Goal: Ask a question: Seek information or help from site administrators or community

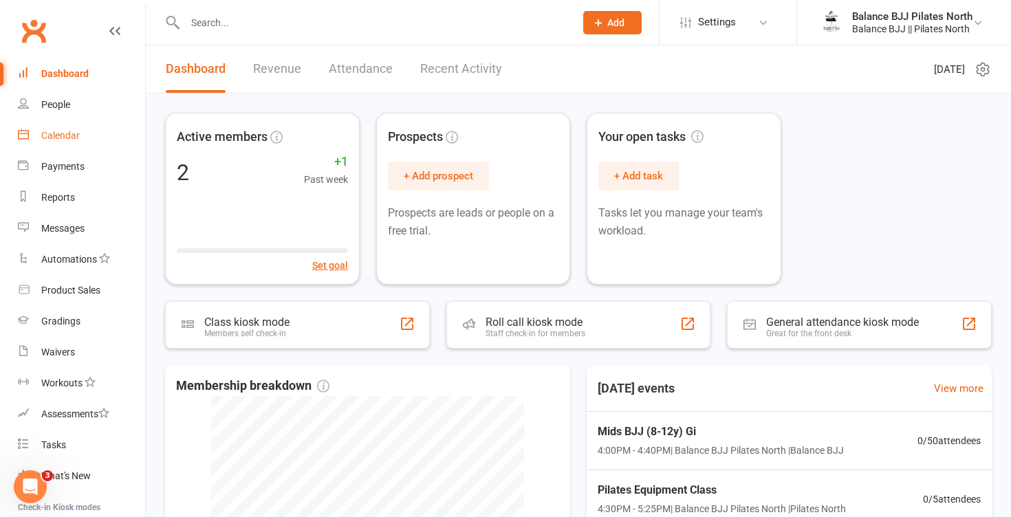
scroll to position [7, 0]
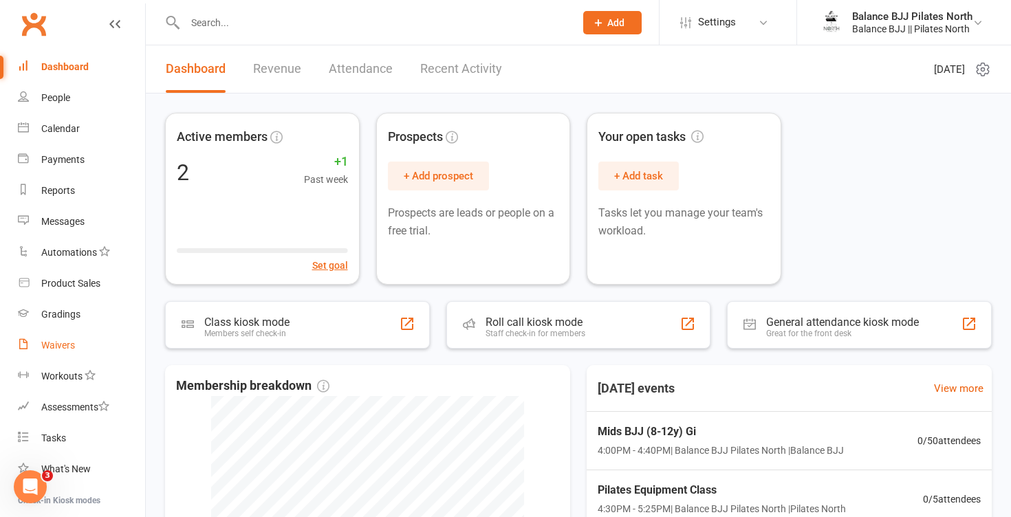
click at [65, 347] on div "Waivers" at bounding box center [58, 345] width 34 height 11
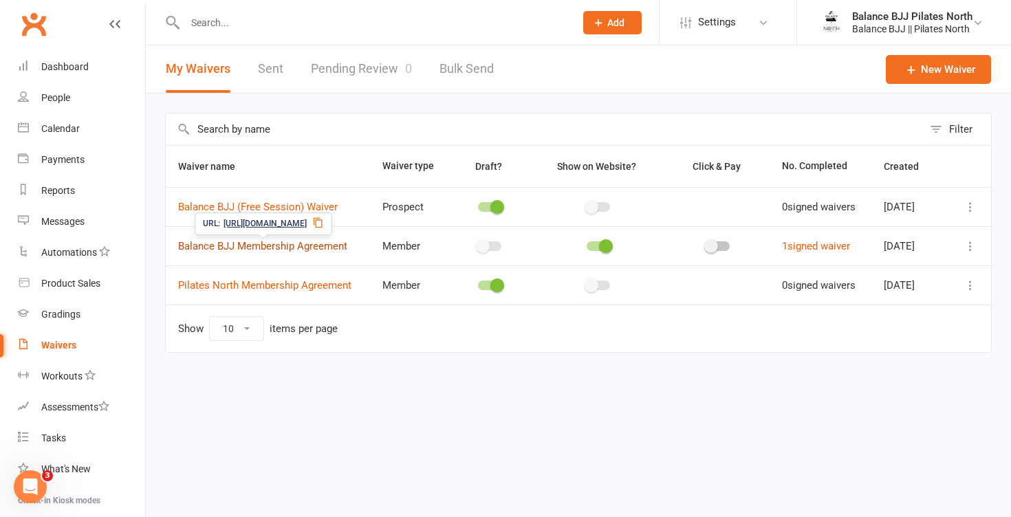
click at [308, 252] on link "Balance BJJ Membership Agreement" at bounding box center [262, 246] width 169 height 12
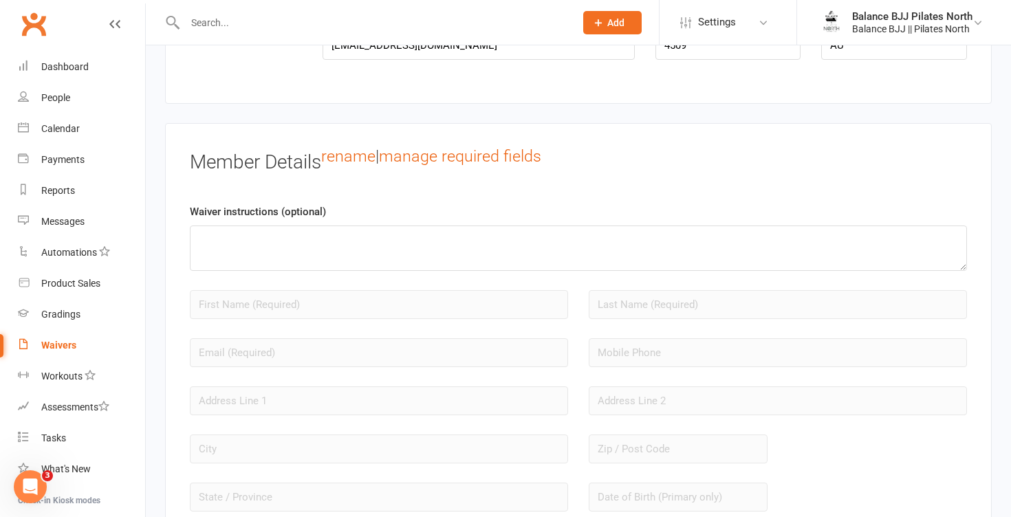
scroll to position [960, 0]
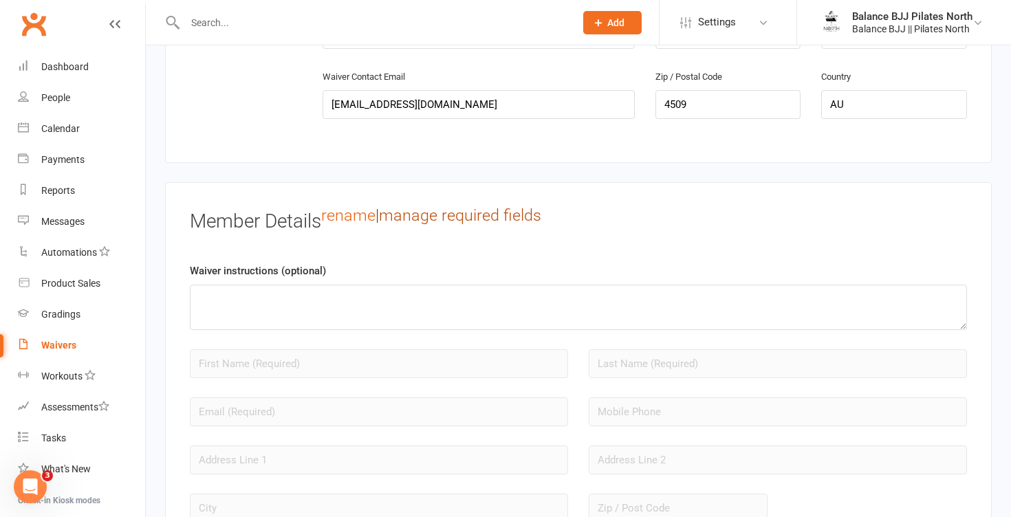
click at [458, 225] on link "manage required fields" at bounding box center [460, 215] width 162 height 19
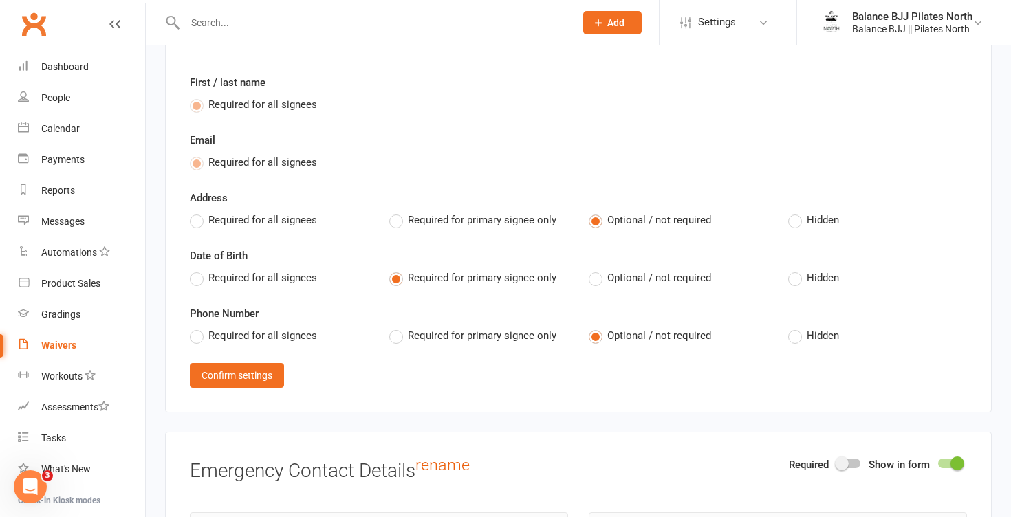
scroll to position [1146, 0]
click at [197, 227] on label "Required for all signees" at bounding box center [253, 219] width 127 height 17
click at [197, 211] on input "Required for all signees" at bounding box center [194, 211] width 9 height 0
click at [194, 285] on label "Required for all signees" at bounding box center [253, 276] width 127 height 17
click at [194, 268] on input "Required for all signees" at bounding box center [194, 268] width 9 height 0
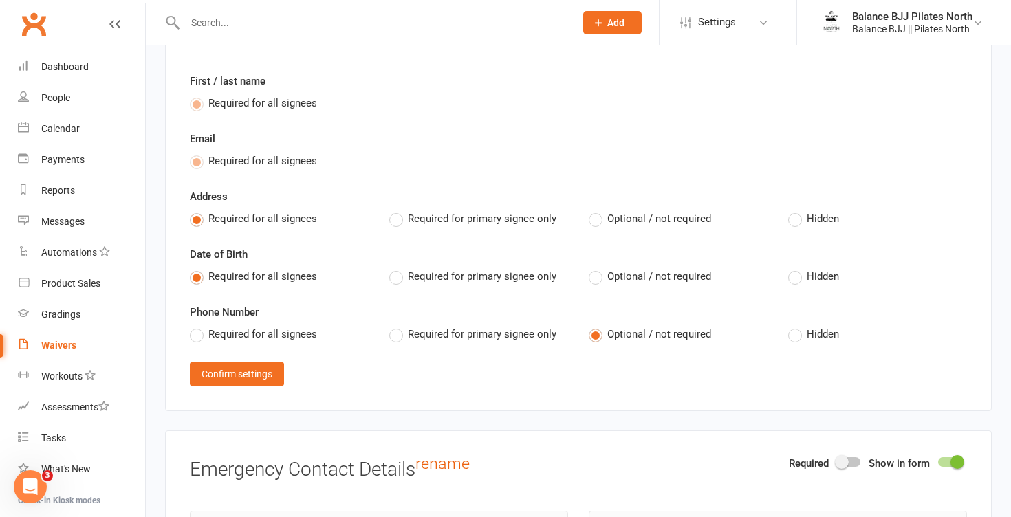
click at [198, 343] on label "Required for all signees" at bounding box center [253, 334] width 127 height 17
click at [198, 326] on input "Required for all signees" at bounding box center [194, 326] width 9 height 0
click at [266, 383] on button "Confirm settings" at bounding box center [237, 374] width 94 height 25
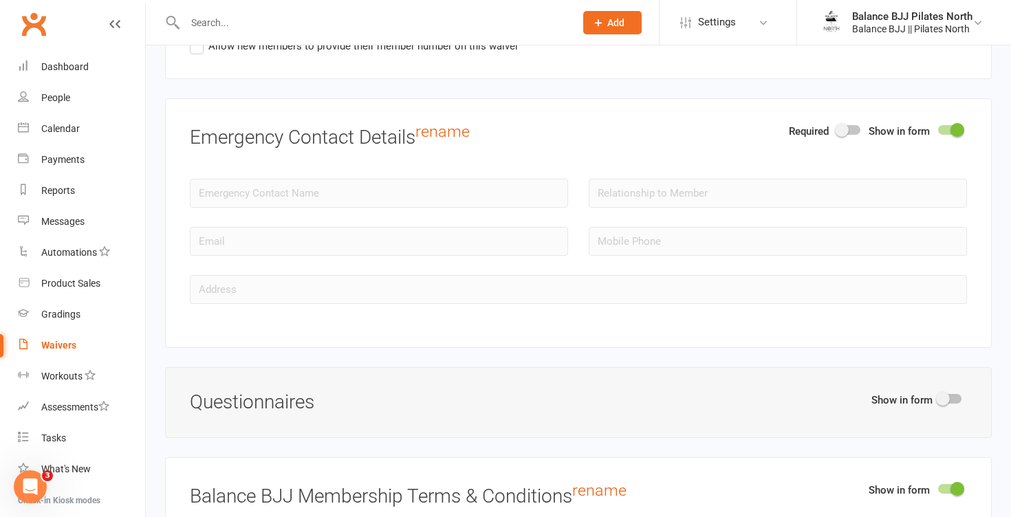
scroll to position [1518, 0]
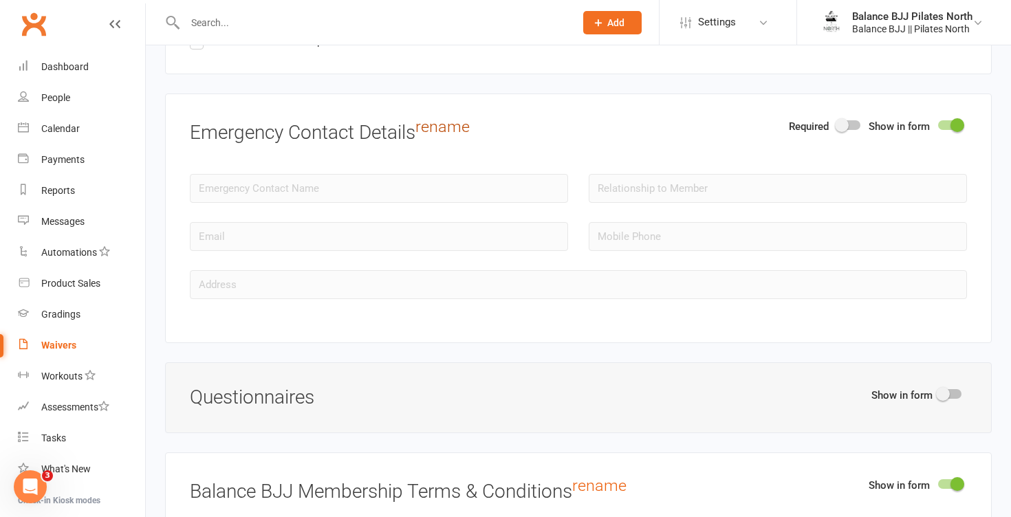
click at [460, 136] on link "rename" at bounding box center [443, 126] width 54 height 19
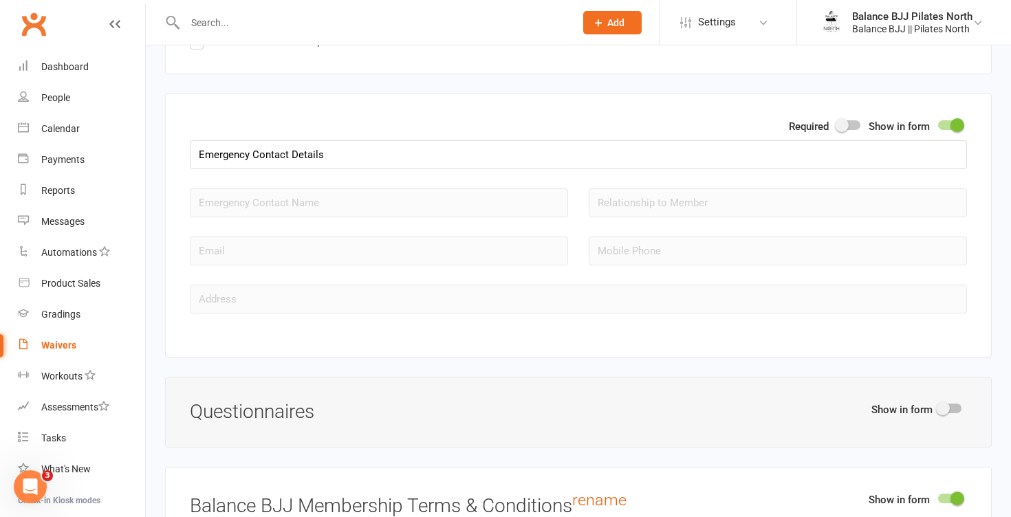
click at [849, 130] on div at bounding box center [848, 125] width 23 height 10
click at [837, 123] on input "checkbox" at bounding box center [837, 123] width 0 height 0
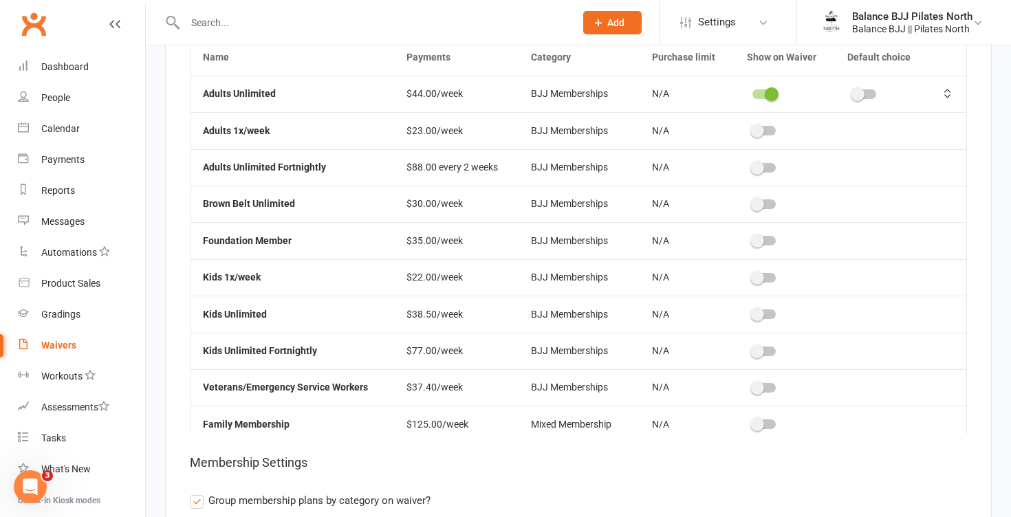
scroll to position [4735, 0]
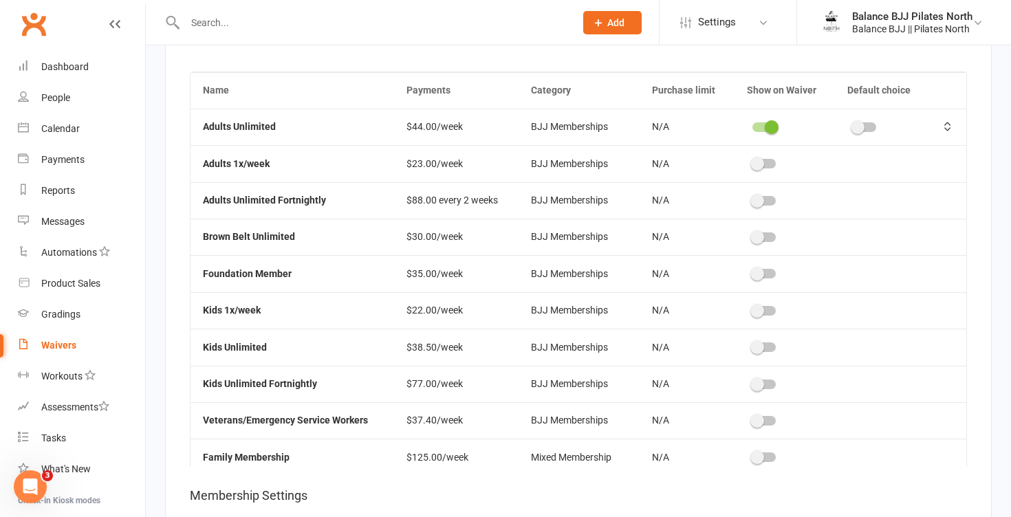
click at [763, 204] on td at bounding box center [785, 200] width 101 height 36
click at [762, 208] on span at bounding box center [758, 201] width 14 height 14
click at [753, 199] on input "checkbox" at bounding box center [753, 199] width 0 height 0
click at [762, 354] on span at bounding box center [758, 348] width 14 height 14
click at [753, 345] on input "checkbox" at bounding box center [753, 345] width 0 height 0
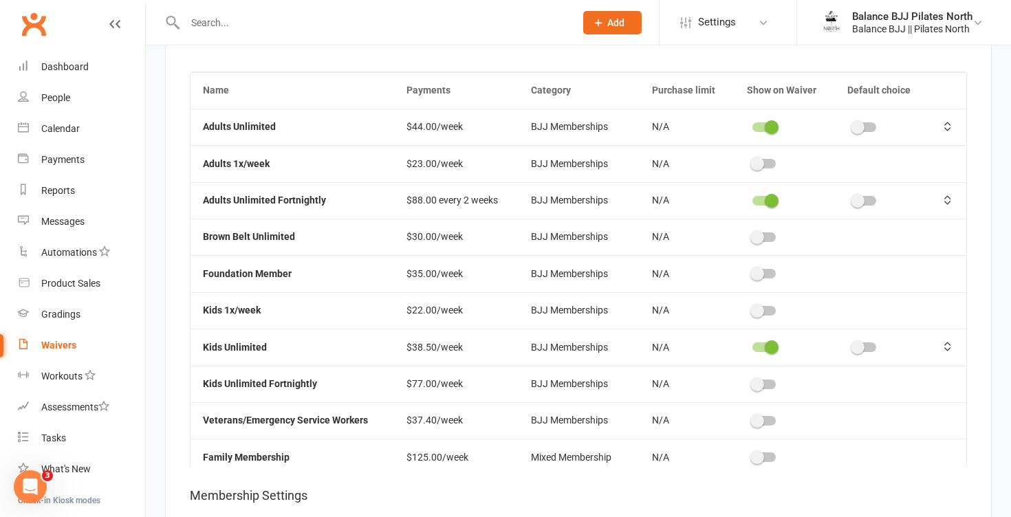
click at [764, 391] on span at bounding box center [758, 385] width 14 height 14
click at [753, 382] on input "checkbox" at bounding box center [753, 382] width 0 height 0
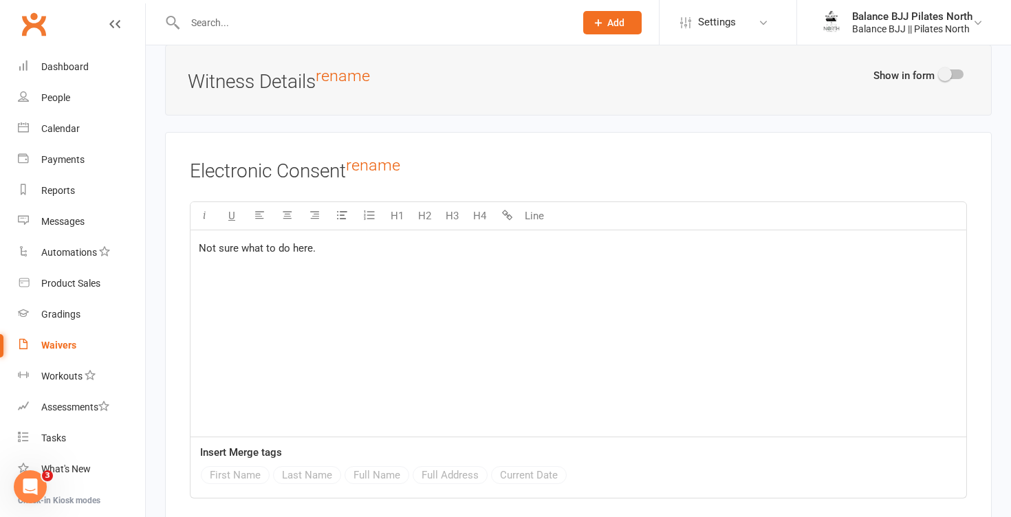
scroll to position [5671, 0]
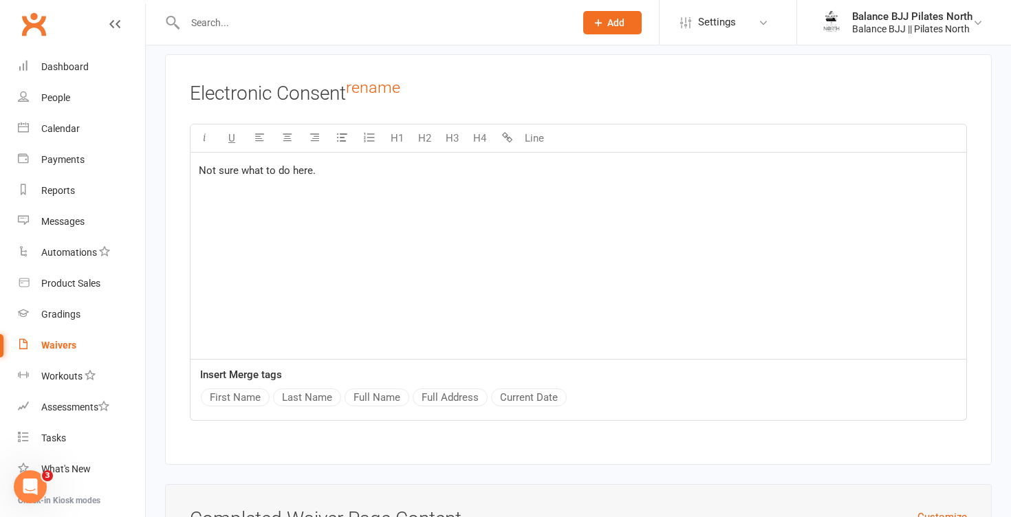
drag, startPoint x: 416, startPoint y: 207, endPoint x: 191, endPoint y: 184, distance: 225.4
click at [191, 186] on div "Not sure what to do here." at bounding box center [579, 256] width 776 height 206
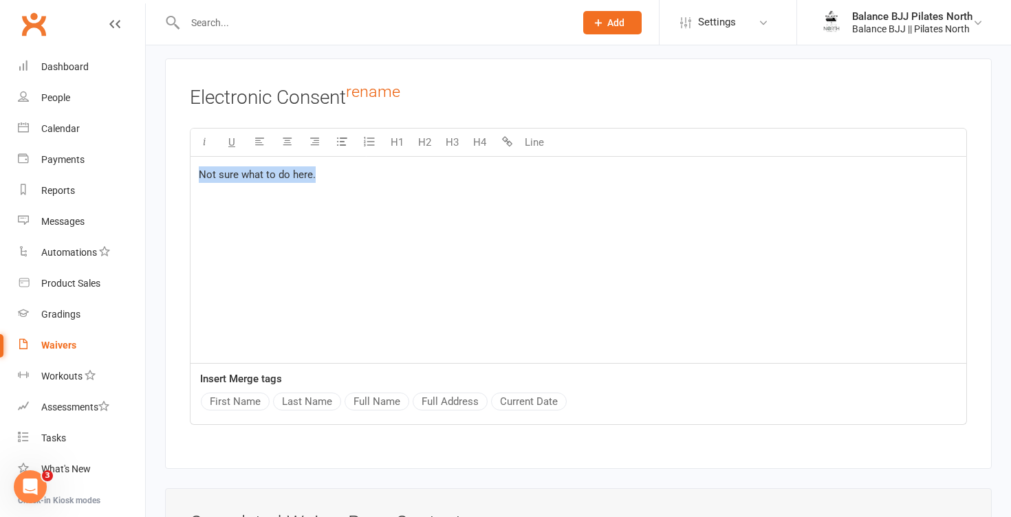
scroll to position [5655, 0]
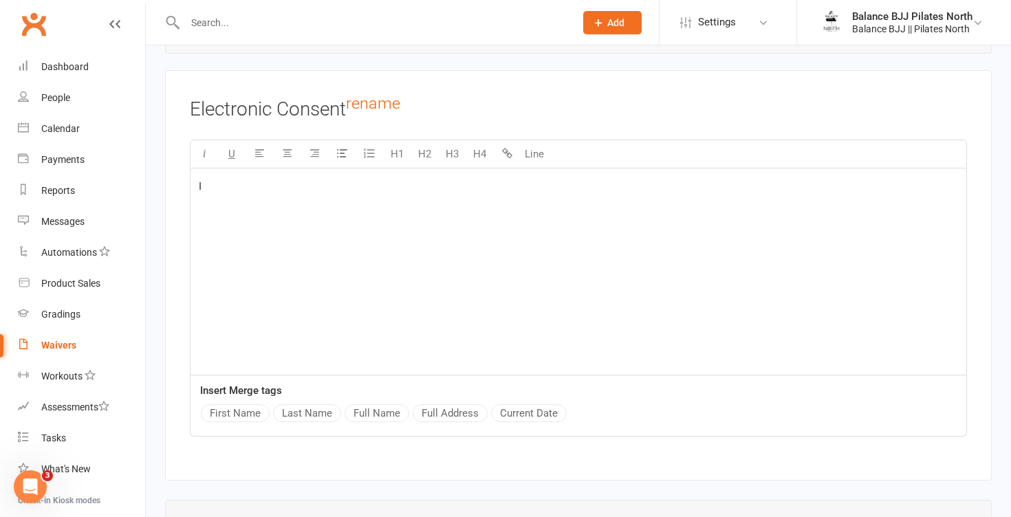
click at [253, 422] on button "First Name" at bounding box center [235, 413] width 69 height 18
click at [306, 422] on button "Last Name" at bounding box center [307, 413] width 68 height 18
click at [200, 193] on span "I" at bounding box center [200, 186] width 3 height 12
click at [426, 195] on p "I, ﻿ {First Name} ﻿ {Last Name} ," at bounding box center [578, 186] width 759 height 17
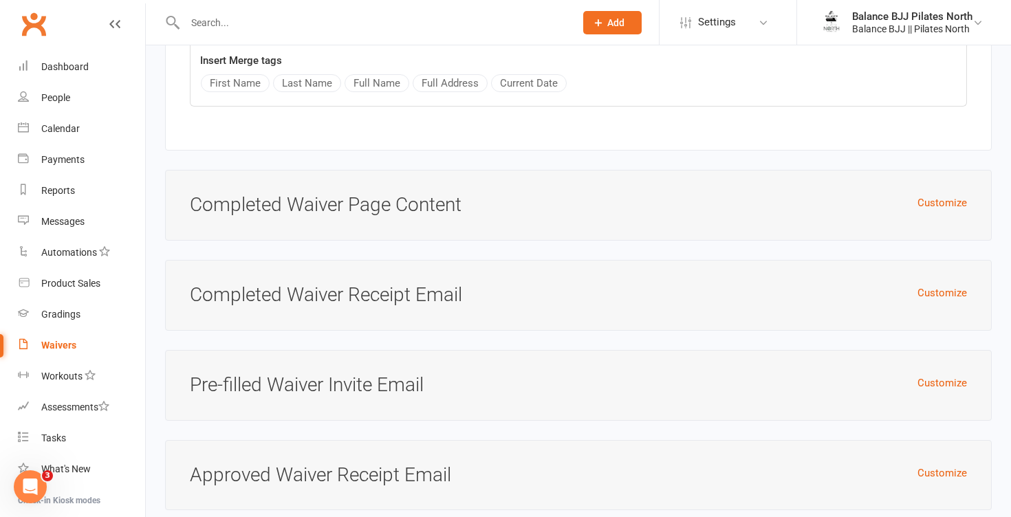
scroll to position [6019, 0]
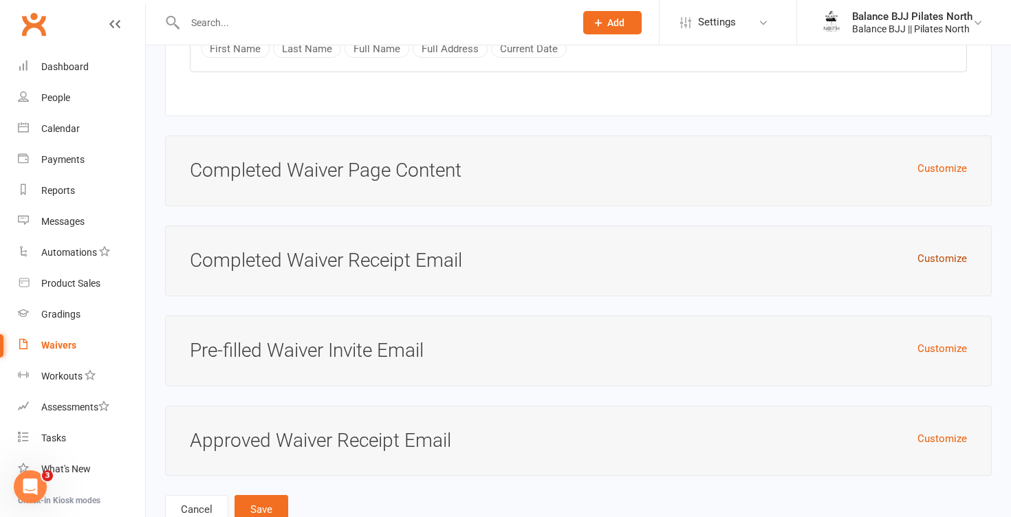
click at [947, 264] on button "Customize" at bounding box center [943, 258] width 50 height 17
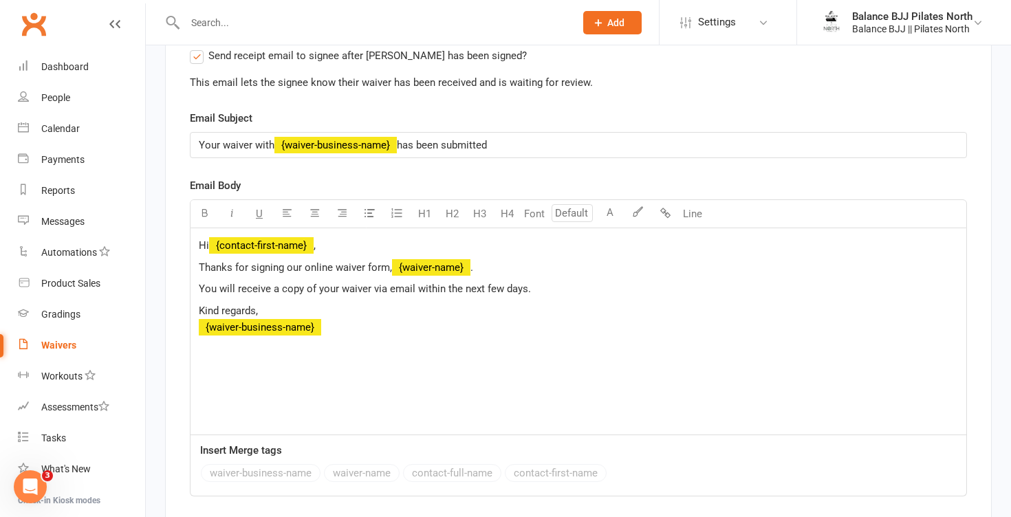
scroll to position [6266, 0]
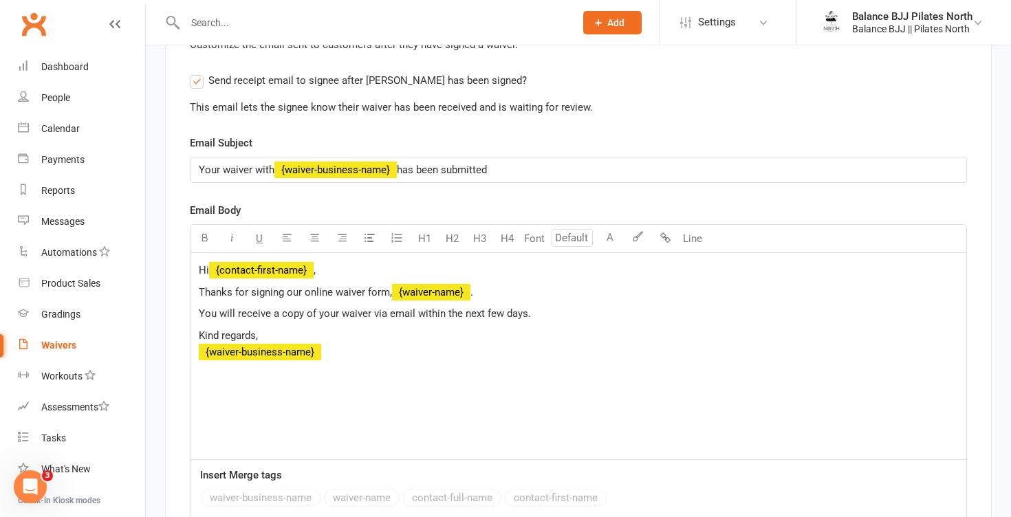
click at [197, 89] on label "Send receipt email to signee after [PERSON_NAME] has been signed?" at bounding box center [358, 80] width 337 height 17
click at [197, 72] on input "Send receipt email to signee after [PERSON_NAME] has been signed?" at bounding box center [194, 72] width 9 height 0
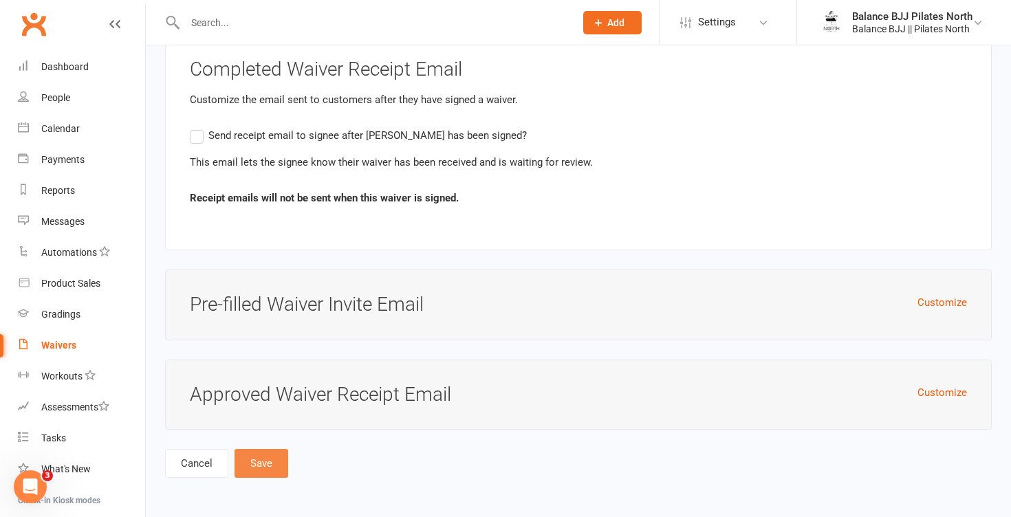
click at [253, 472] on button "Save" at bounding box center [262, 463] width 54 height 29
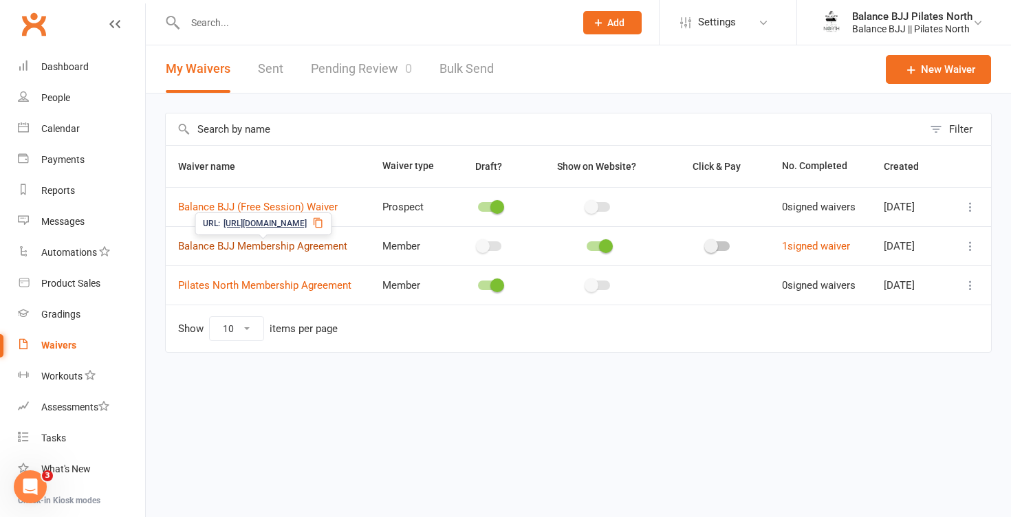
click at [295, 244] on link "Balance BJJ Membership Agreement" at bounding box center [262, 246] width 169 height 12
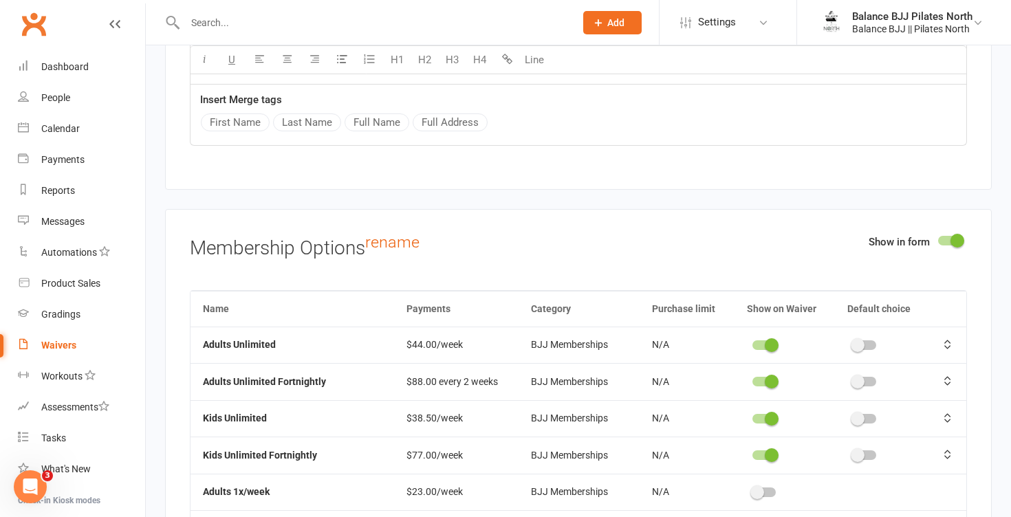
scroll to position [4442, 0]
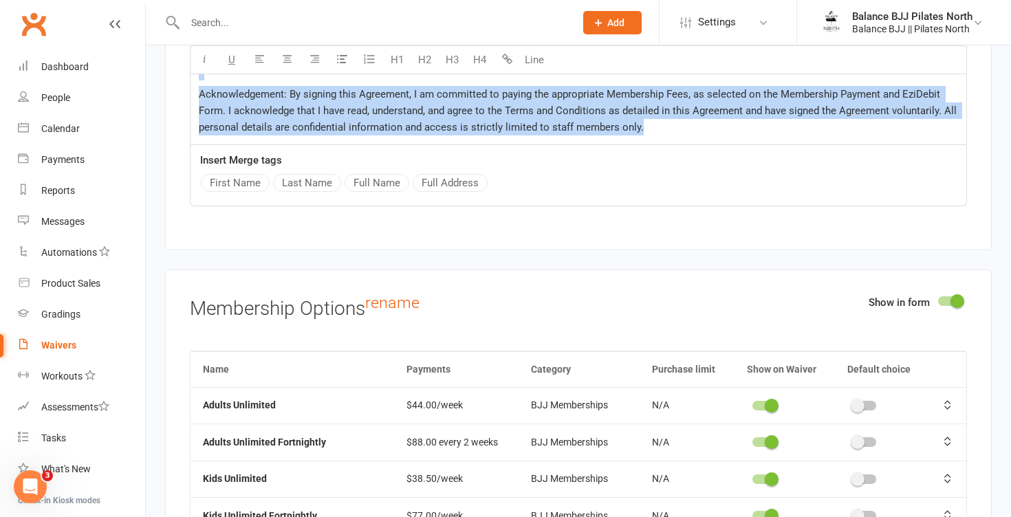
drag, startPoint x: 198, startPoint y: 158, endPoint x: 655, endPoint y: 134, distance: 457.4
copy div "Loremi Dolor & Sitam Consect: A elitse doeiusm Tempori UTL & Etdolor Mag Ali en…"
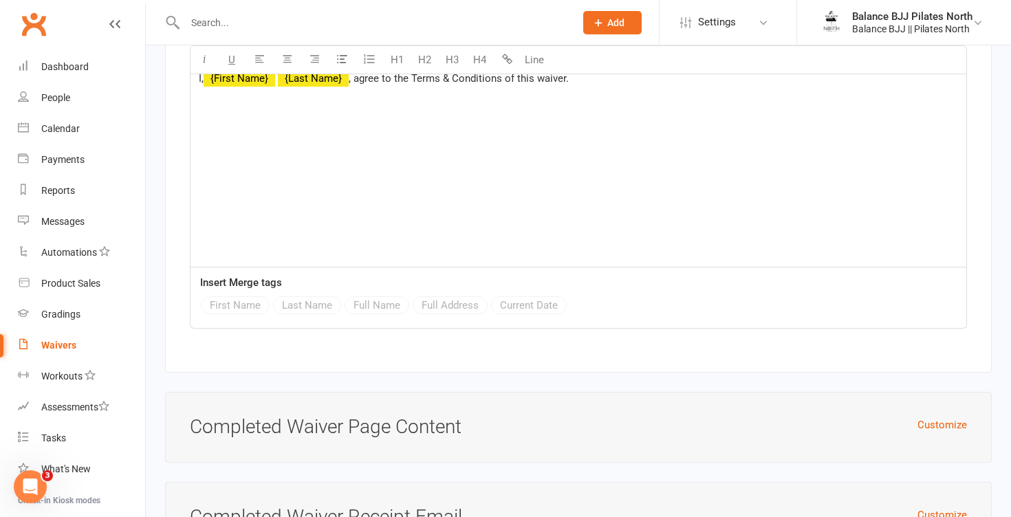
scroll to position [6059, 0]
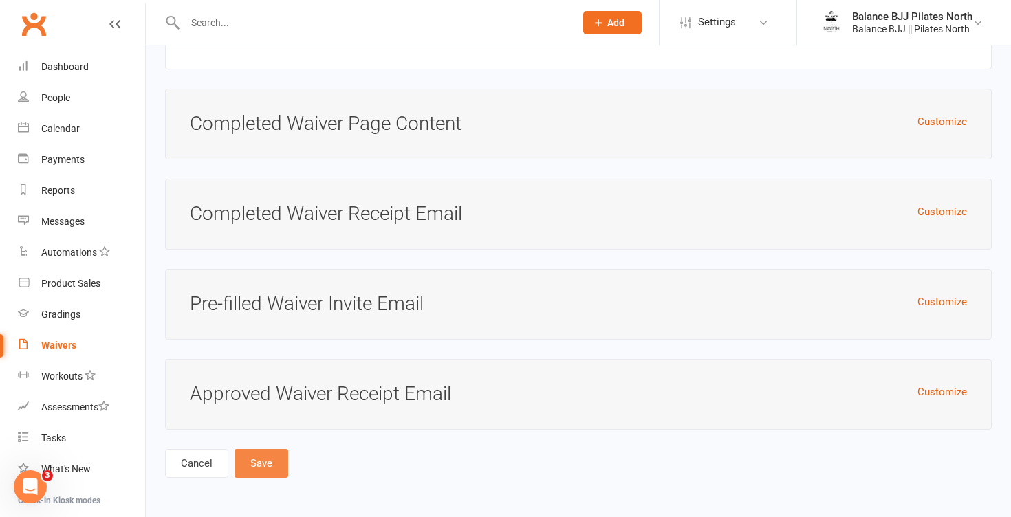
click at [259, 467] on button "Save" at bounding box center [262, 463] width 54 height 29
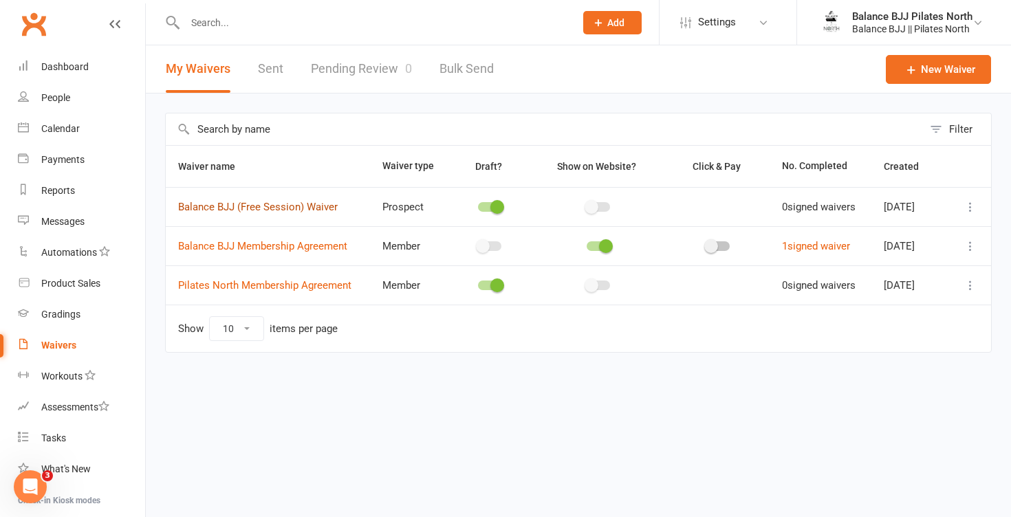
click at [297, 203] on link "Balance BJJ (Free Session) Waiver" at bounding box center [258, 207] width 160 height 12
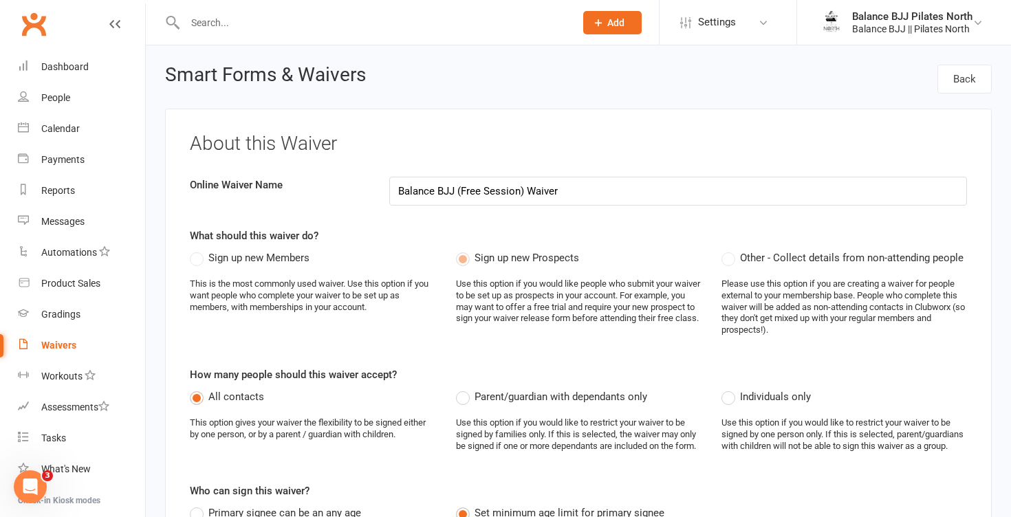
select select "applies_to_attending_signees"
select select "select"
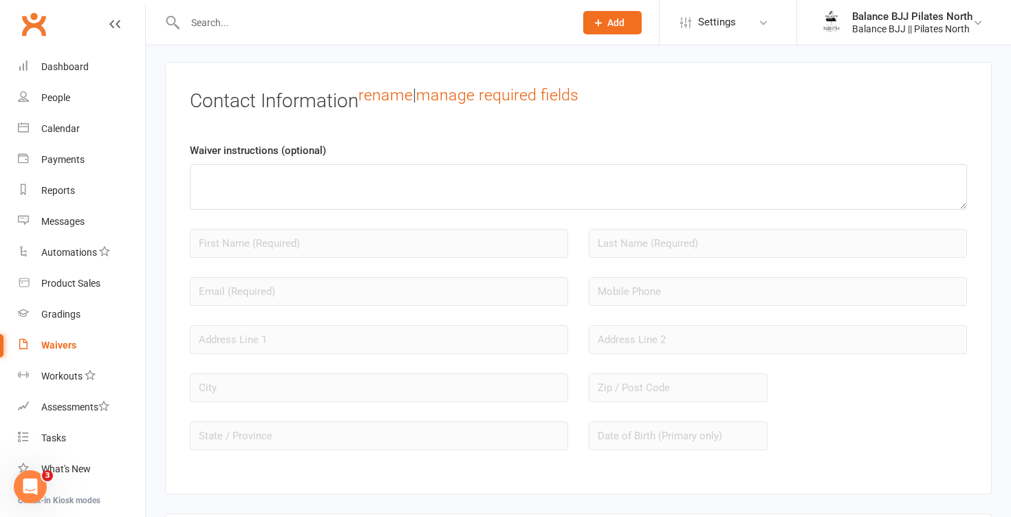
scroll to position [1063, 0]
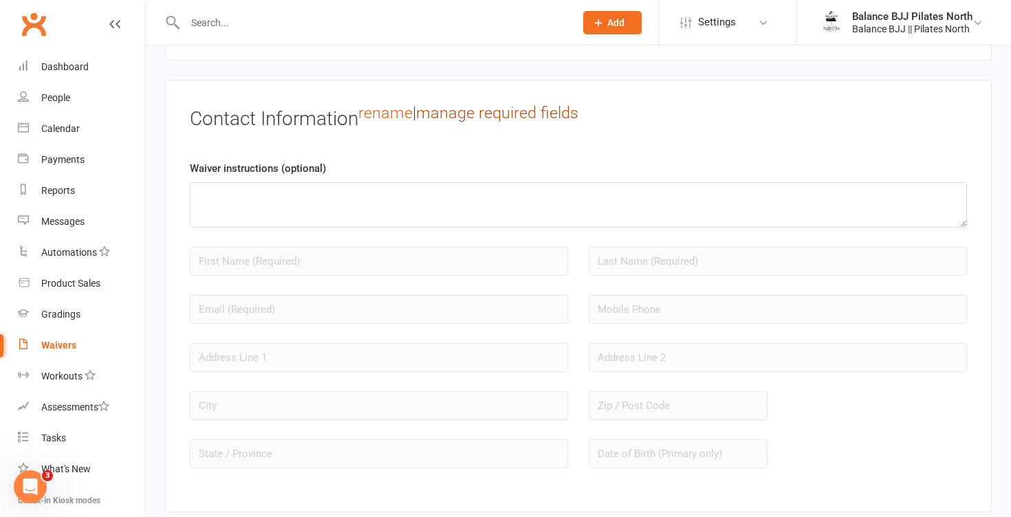
click at [469, 122] on link "manage required fields" at bounding box center [497, 112] width 162 height 19
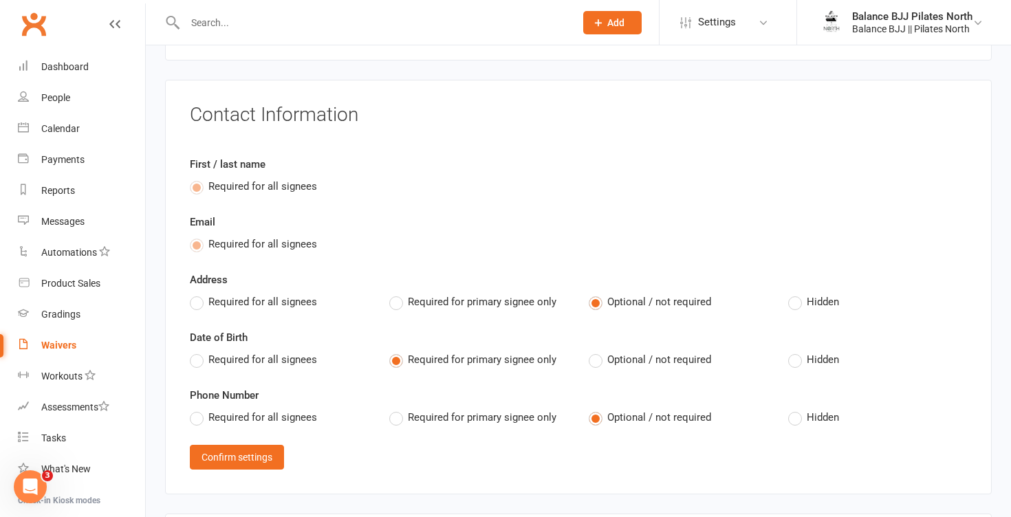
click at [199, 310] on label "Required for all signees" at bounding box center [253, 302] width 127 height 17
click at [199, 294] on input "Required for all signees" at bounding box center [194, 294] width 9 height 0
click at [199, 368] on label "Required for all signees" at bounding box center [253, 360] width 127 height 17
click at [199, 352] on input "Required for all signees" at bounding box center [194, 352] width 9 height 0
click at [195, 426] on label "Required for all signees" at bounding box center [253, 417] width 127 height 17
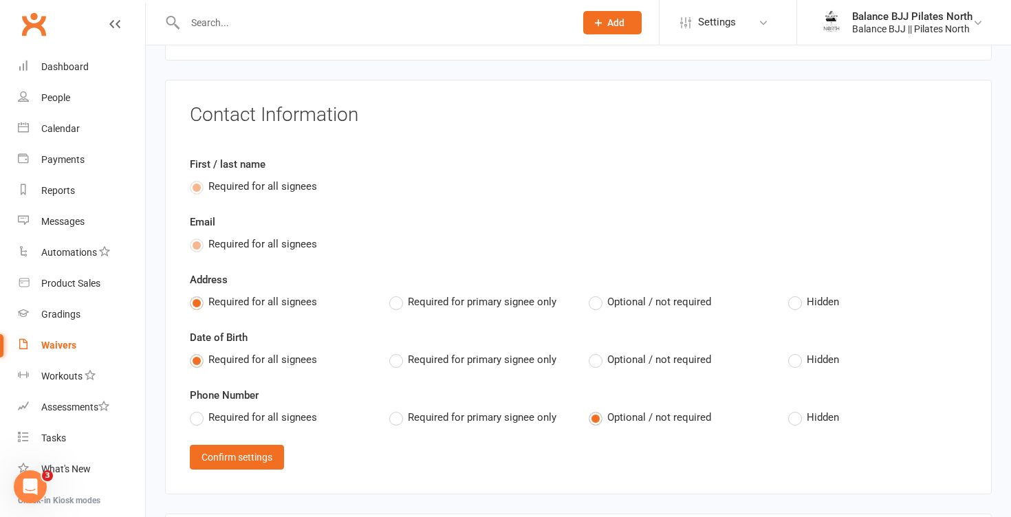
click at [195, 409] on input "Required for all signees" at bounding box center [194, 409] width 9 height 0
click at [246, 470] on button "Confirm settings" at bounding box center [237, 457] width 94 height 25
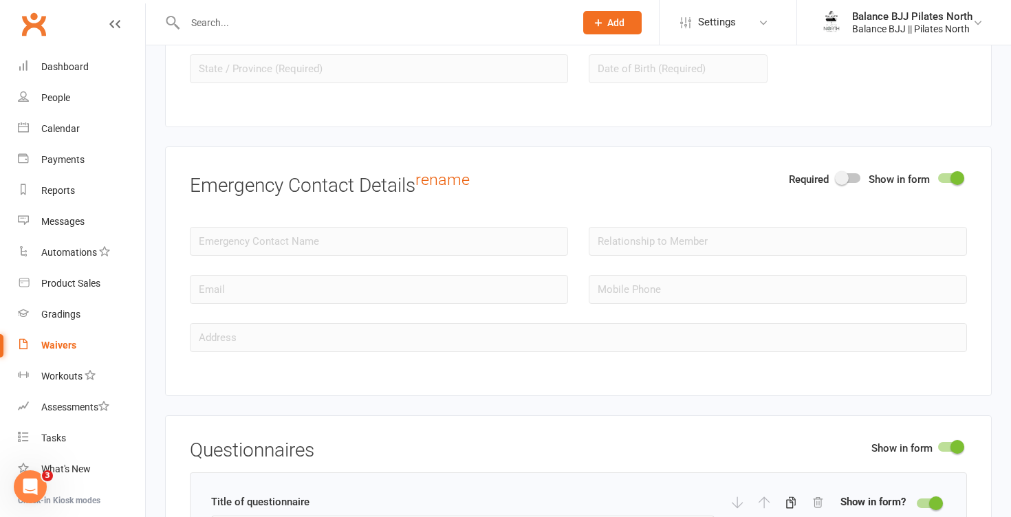
scroll to position [1502, 0]
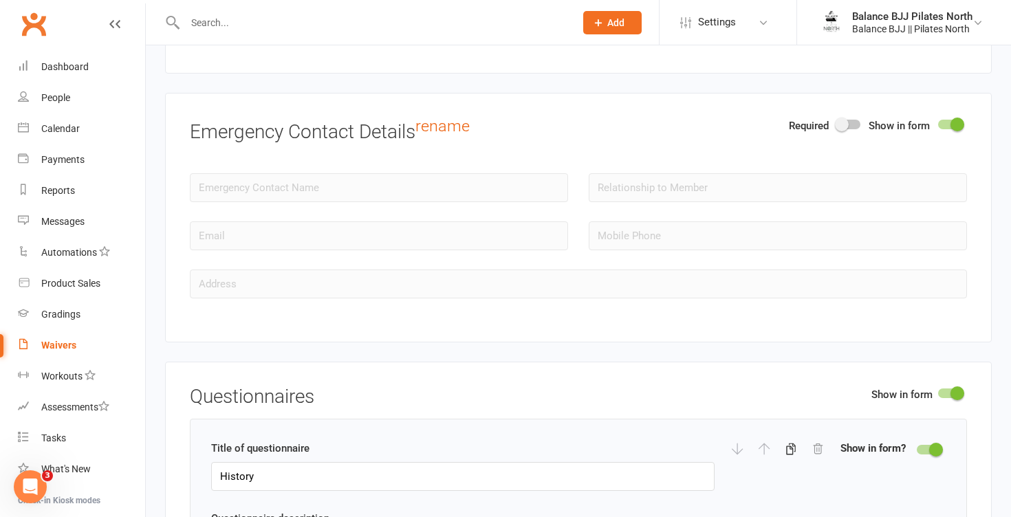
click at [850, 129] on div at bounding box center [848, 125] width 23 height 10
click at [837, 122] on input "checkbox" at bounding box center [837, 122] width 0 height 0
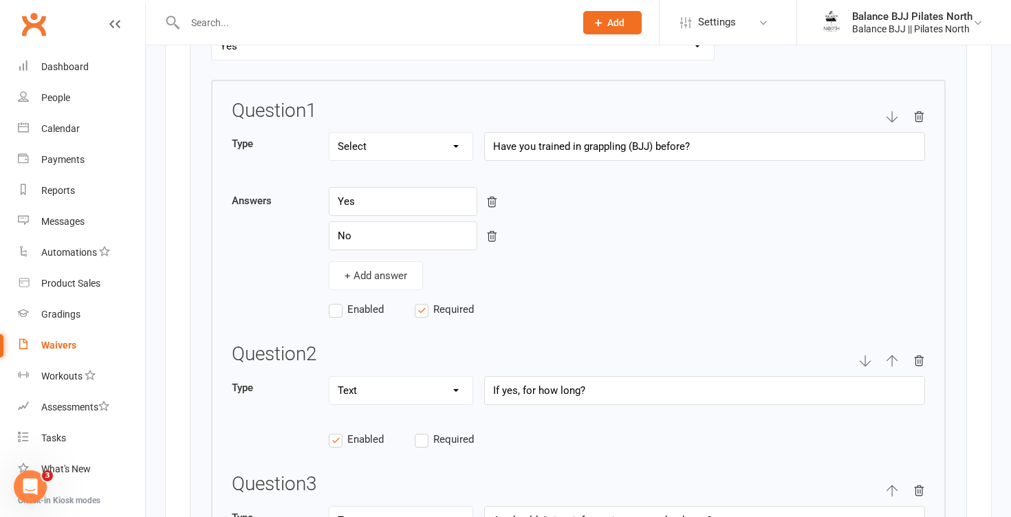
scroll to position [2167, 0]
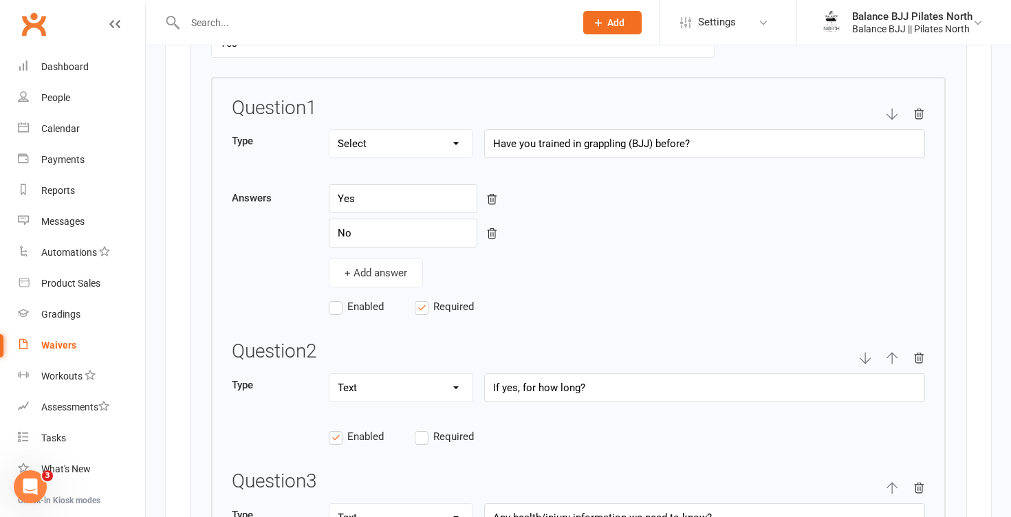
click at [429, 158] on select "Text Select Checkbox" at bounding box center [401, 144] width 143 height 28
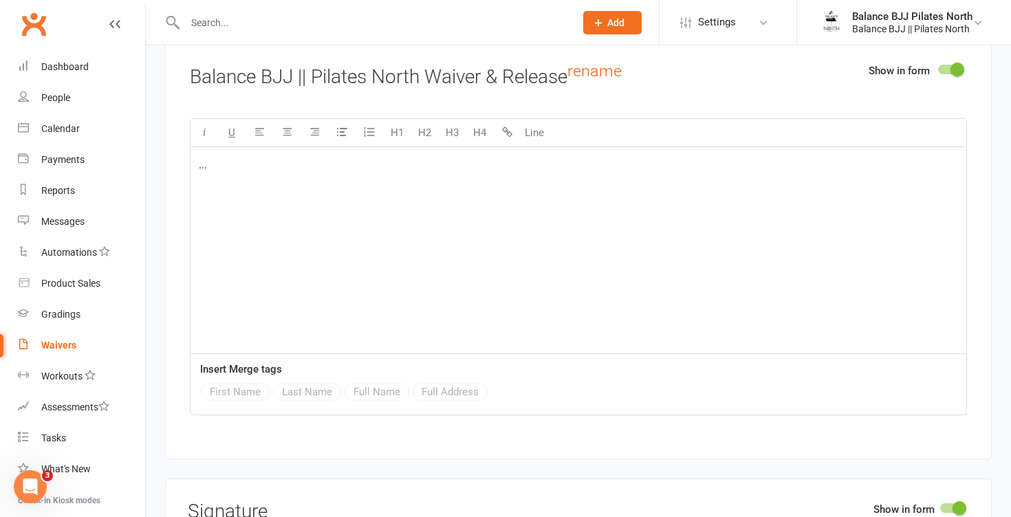
scroll to position [3969, 0]
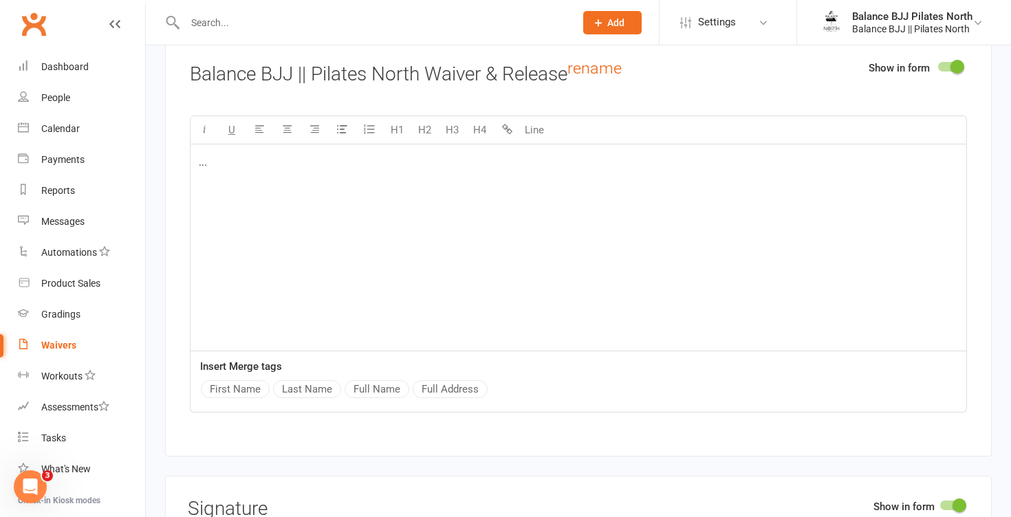
click at [423, 188] on div "..." at bounding box center [579, 247] width 776 height 206
drag, startPoint x: 233, startPoint y: 174, endPoint x: 169, endPoint y: 160, distance: 65.4
click at [169, 160] on div "Show in form Balance BJJ || Pilates North Waiver & Release rename U H1 H2 H3 H4…" at bounding box center [578, 246] width 827 height 422
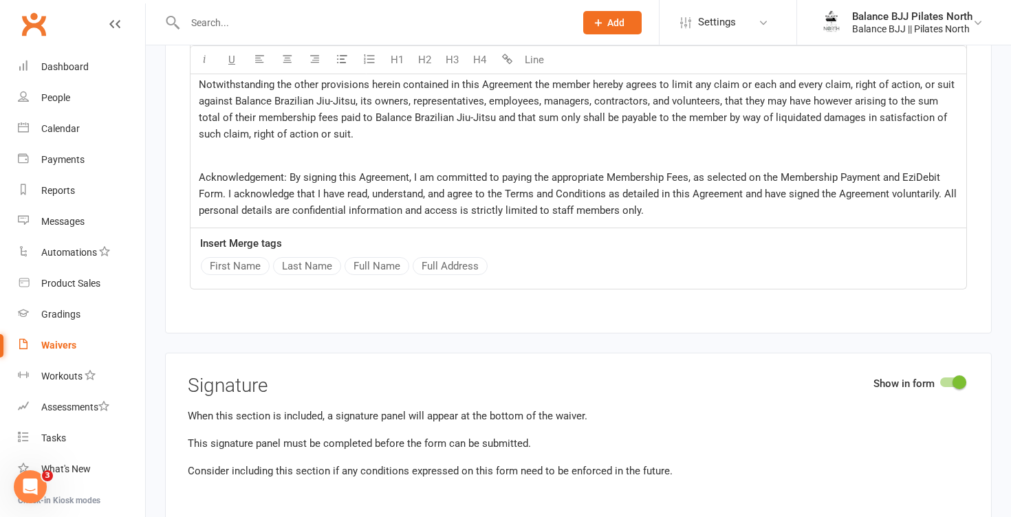
scroll to position [4413, 0]
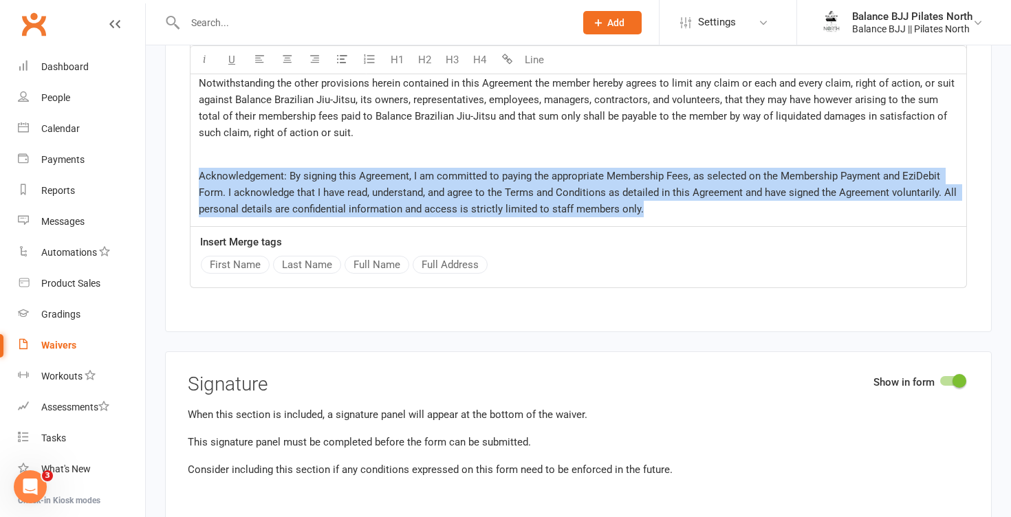
drag, startPoint x: 675, startPoint y: 228, endPoint x: 254, endPoint y: 162, distance: 426.2
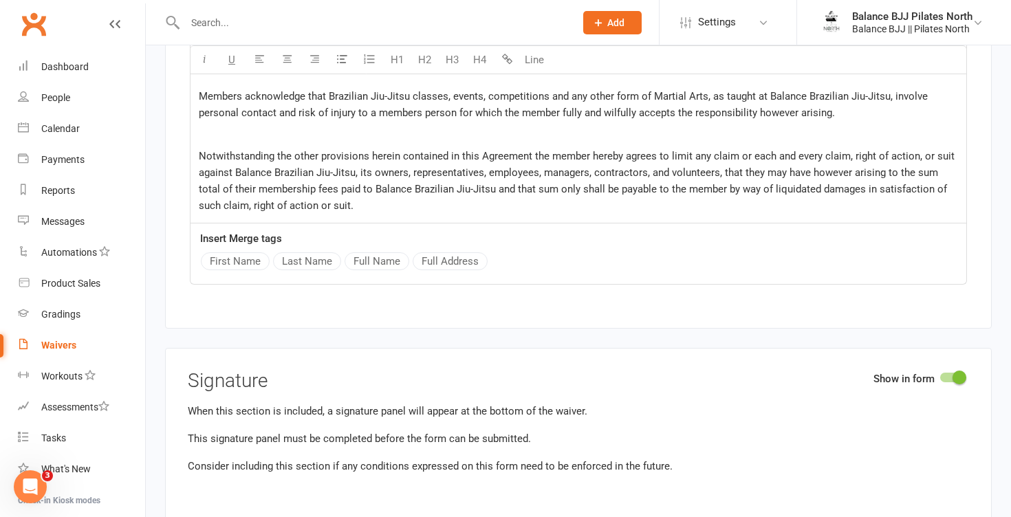
scroll to position [4337, 0]
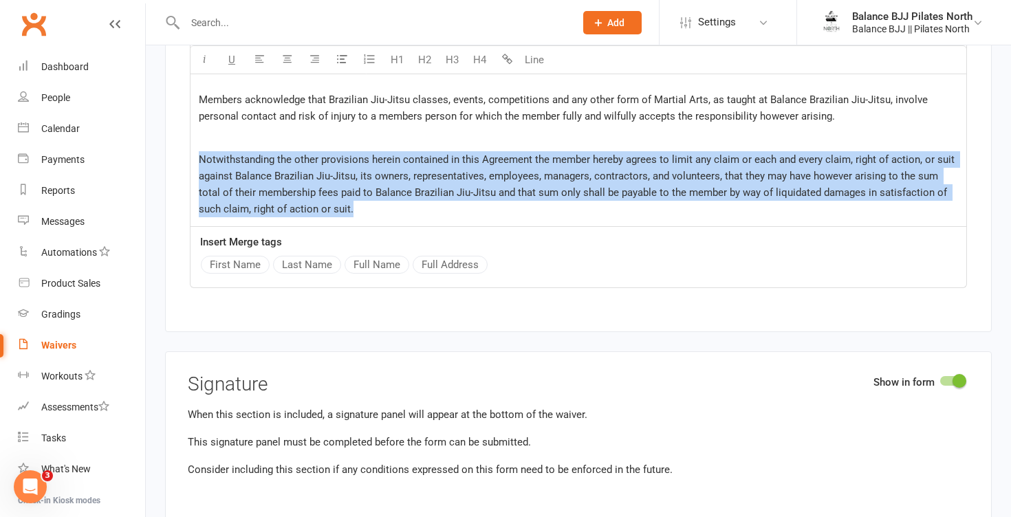
drag, startPoint x: 340, startPoint y: 217, endPoint x: 202, endPoint y: 150, distance: 153.5
click at [202, 150] on div "Social Media & Photo Release: I hereby release [PERSON_NAME] & Pilates Ltd Pty …" at bounding box center [579, 1] width 776 height 450
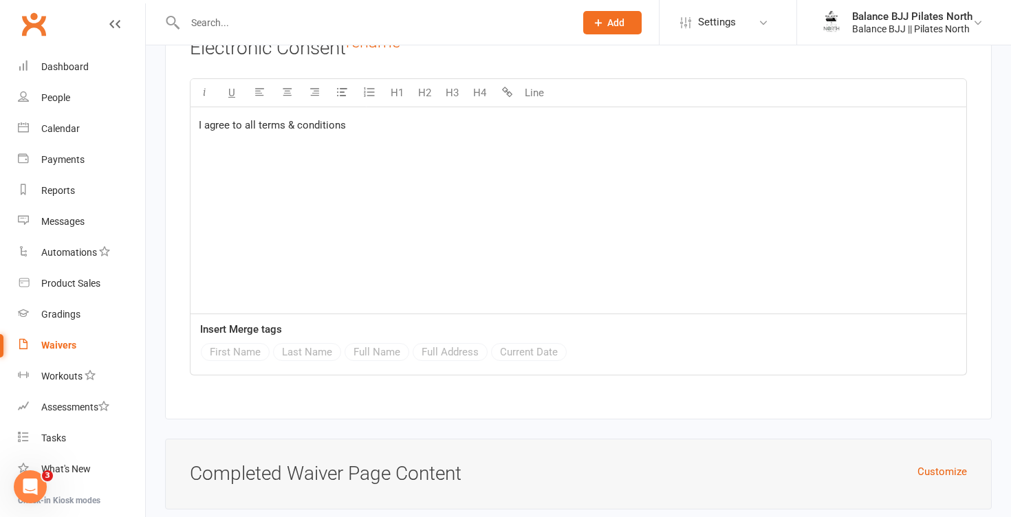
scroll to position [4871, 0]
click at [422, 132] on p "I agree to all terms & conditions" at bounding box center [578, 124] width 759 height 17
click at [204, 130] on span "I agree to all terms & conditions." at bounding box center [274, 124] width 150 height 12
click at [259, 360] on button "First Name" at bounding box center [235, 351] width 69 height 18
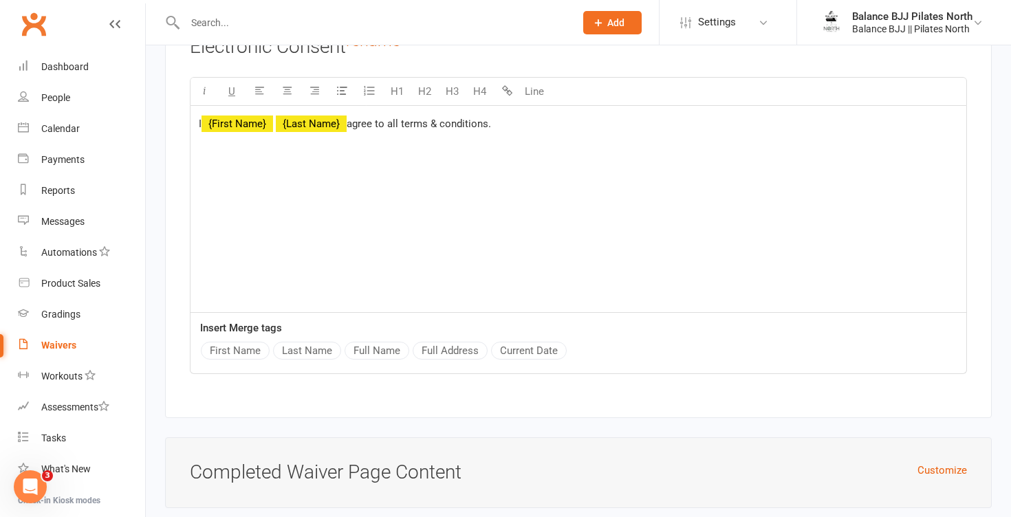
click at [298, 360] on button "Last Name" at bounding box center [307, 351] width 68 height 18
click at [202, 130] on span "I" at bounding box center [200, 124] width 3 height 12
click at [468, 248] on div "I, ﻿ {First Name} ﻿ {Last Name} , agree to all terms & conditions." at bounding box center [579, 209] width 776 height 206
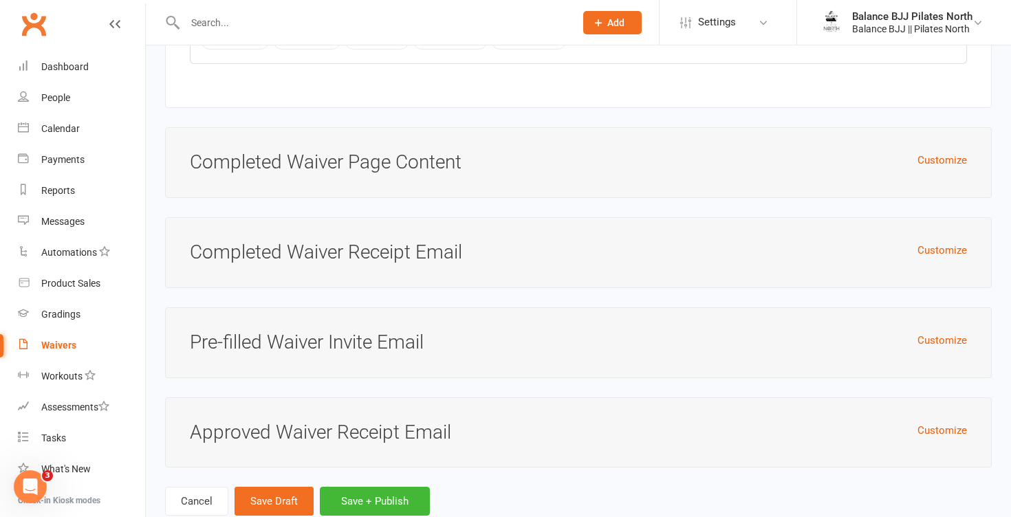
scroll to position [5228, 0]
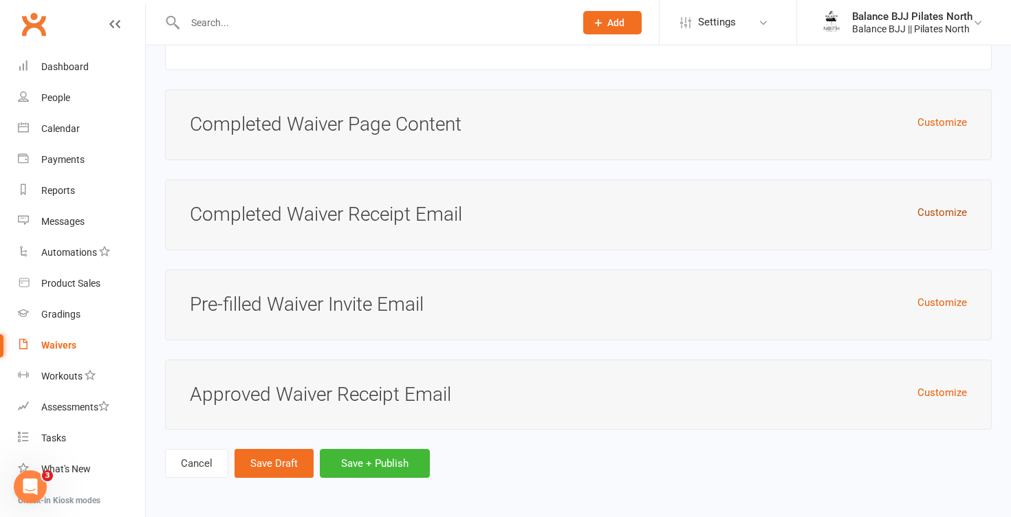
click at [938, 212] on button "Customize" at bounding box center [943, 212] width 50 height 17
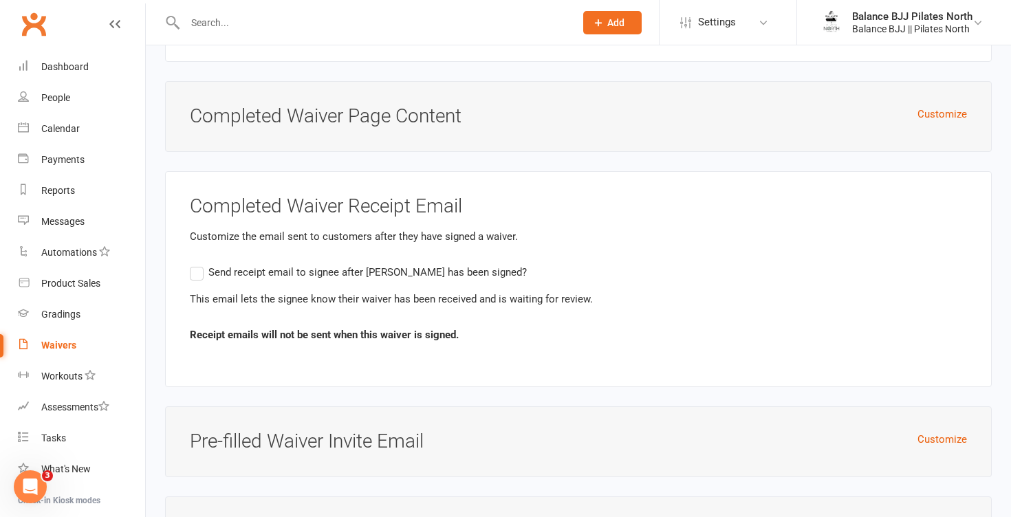
scroll to position [5373, 0]
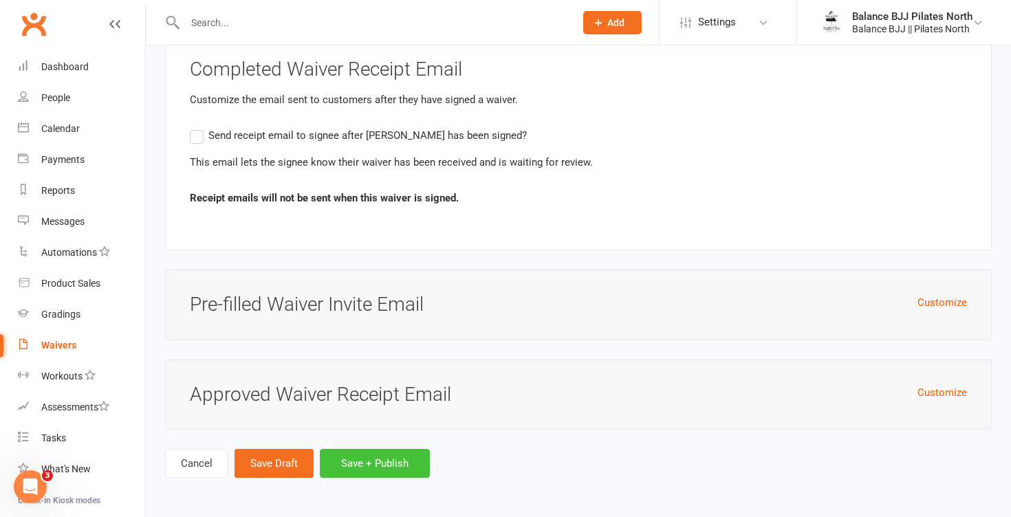
click at [354, 464] on button "Save + Publish" at bounding box center [375, 463] width 110 height 29
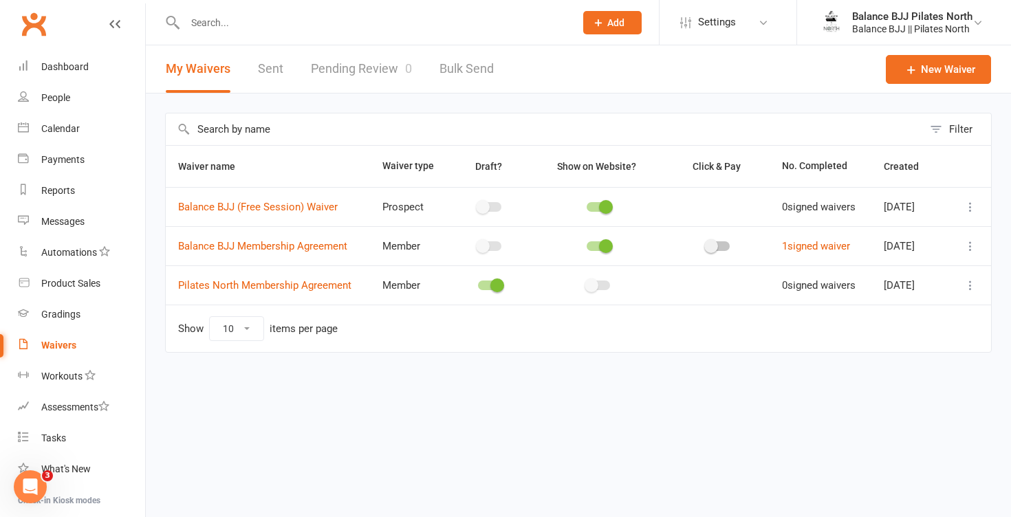
click at [968, 208] on icon at bounding box center [971, 207] width 14 height 14
click at [719, 385] on div "Filter Waiver name Waiver type Draft? Show on Website? Click & Pay No. Complete…" at bounding box center [578, 243] width 865 height 298
click at [746, 164] on icon "button" at bounding box center [751, 166] width 10 height 10
click at [746, 166] on icon "button" at bounding box center [751, 166] width 10 height 10
click at [706, 250] on span at bounding box center [711, 246] width 14 height 14
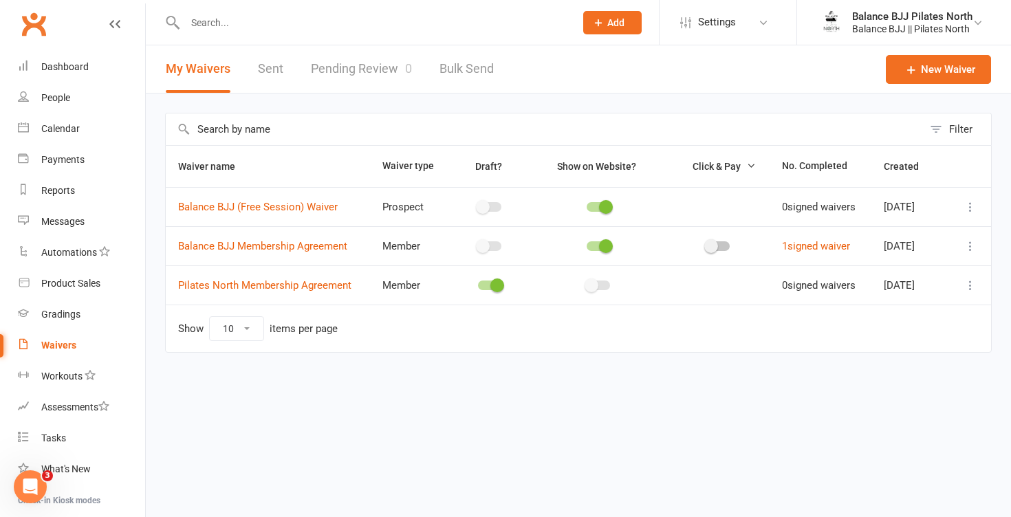
click at [706, 244] on input "checkbox" at bounding box center [706, 244] width 0 height 0
click at [703, 166] on span "Click & Pay" at bounding box center [717, 166] width 48 height 11
click at [720, 167] on span "Click & Pay" at bounding box center [717, 166] width 48 height 11
click at [706, 287] on td at bounding box center [718, 285] width 104 height 39
click at [719, 211] on span at bounding box center [726, 207] width 14 height 14
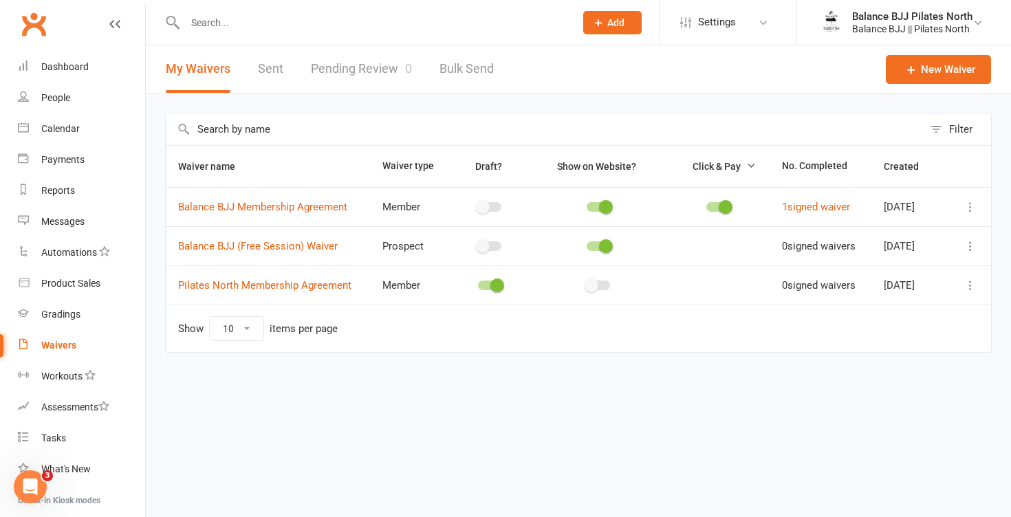
click at [706, 205] on input "checkbox" at bounding box center [706, 205] width 0 height 0
click at [215, 163] on span "Waiver name" at bounding box center [214, 166] width 72 height 11
click at [972, 279] on icon at bounding box center [971, 286] width 14 height 14
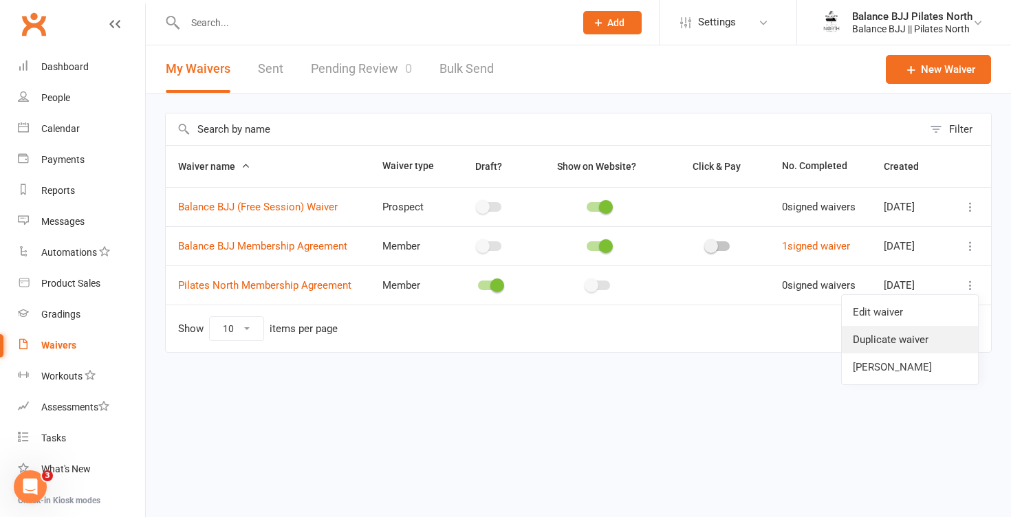
click at [892, 340] on link "Duplicate waiver" at bounding box center [910, 340] width 136 height 28
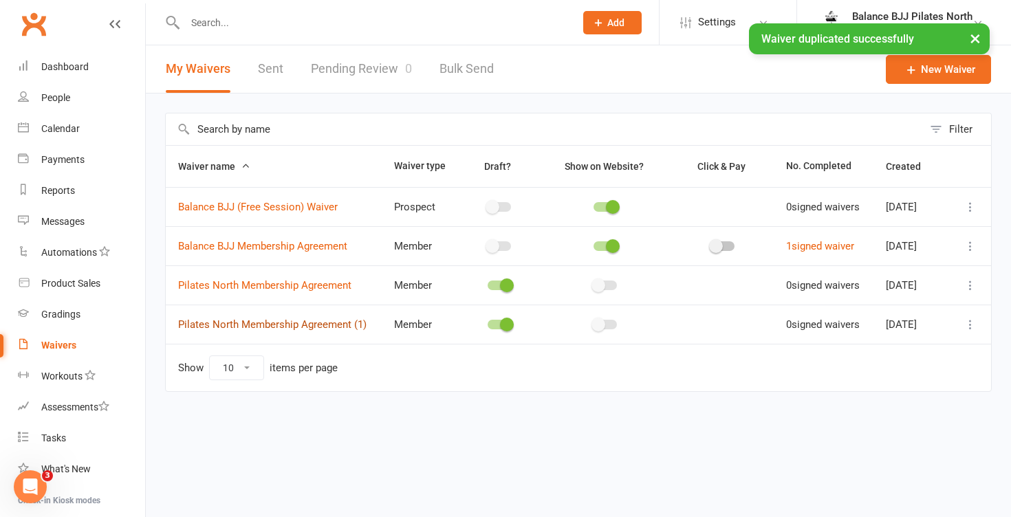
click at [248, 331] on link "Pilates North Membership Agreement (1)" at bounding box center [272, 325] width 188 height 12
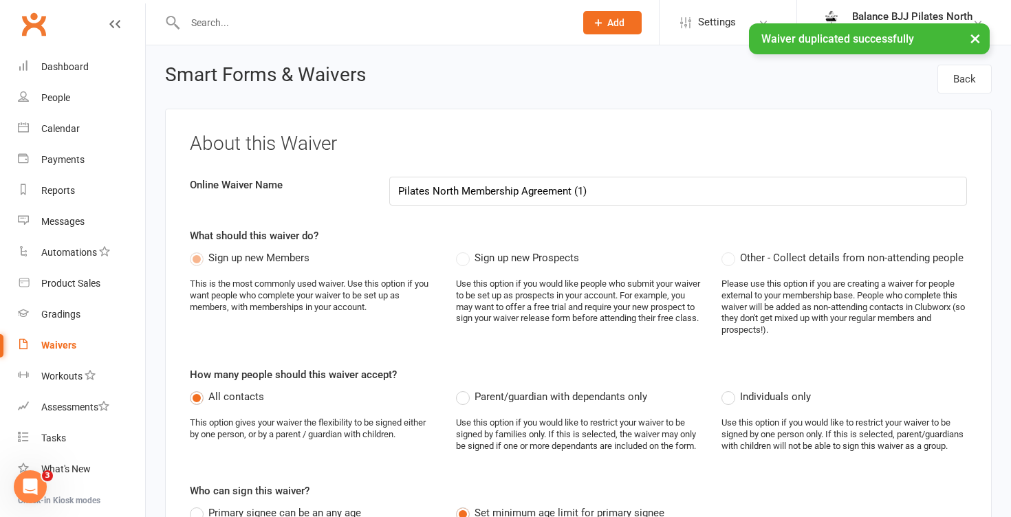
click at [464, 262] on label "Sign up new Prospects" at bounding box center [517, 258] width 123 height 17
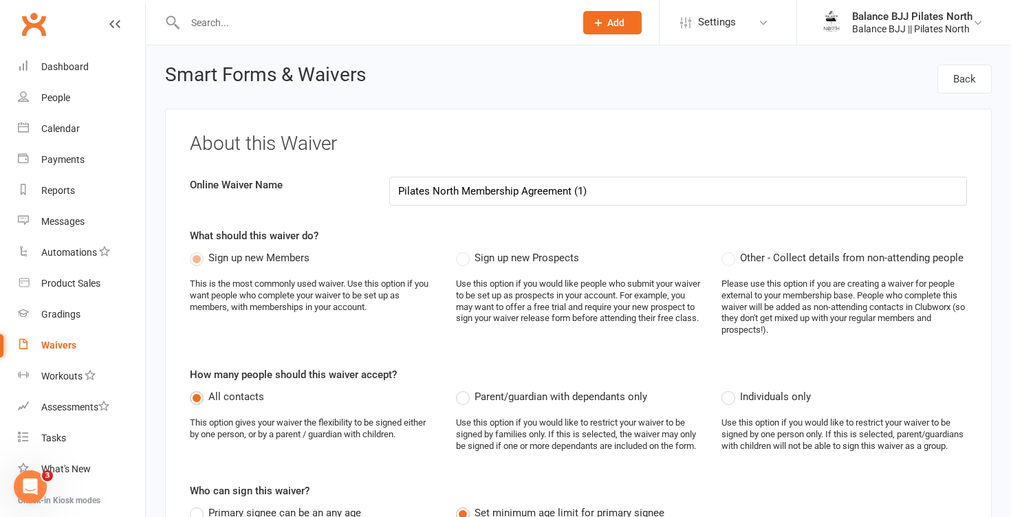
click at [463, 259] on label "Sign up new Prospects" at bounding box center [517, 258] width 123 height 17
click at [197, 260] on label "Sign up new Members" at bounding box center [250, 258] width 120 height 17
click at [462, 261] on label "Sign up new Prospects" at bounding box center [517, 258] width 123 height 17
click at [970, 72] on link "Back" at bounding box center [965, 79] width 54 height 29
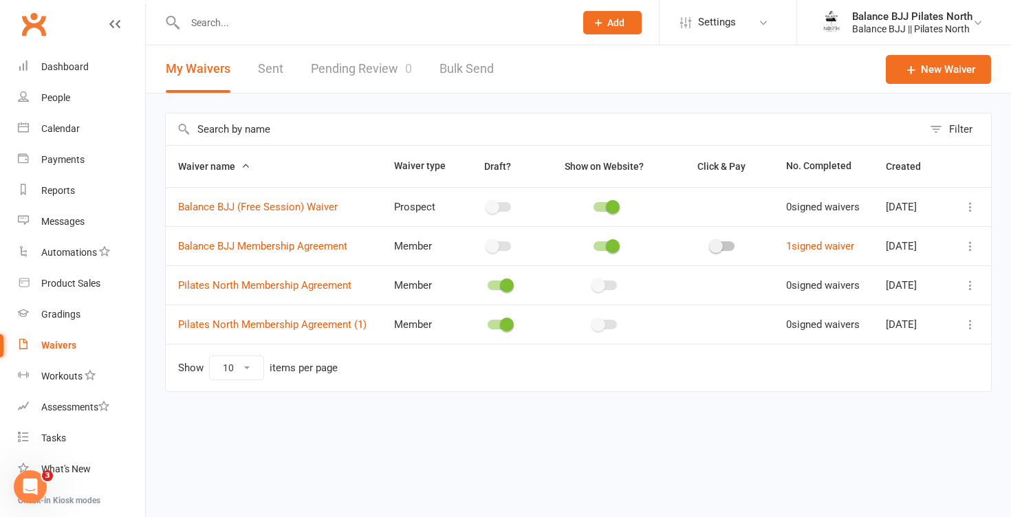
click at [973, 332] on icon at bounding box center [971, 325] width 14 height 14
click at [893, 431] on link "[PERSON_NAME]" at bounding box center [910, 433] width 136 height 28
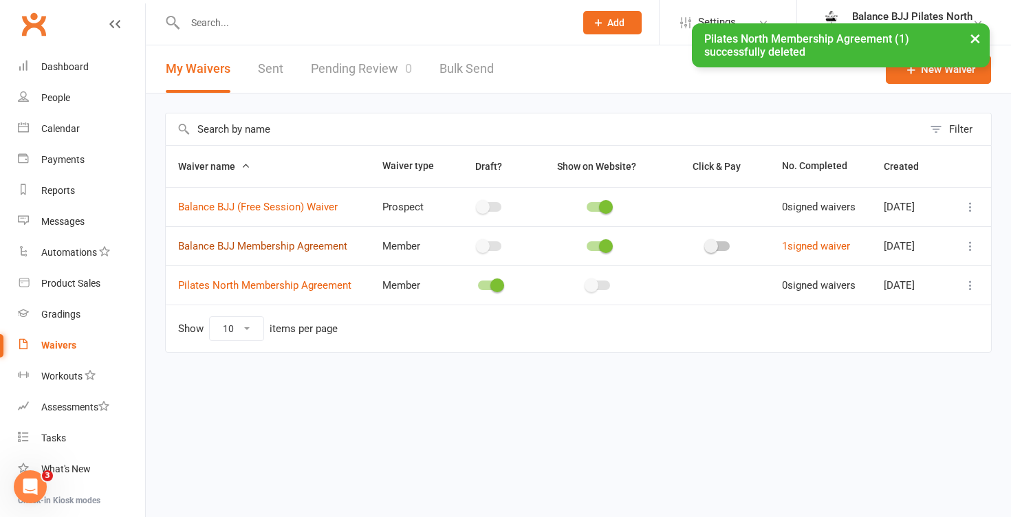
click at [288, 250] on link "Balance BJJ Membership Agreement" at bounding box center [262, 246] width 169 height 12
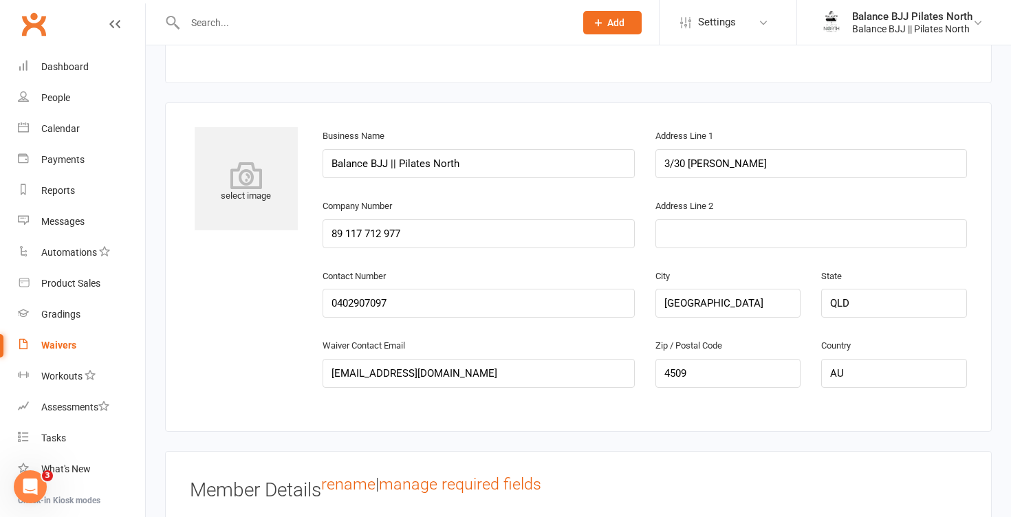
scroll to position [691, 0]
click at [245, 185] on icon at bounding box center [246, 176] width 103 height 28
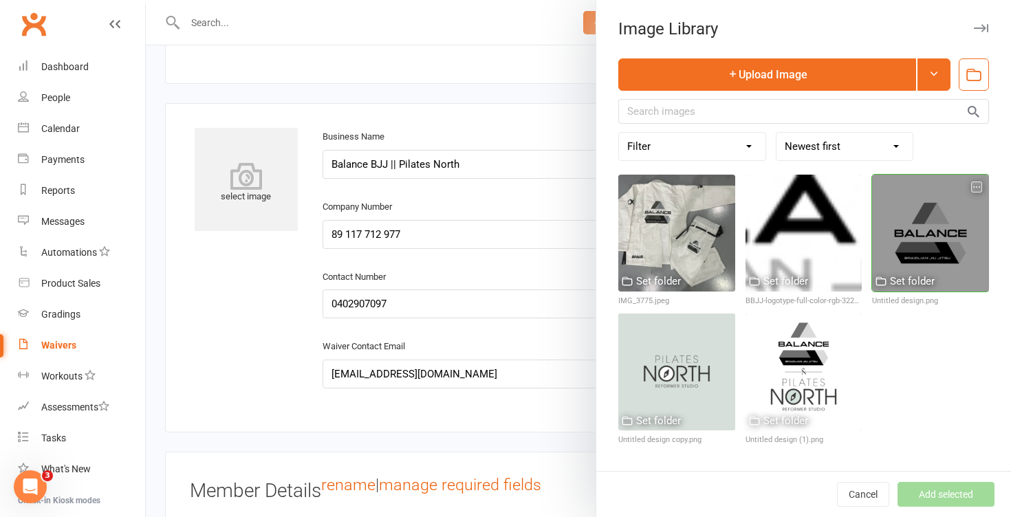
click at [928, 222] on div at bounding box center [930, 233] width 117 height 117
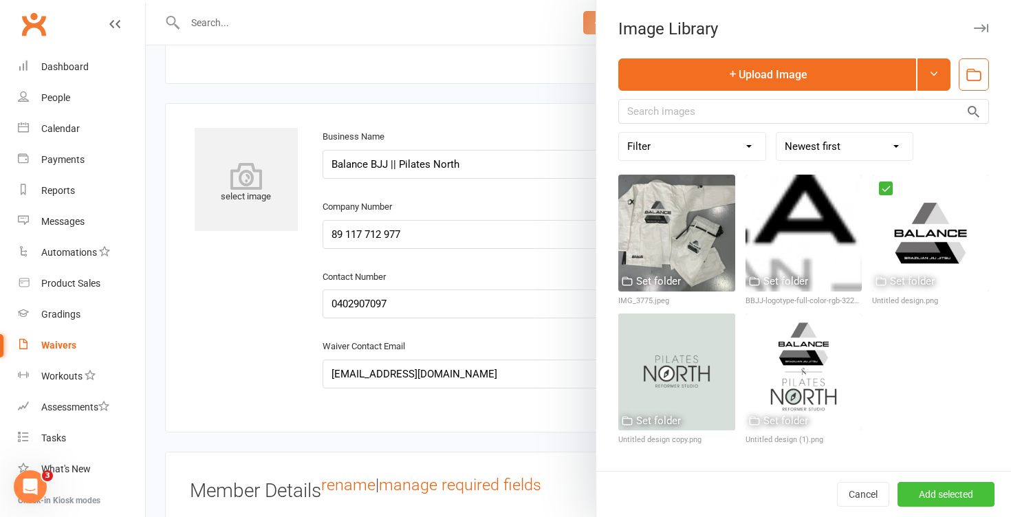
click at [969, 493] on button "Add selected" at bounding box center [946, 494] width 97 height 25
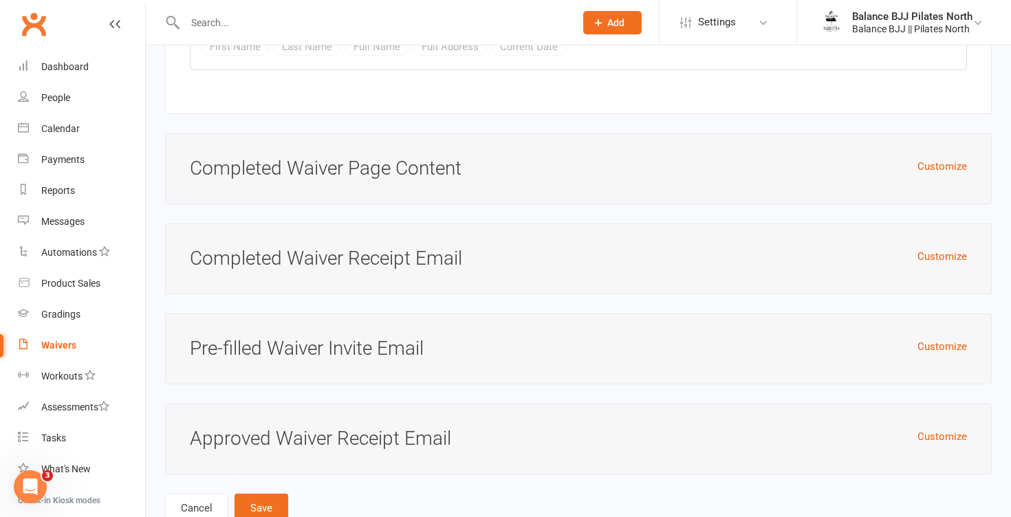
scroll to position [6059, 0]
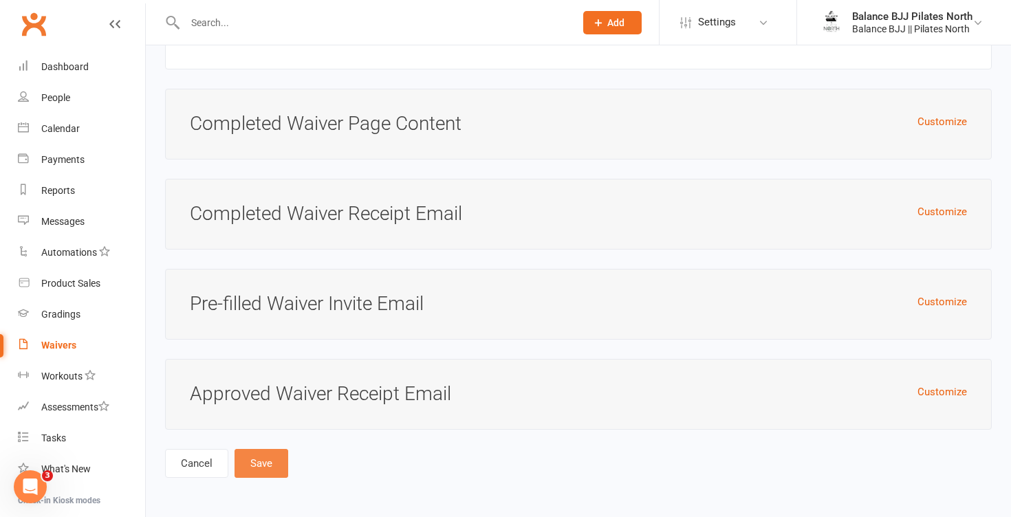
click at [270, 457] on button "Save" at bounding box center [262, 463] width 54 height 29
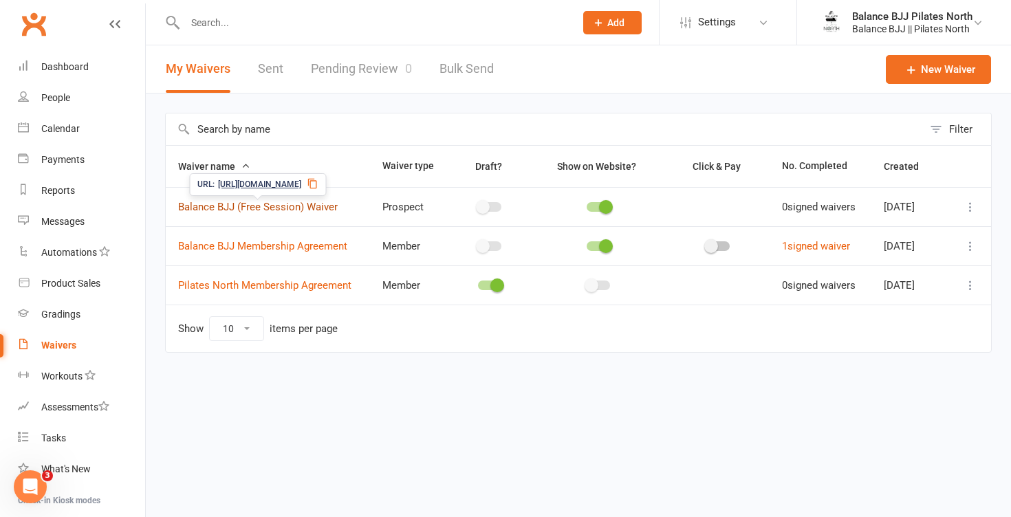
click at [270, 208] on link "Balance BJJ (Free Session) Waiver" at bounding box center [258, 207] width 160 height 12
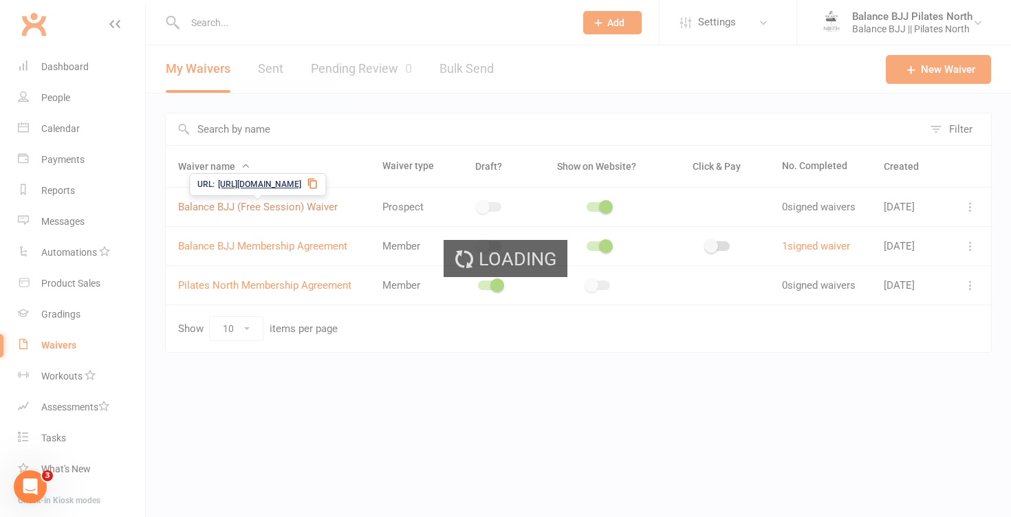
select select "applies_to_attending_signees"
select select "select"
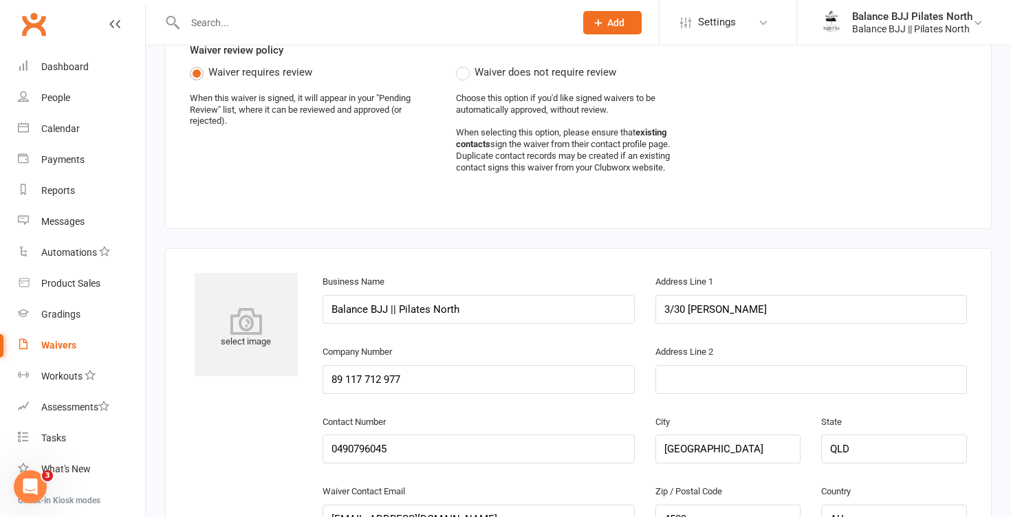
scroll to position [579, 0]
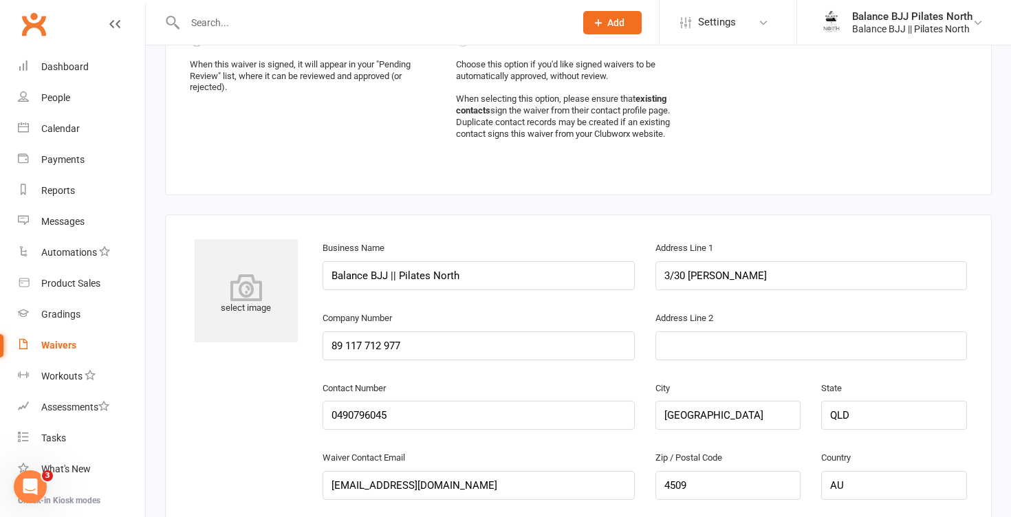
click at [245, 313] on div "select image" at bounding box center [246, 295] width 103 height 42
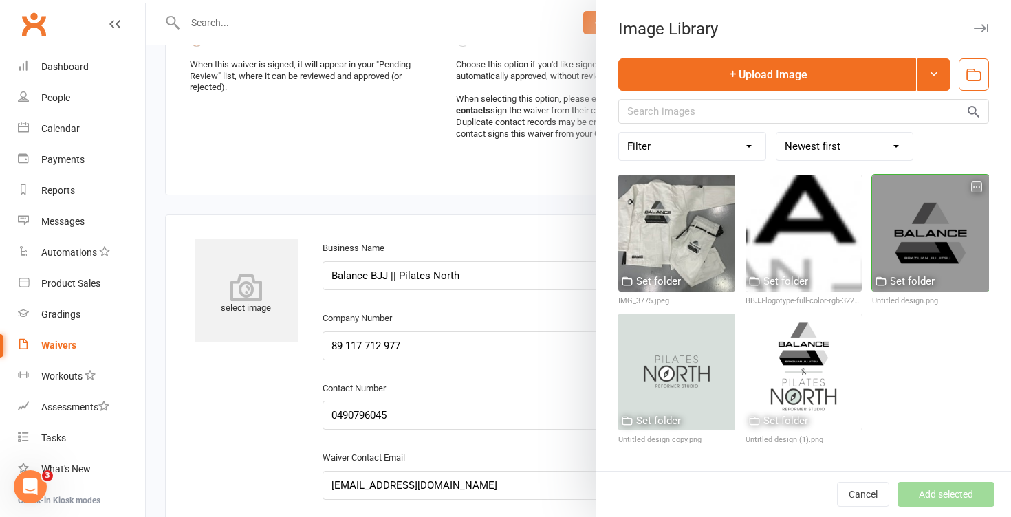
click at [945, 222] on div at bounding box center [930, 233] width 117 height 117
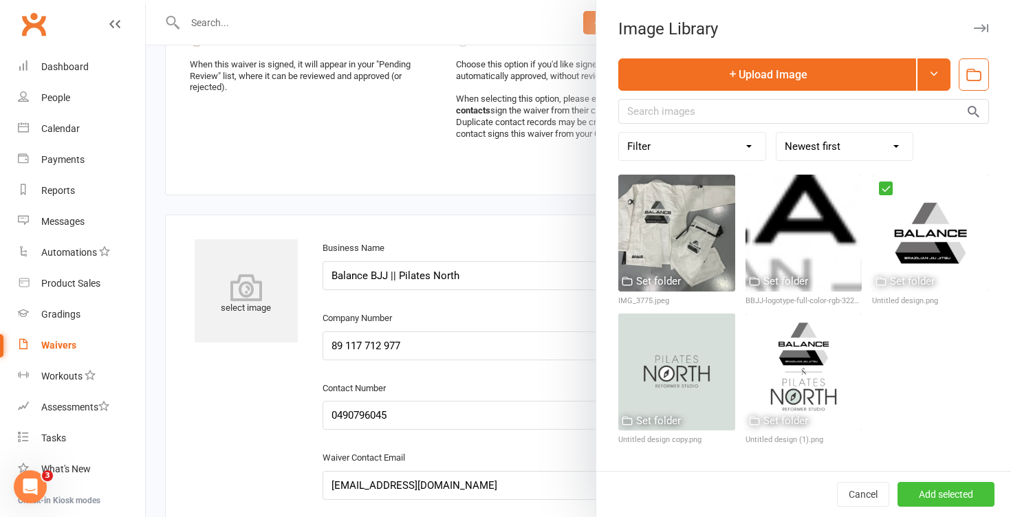
click at [967, 495] on button "Add selected" at bounding box center [946, 494] width 97 height 25
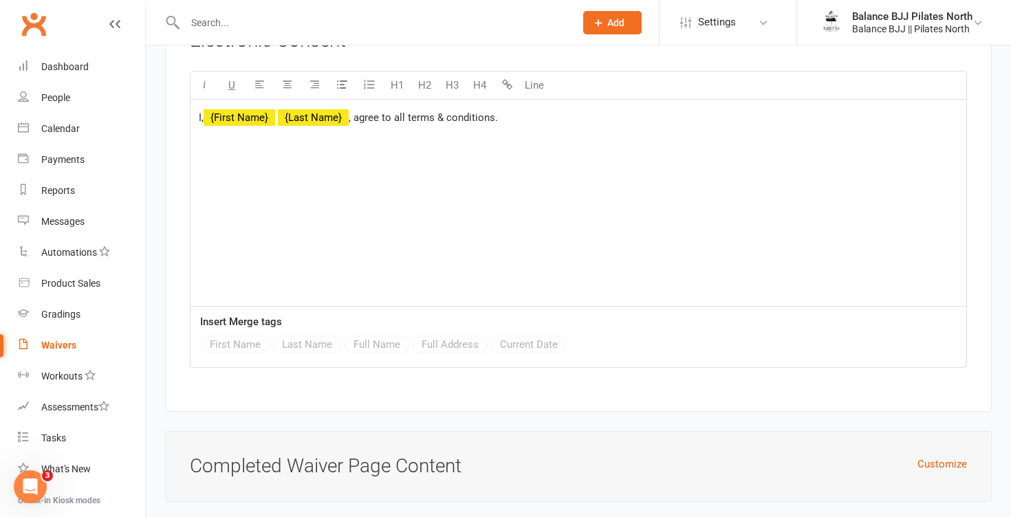
scroll to position [5228, 0]
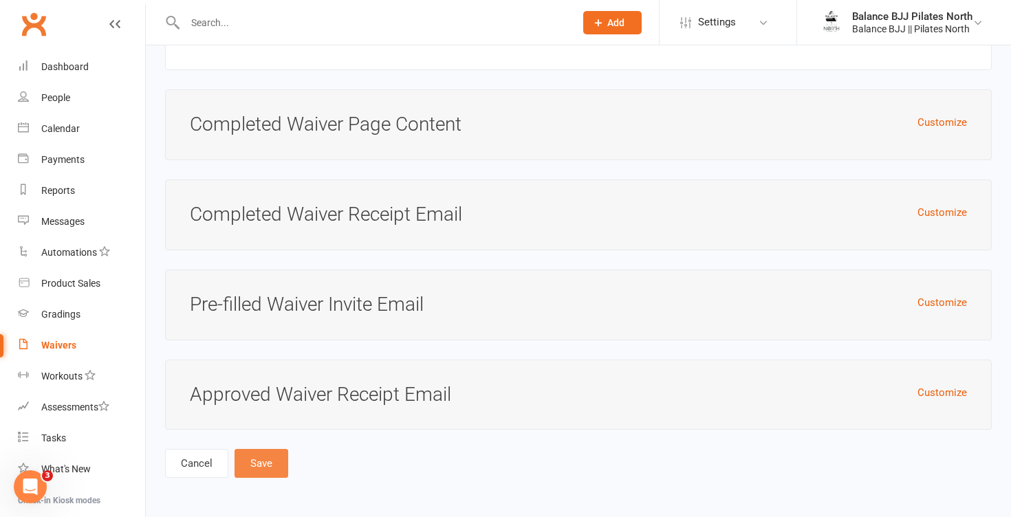
click at [268, 460] on button "Save" at bounding box center [262, 463] width 54 height 29
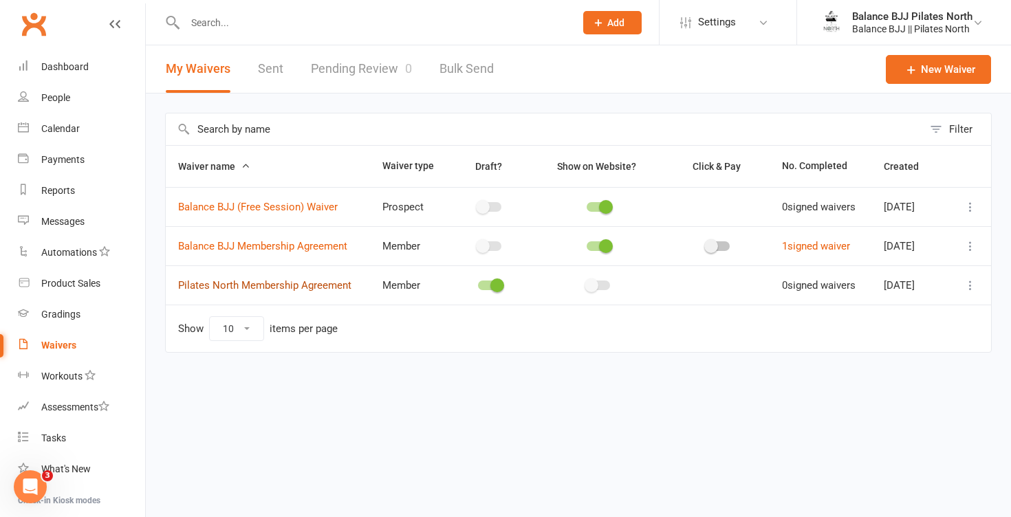
click at [311, 285] on link "Pilates North Membership Agreement" at bounding box center [264, 285] width 173 height 12
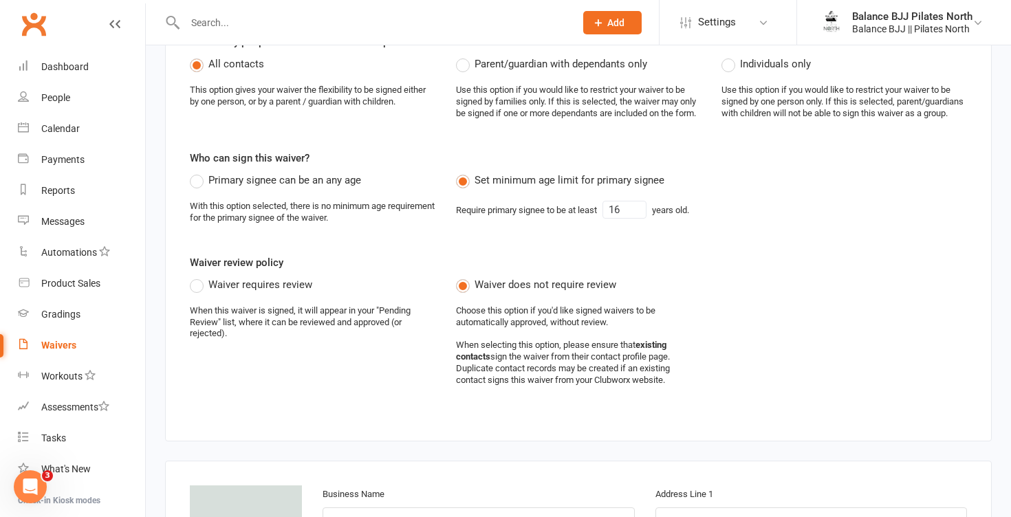
scroll to position [334, 0]
click at [640, 217] on input "16" at bounding box center [625, 208] width 44 height 18
type input "18"
click at [193, 292] on label "Waiver requires review" at bounding box center [251, 283] width 122 height 17
click at [193, 275] on input "Waiver requires review" at bounding box center [194, 275] width 9 height 0
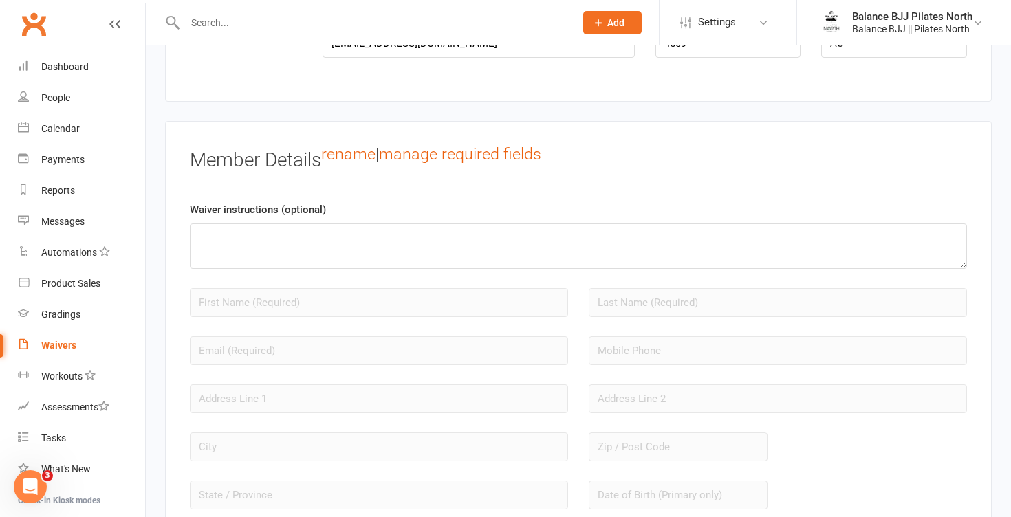
scroll to position [1039, 0]
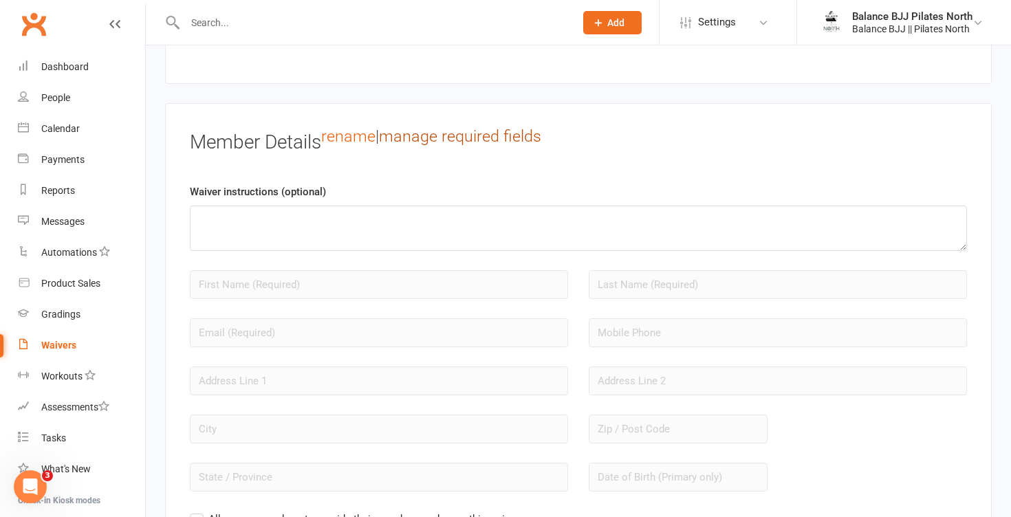
click at [429, 142] on link "manage required fields" at bounding box center [460, 136] width 162 height 19
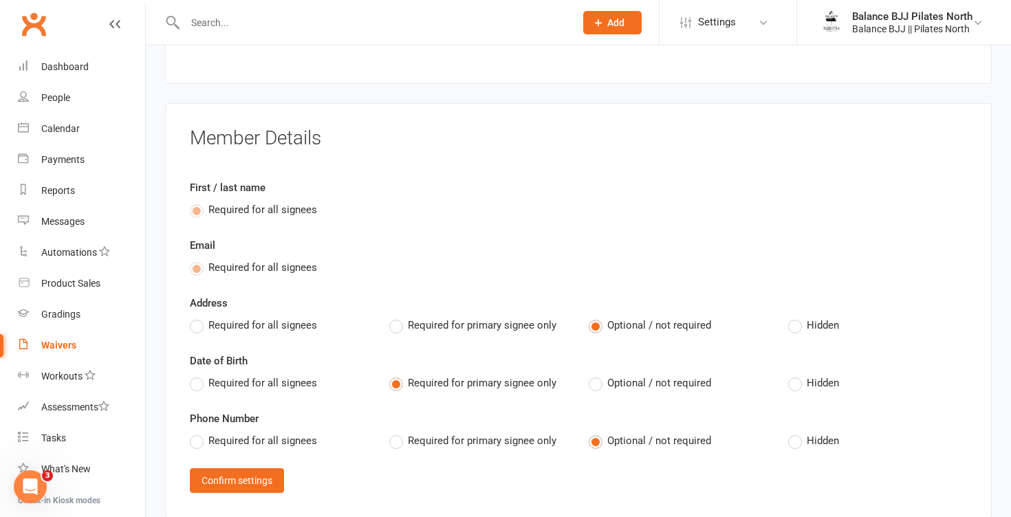
click at [193, 334] on label "Required for all signees" at bounding box center [253, 325] width 127 height 17
click at [193, 317] on input "Required for all signees" at bounding box center [194, 317] width 9 height 0
click at [194, 391] on label "Required for all signees" at bounding box center [253, 383] width 127 height 17
click at [194, 375] on input "Required for all signees" at bounding box center [194, 375] width 9 height 0
click at [195, 449] on label "Required for all signees" at bounding box center [253, 441] width 127 height 17
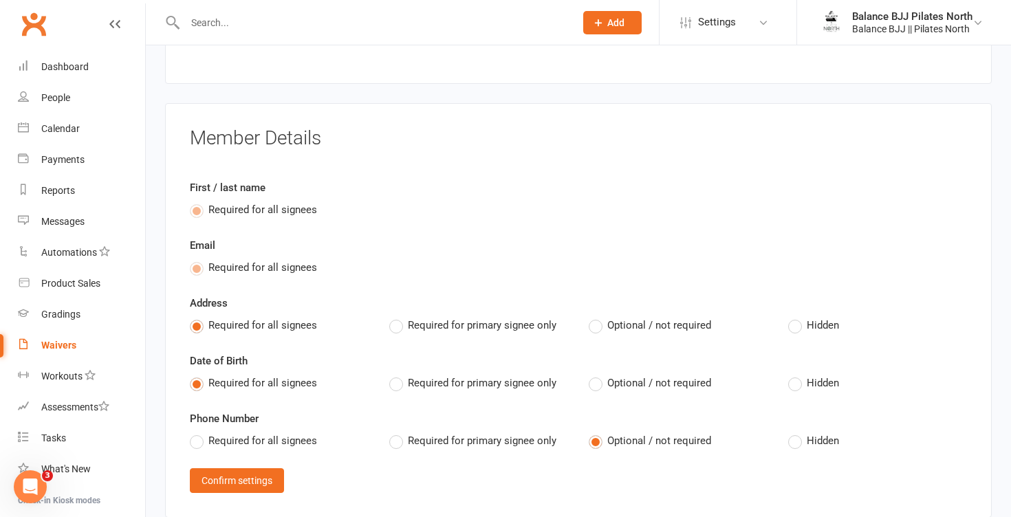
click at [195, 433] on input "Required for all signees" at bounding box center [194, 433] width 9 height 0
click at [232, 490] on button "Confirm settings" at bounding box center [237, 480] width 94 height 25
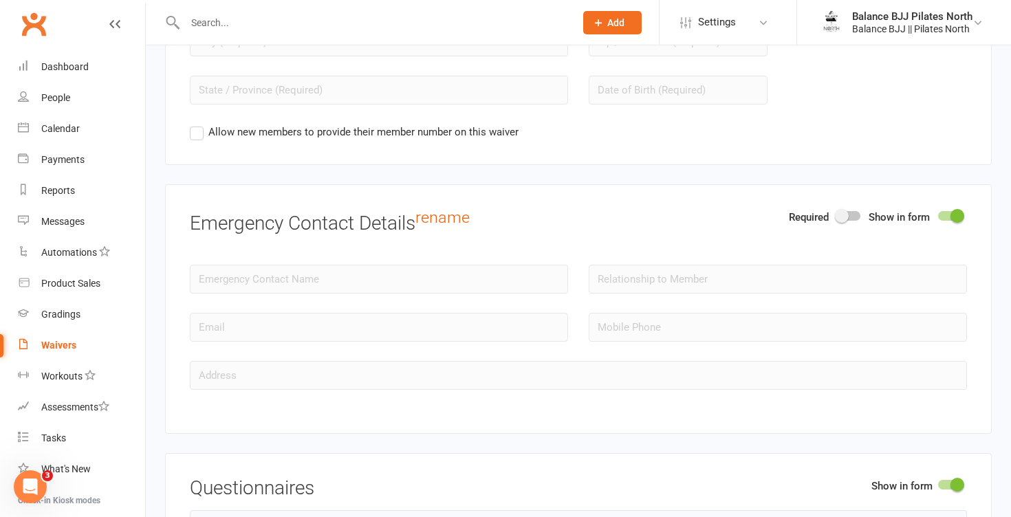
scroll to position [1442, 0]
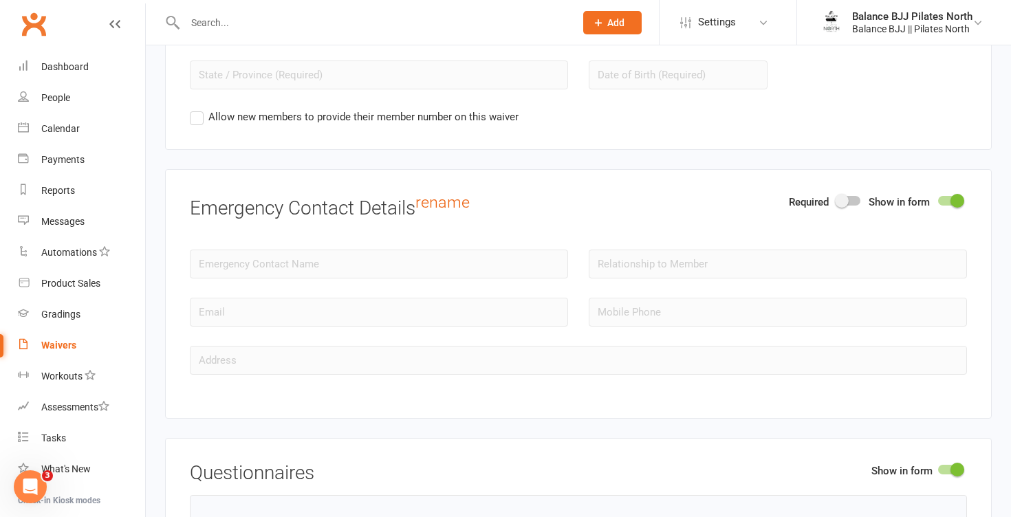
click at [847, 208] on span at bounding box center [842, 201] width 14 height 14
click at [837, 199] on input "checkbox" at bounding box center [837, 199] width 0 height 0
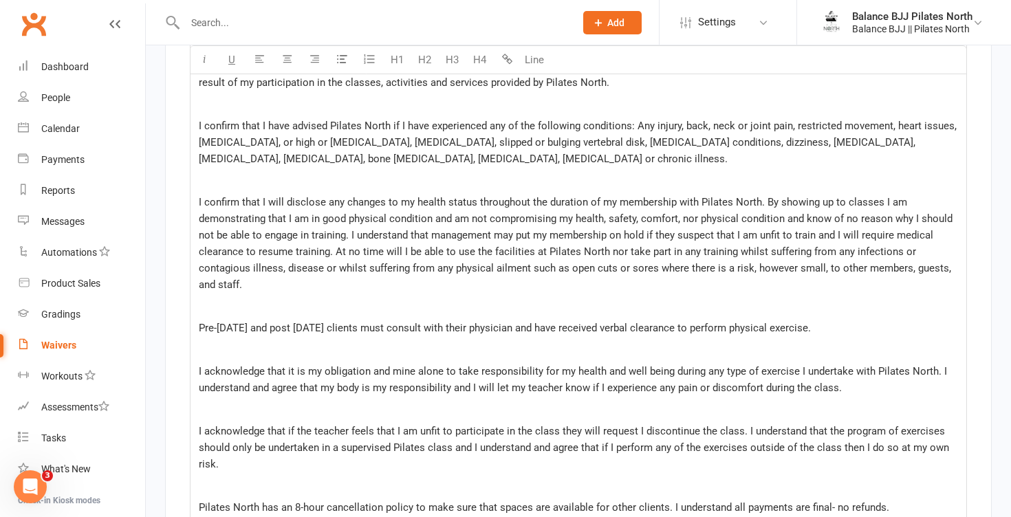
scroll to position [4107, 0]
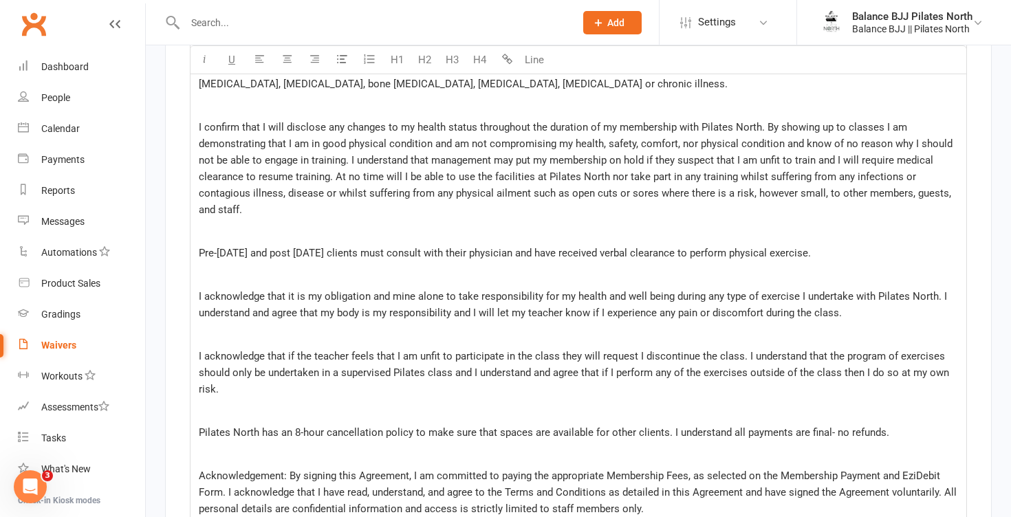
drag, startPoint x: 199, startPoint y: 233, endPoint x: 607, endPoint y: 101, distance: 428.1
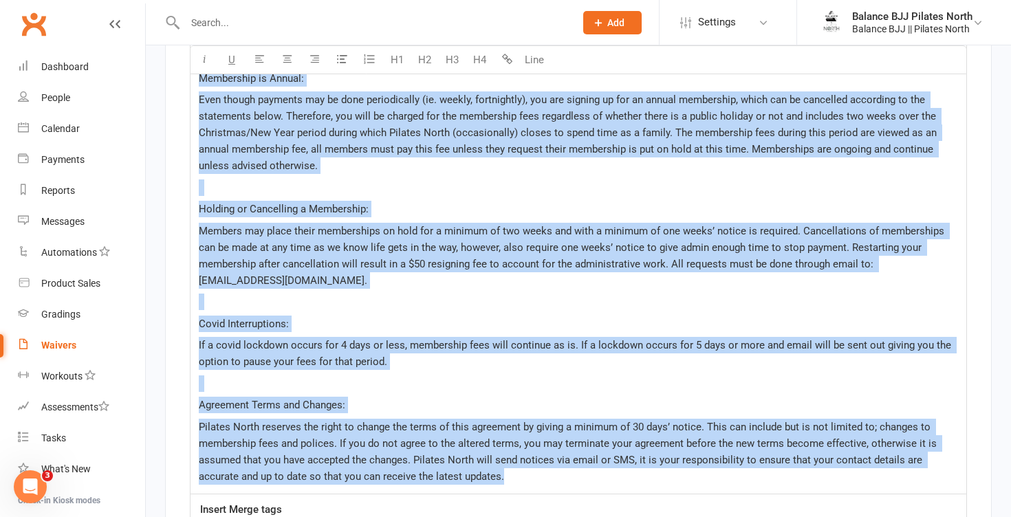
scroll to position [3059, 0]
copy div "Loremipsum Dolorsitame: Cons adipiscing eli seddoei te inc utlaboreet doloremag…"
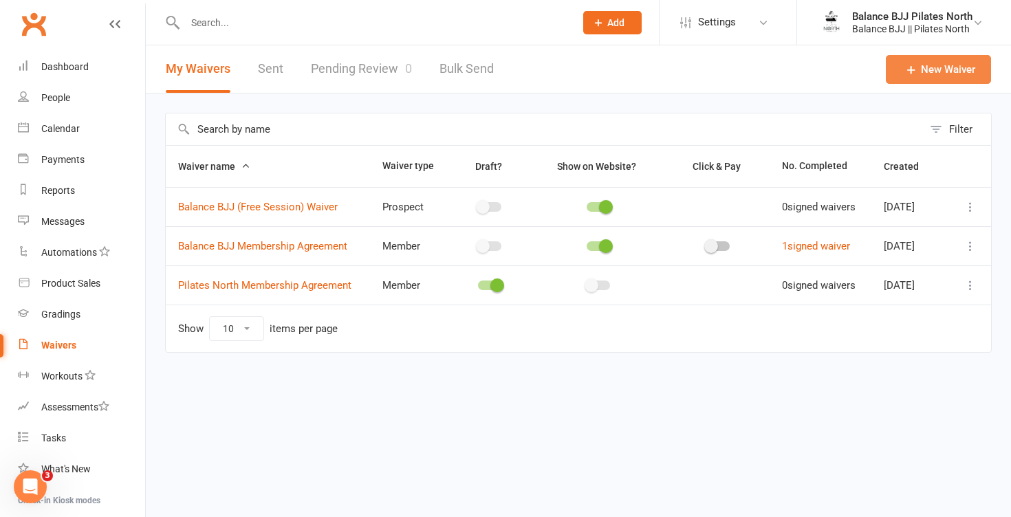
click at [945, 67] on link "New Waiver" at bounding box center [938, 69] width 105 height 29
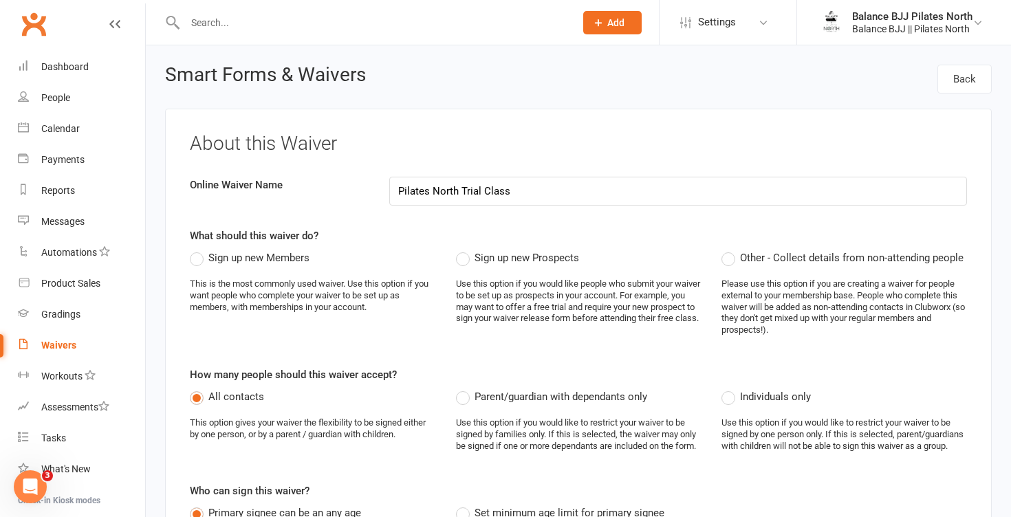
type input "Pilates North Trial Class"
click at [464, 258] on label "Sign up new Prospects" at bounding box center [517, 258] width 123 height 17
click at [464, 250] on input "Sign up new Prospects" at bounding box center [460, 250] width 9 height 0
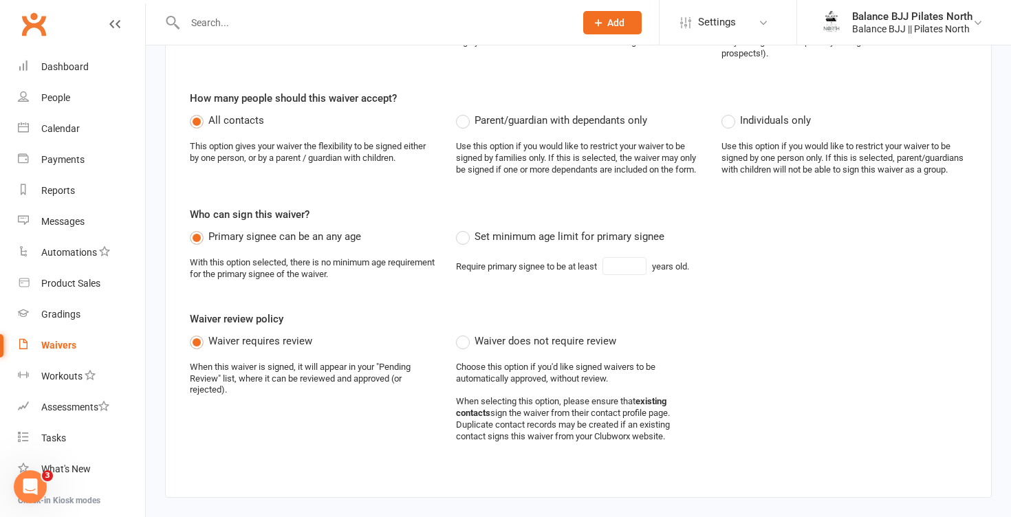
scroll to position [279, 0]
click at [464, 243] on label "Set minimum age limit for primary signee" at bounding box center [560, 234] width 208 height 17
click at [464, 226] on input "Set minimum age limit for primary signee" at bounding box center [460, 226] width 9 height 0
type input "18"
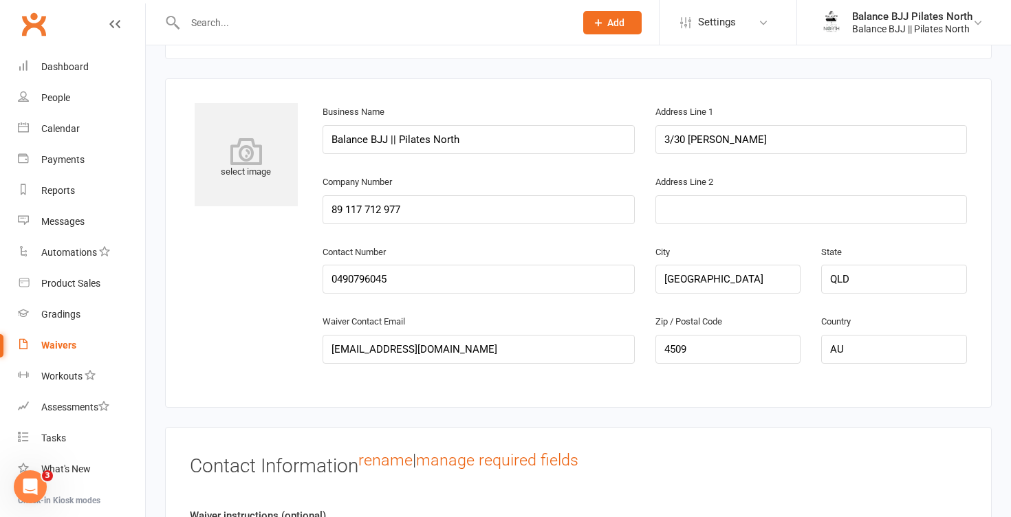
scroll to position [742, 0]
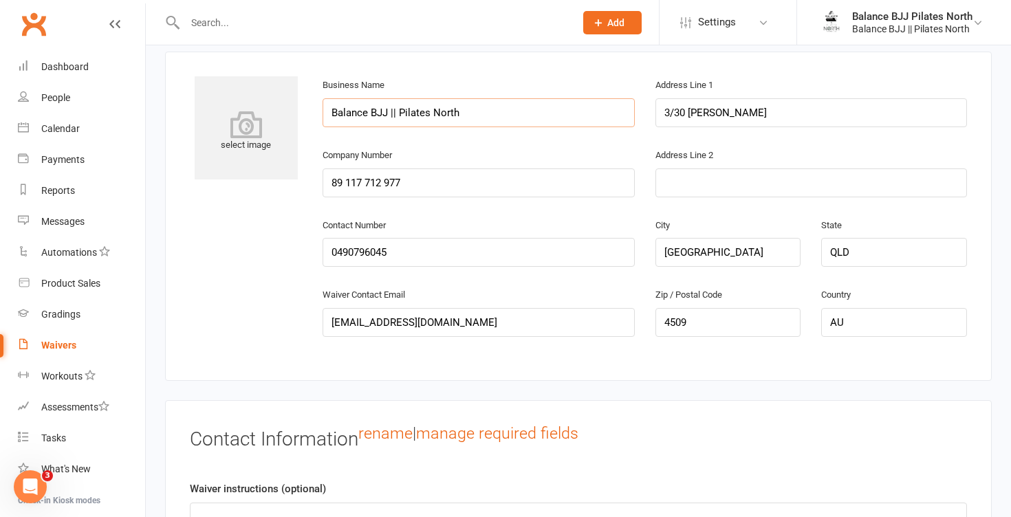
drag, startPoint x: 401, startPoint y: 128, endPoint x: 262, endPoint y: 103, distance: 141.1
click at [262, 103] on div "select image Business Name Balance BJJ || Pilates North Address Line 1 3/30 [PE…" at bounding box center [579, 216] width 798 height 280
type input "Pilates North"
click at [239, 138] on icon at bounding box center [246, 125] width 103 height 28
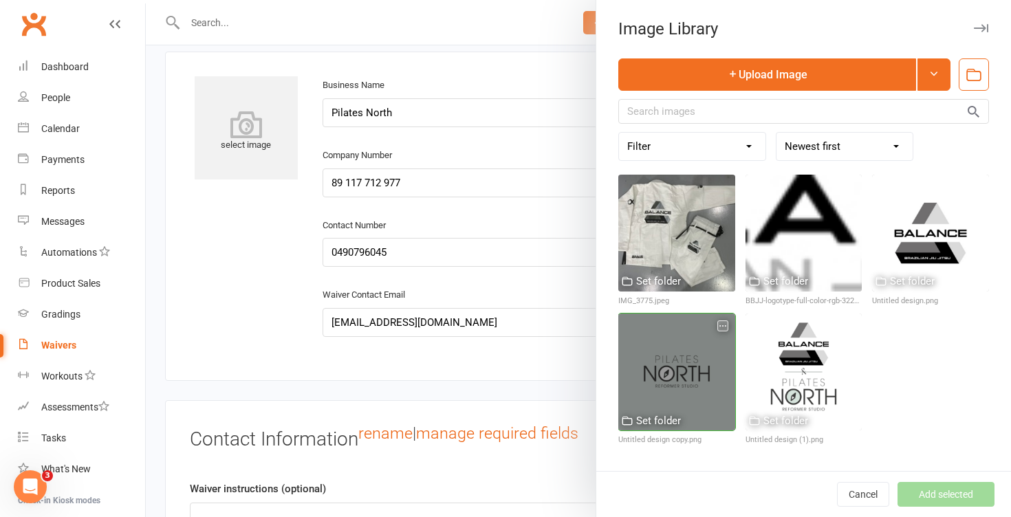
click at [673, 355] on div at bounding box center [676, 372] width 117 height 117
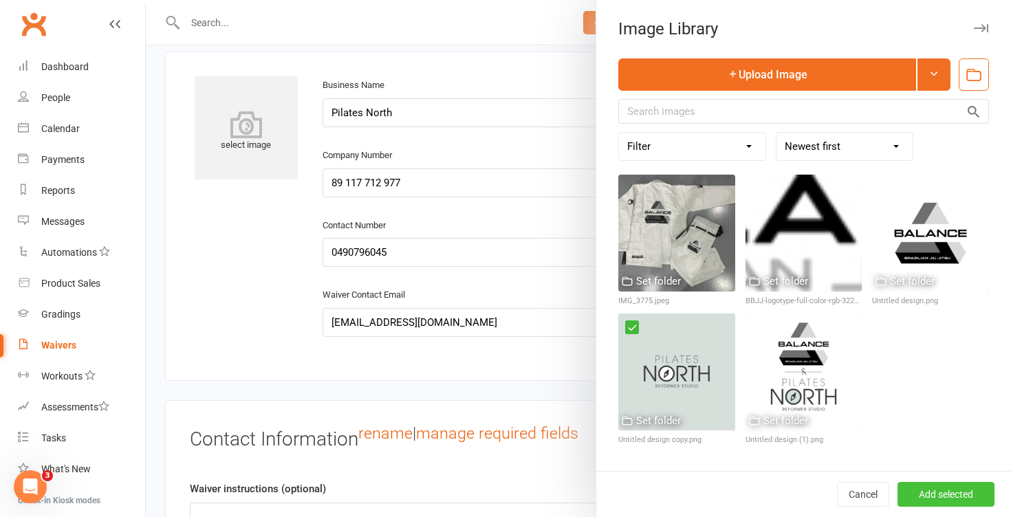
click at [956, 491] on button "Add selected" at bounding box center [946, 494] width 97 height 25
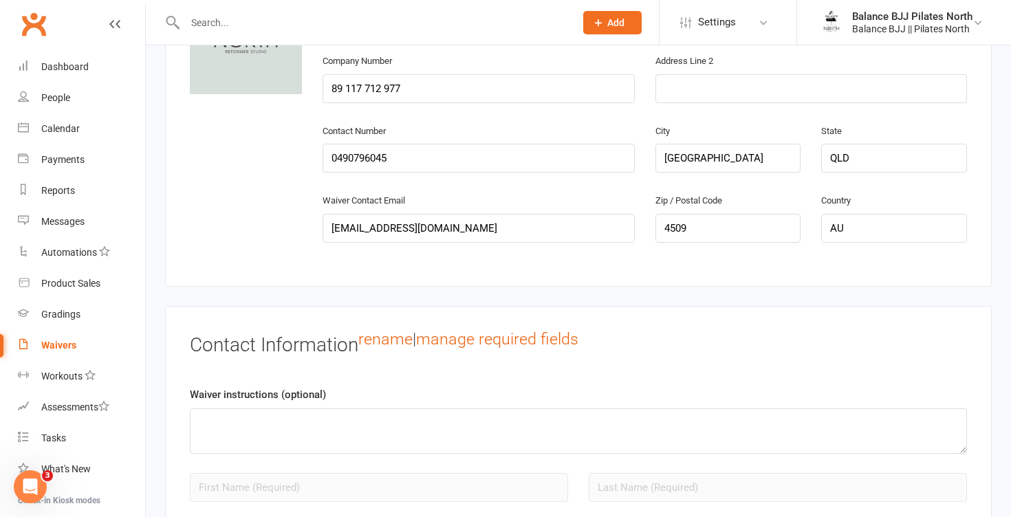
scroll to position [838, 0]
drag, startPoint x: 394, startPoint y: 239, endPoint x: 267, endPoint y: 213, distance: 129.9
click at [267, 213] on div "change image Business Name Pilates North Address Line 1 3/30 [PERSON_NAME] Comp…" at bounding box center [579, 121] width 798 height 280
type input "[EMAIL_ADDRESS][DOMAIN_NAME]"
drag, startPoint x: 405, startPoint y: 169, endPoint x: 345, endPoint y: 161, distance: 61.0
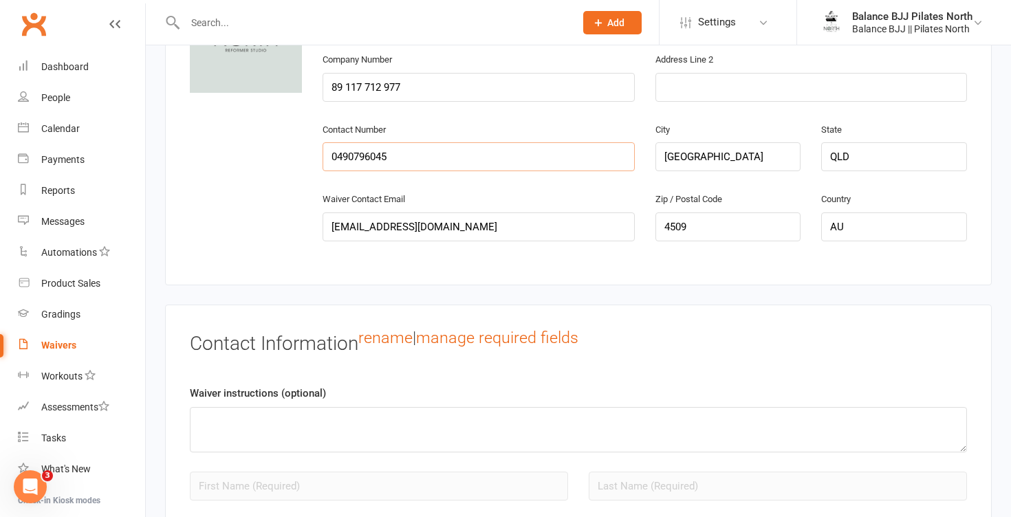
click at [345, 161] on input "0490796045" at bounding box center [479, 156] width 312 height 29
click at [467, 171] on input "0490796045" at bounding box center [479, 156] width 312 height 29
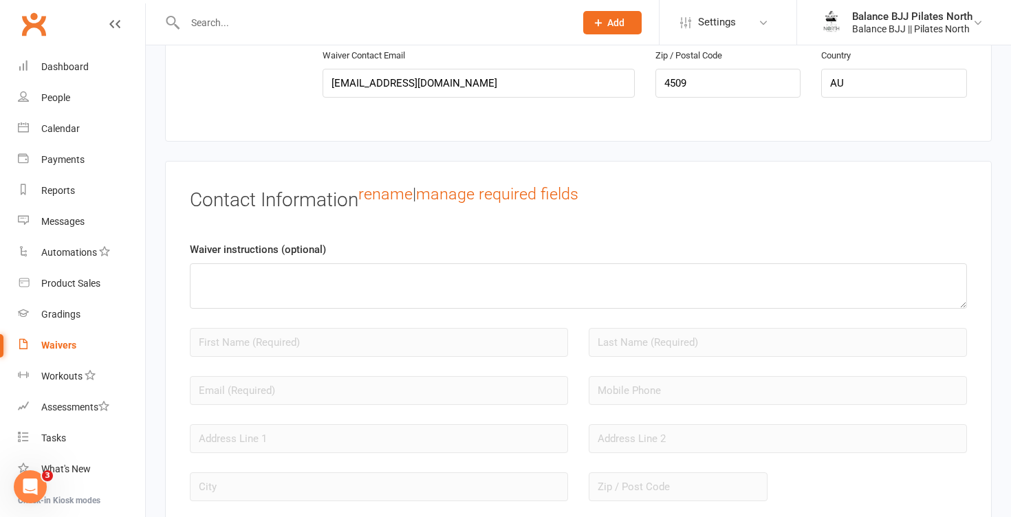
scroll to position [989, 0]
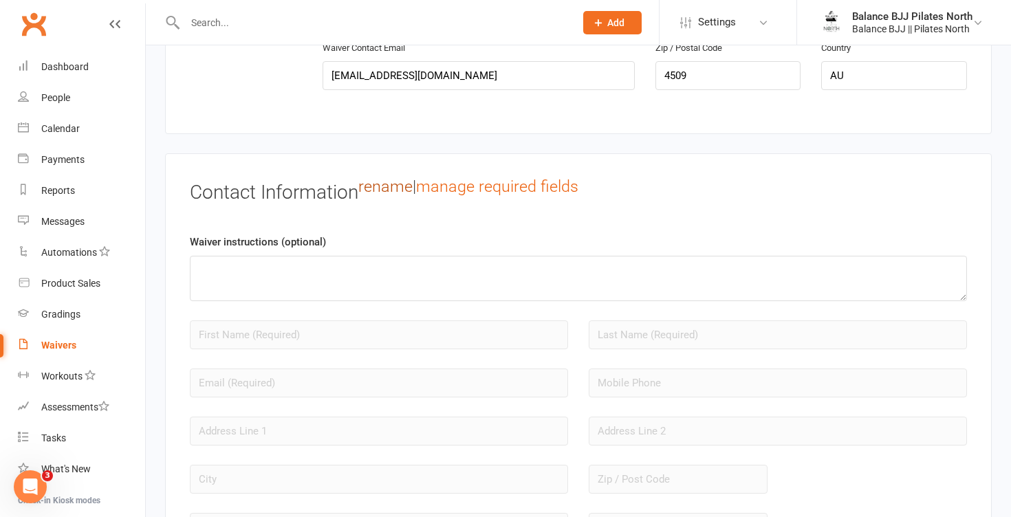
click at [391, 194] on link "rename" at bounding box center [385, 186] width 54 height 19
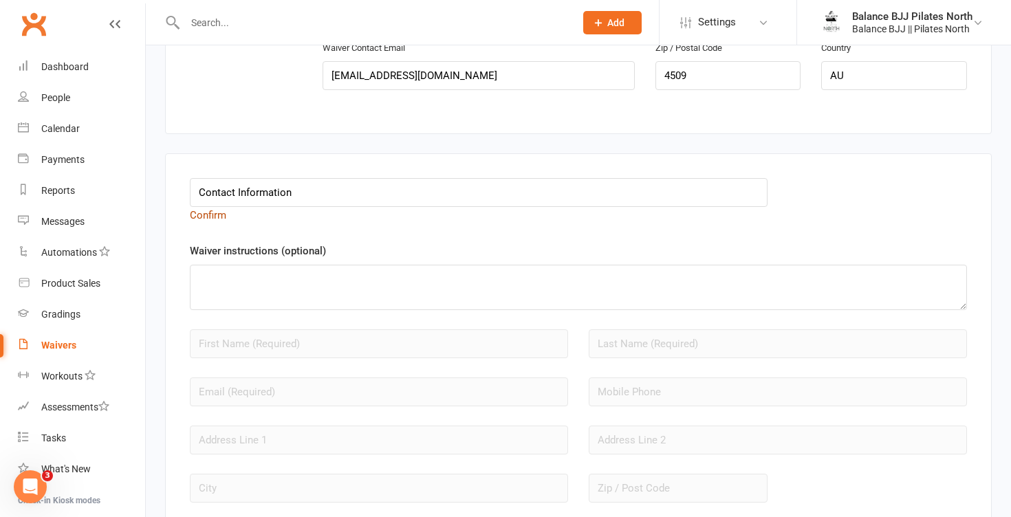
click at [218, 222] on link "Confirm" at bounding box center [208, 215] width 36 height 12
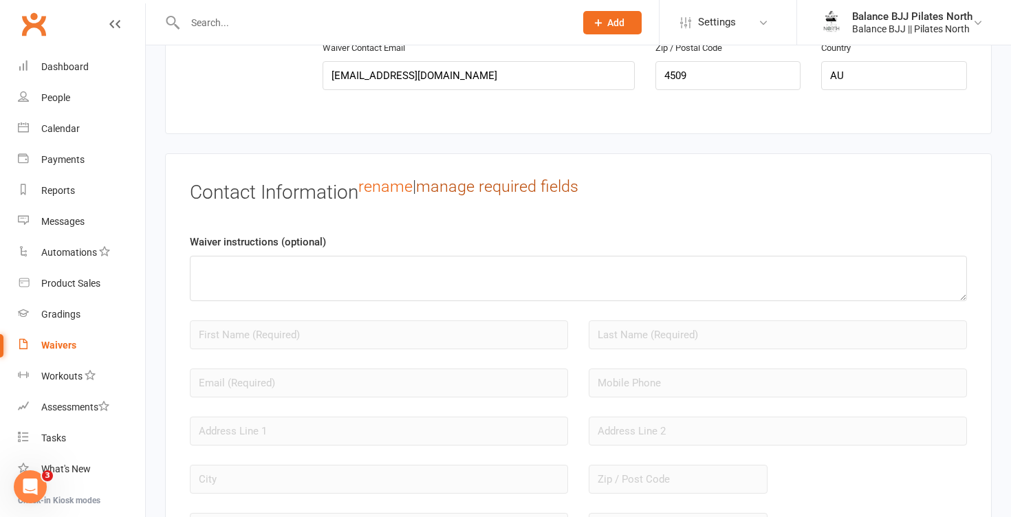
click at [482, 196] on link "manage required fields" at bounding box center [497, 186] width 162 height 19
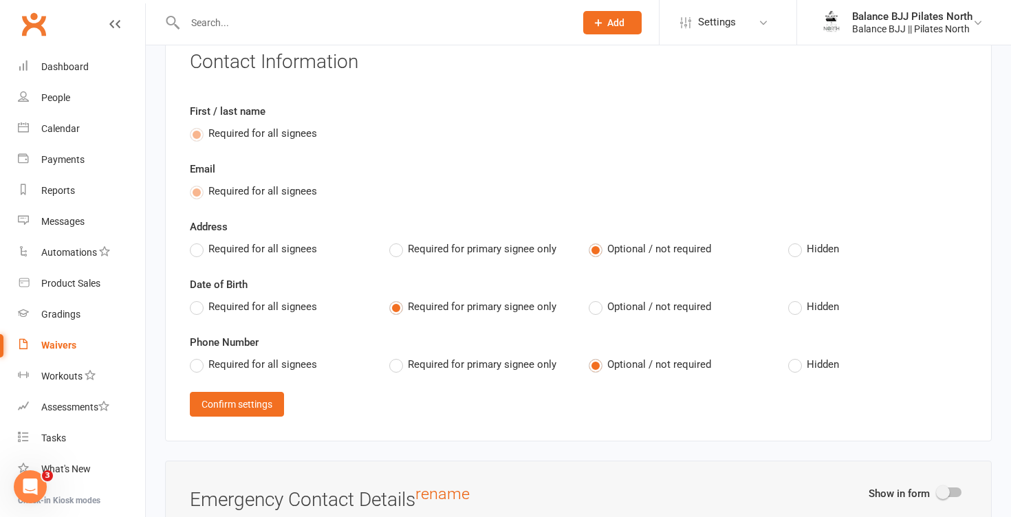
scroll to position [1123, 0]
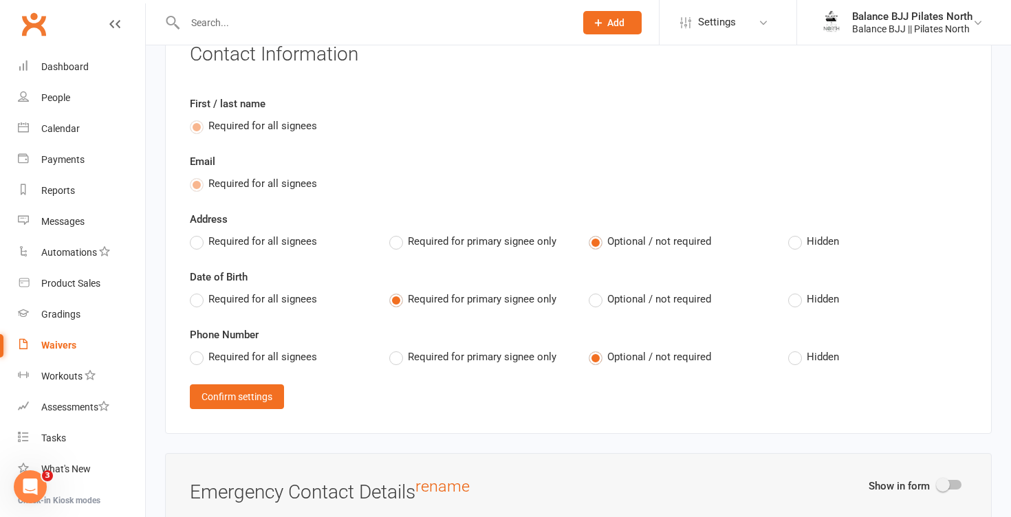
click at [199, 250] on label "Required for all signees" at bounding box center [253, 241] width 127 height 17
click at [199, 233] on input "Required for all signees" at bounding box center [194, 233] width 9 height 0
click at [197, 307] on label "Required for all signees" at bounding box center [253, 299] width 127 height 17
click at [197, 291] on input "Required for all signees" at bounding box center [194, 291] width 9 height 0
click at [194, 365] on label "Required for all signees" at bounding box center [253, 357] width 127 height 17
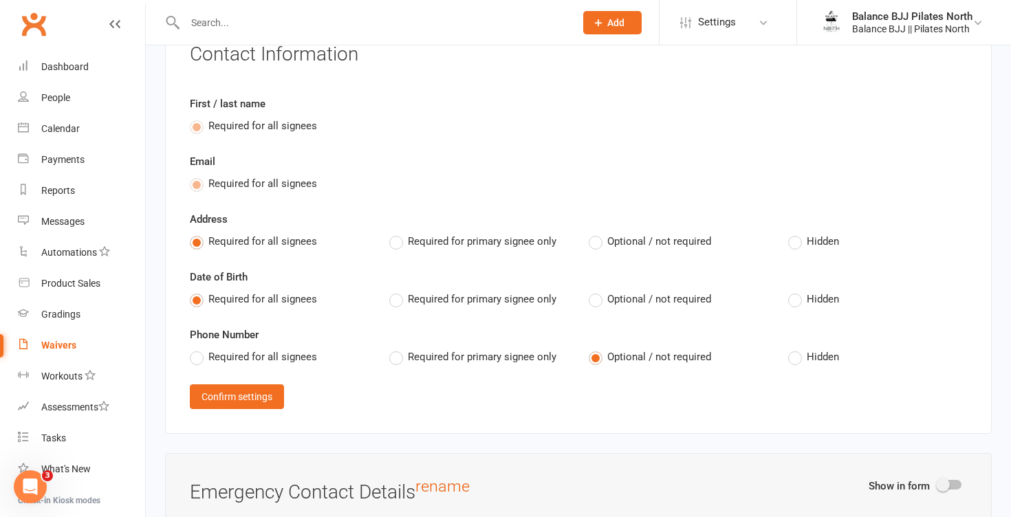
click at [194, 349] on input "Required for all signees" at bounding box center [194, 349] width 9 height 0
click at [248, 402] on button "Confirm settings" at bounding box center [237, 397] width 94 height 25
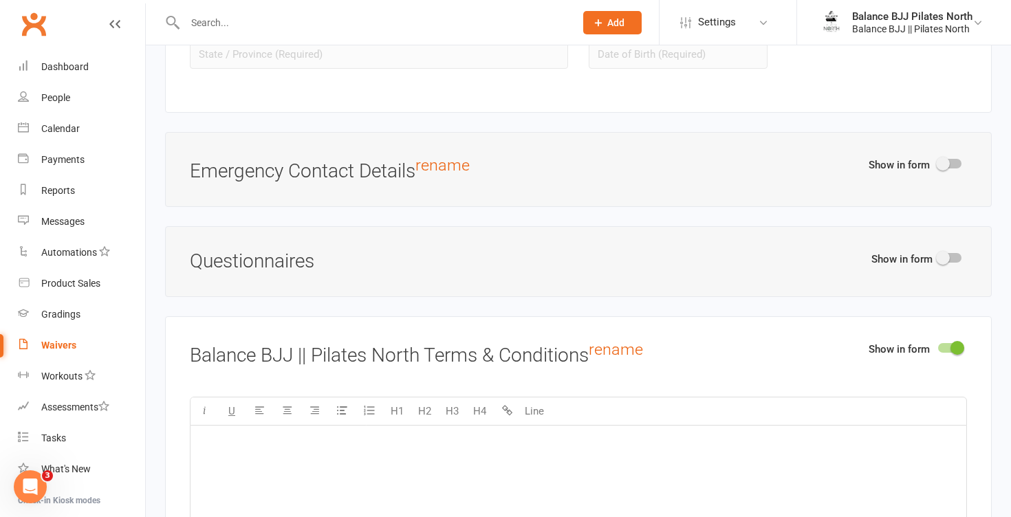
scroll to position [1463, 0]
click at [955, 168] on div at bounding box center [949, 163] width 23 height 10
click at [938, 161] on input "checkbox" at bounding box center [938, 161] width 0 height 0
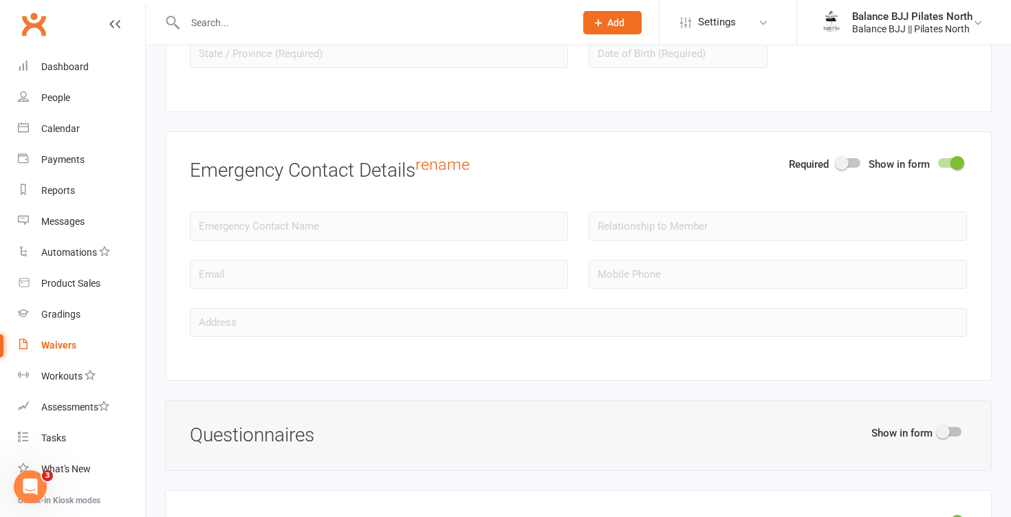
click at [849, 171] on switch at bounding box center [850, 164] width 37 height 12
click at [850, 168] on div at bounding box center [848, 163] width 23 height 10
click at [837, 161] on input "checkbox" at bounding box center [837, 161] width 0 height 0
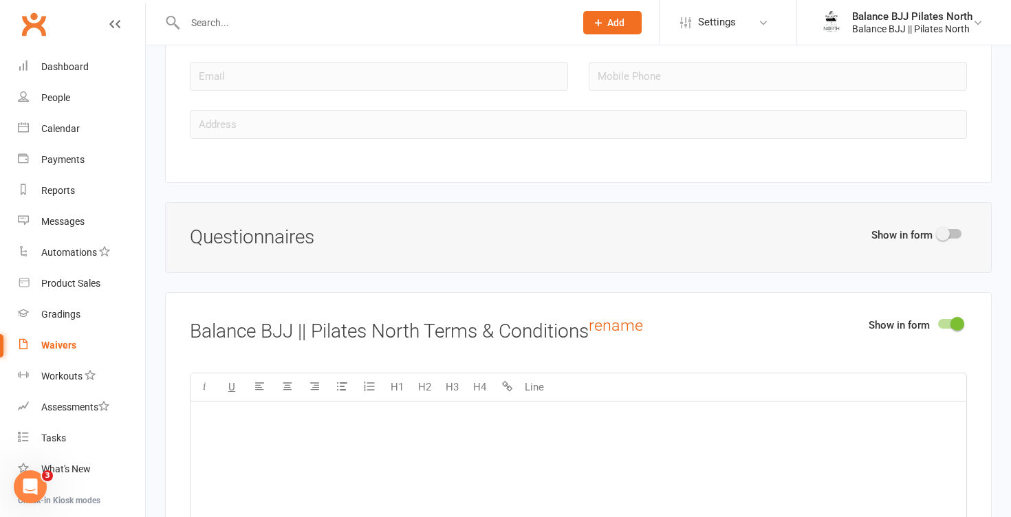
scroll to position [1662, 0]
click at [954, 238] on div at bounding box center [949, 233] width 23 height 10
click at [938, 231] on input "checkbox" at bounding box center [938, 231] width 0 height 0
select select "do_not_copy_answers"
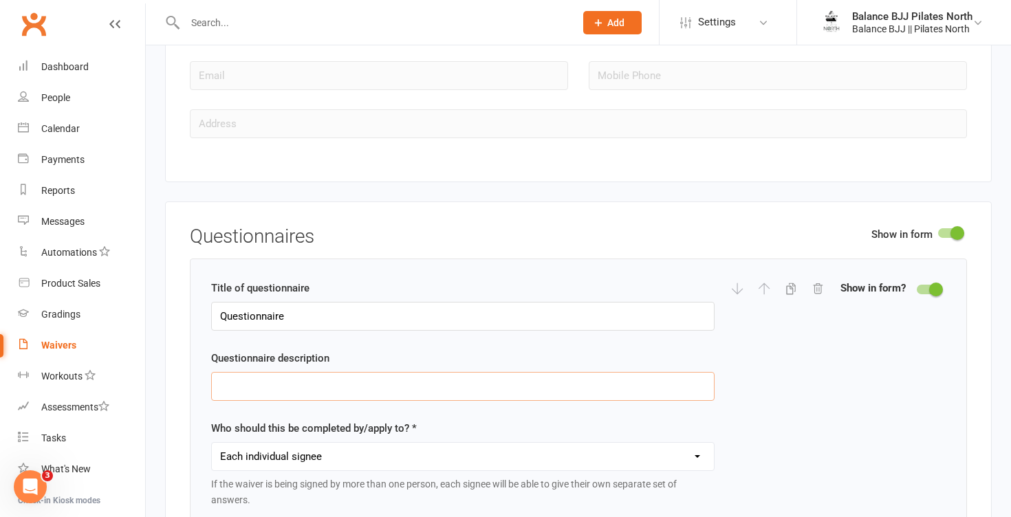
click at [401, 387] on input "text" at bounding box center [463, 386] width 504 height 29
type input "D"
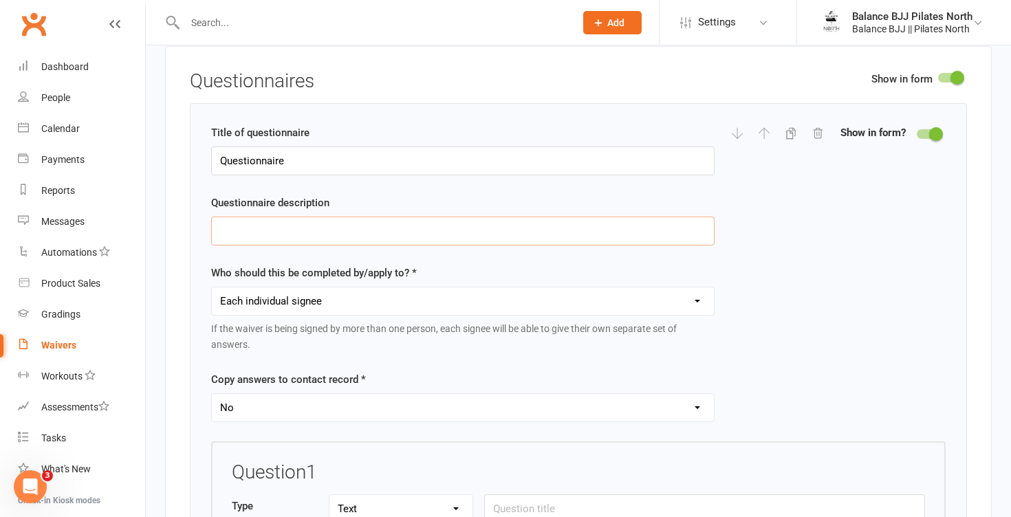
scroll to position [1830, 0]
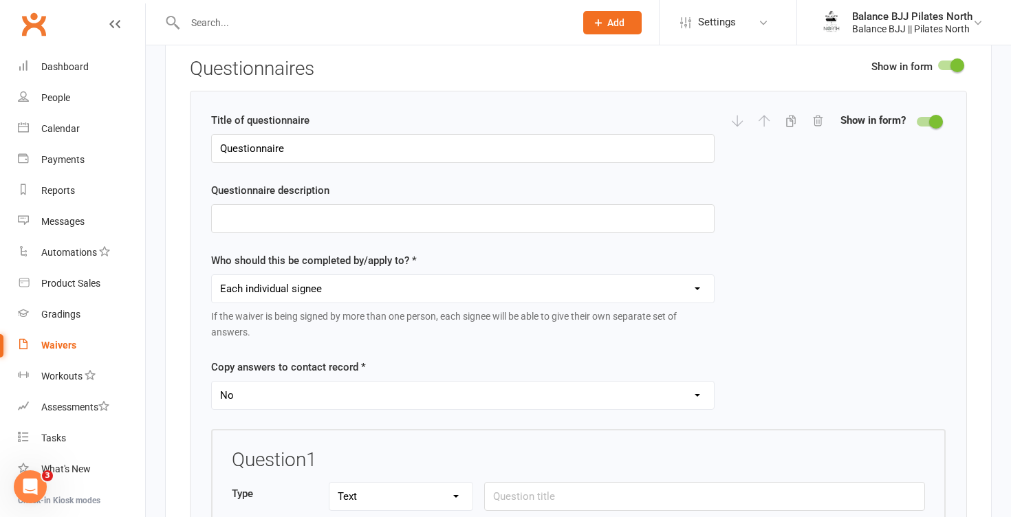
click at [353, 303] on select "Each individual signee Primary signee only Dependent signees only Attending sig…" at bounding box center [463, 289] width 502 height 28
select select "applies_to_attending_signees"
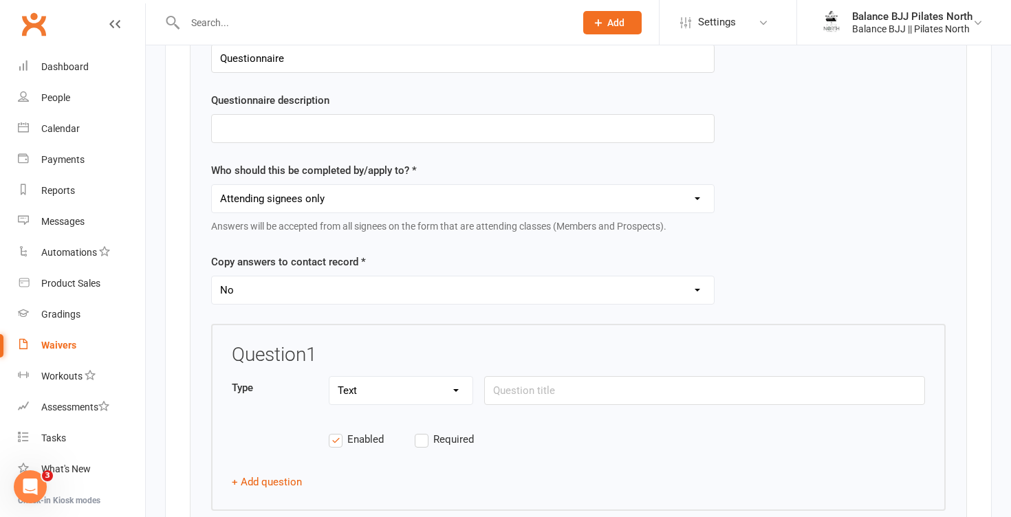
scroll to position [1926, 0]
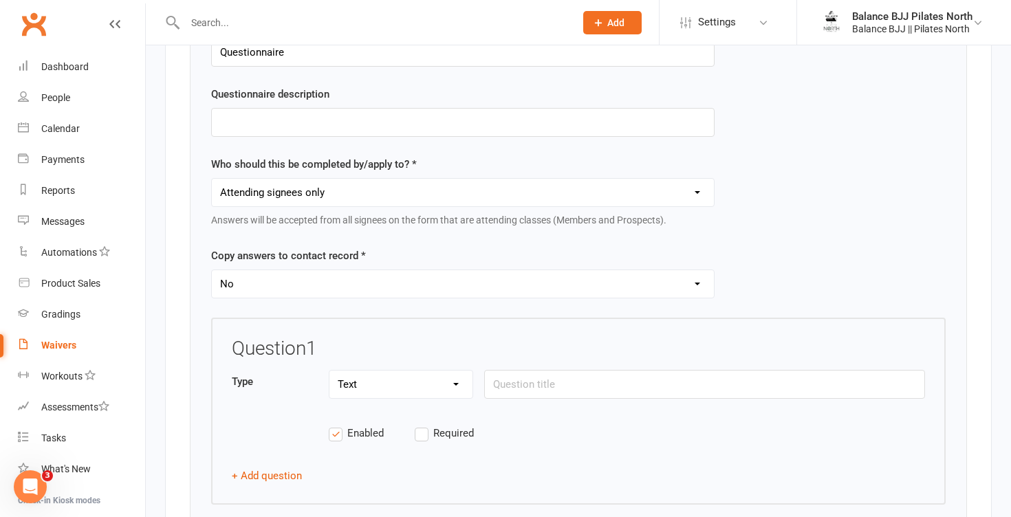
click at [352, 292] on select "Yes No" at bounding box center [463, 284] width 502 height 28
select select "copy_answers_for_all_signees"
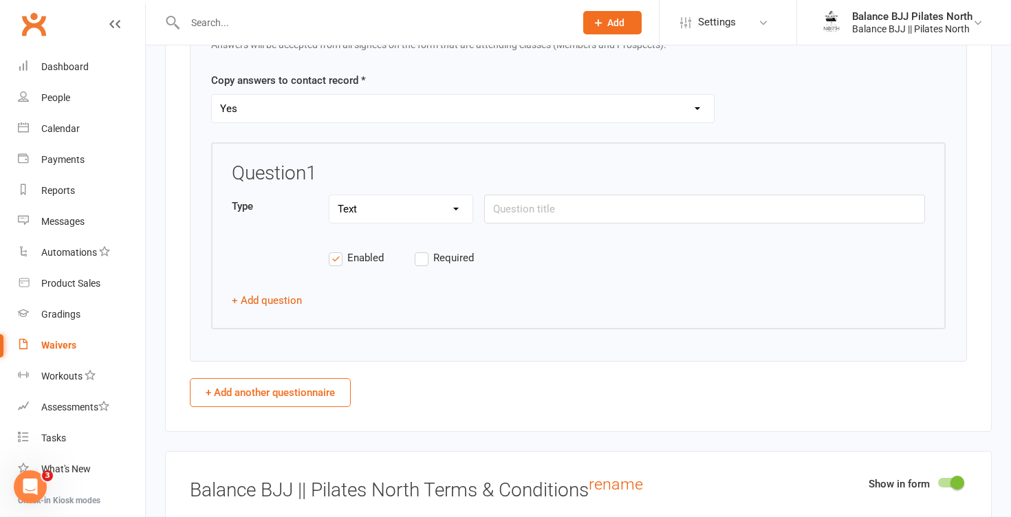
scroll to position [2106, 0]
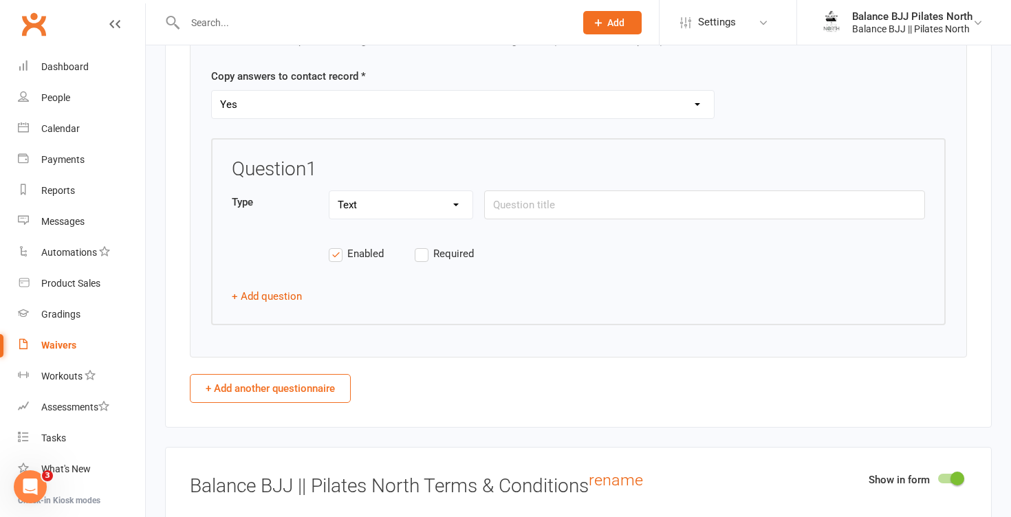
click at [426, 219] on select "Text Select Checkbox" at bounding box center [401, 205] width 143 height 28
click at [435, 208] on select "Text Select Checkbox" at bounding box center [401, 205] width 143 height 28
select select "checkbox"
click at [517, 219] on input "text" at bounding box center [704, 205] width 441 height 29
type input "H"
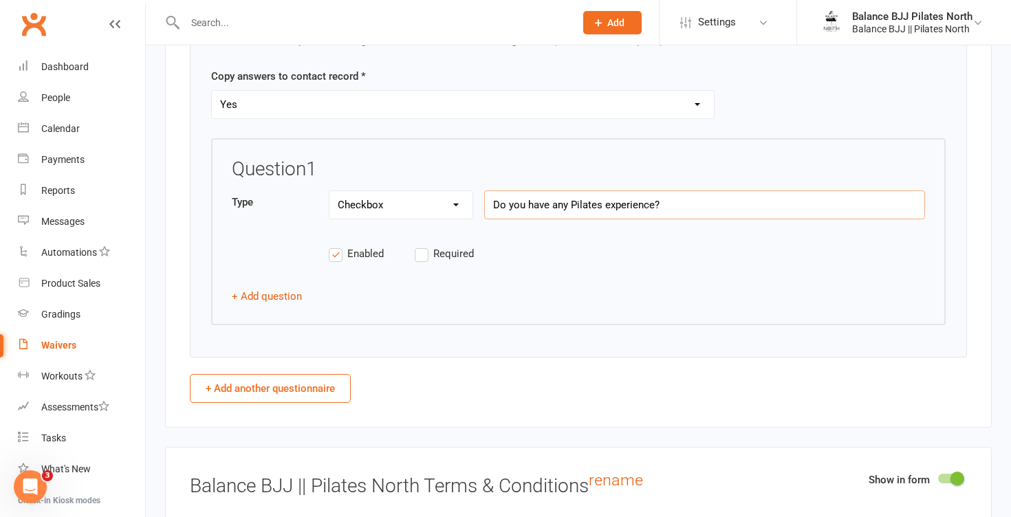
type input "Do you have any Pilates experience?"
click at [381, 219] on select "Text Select Checkbox" at bounding box center [401, 205] width 143 height 28
select select "string"
click at [278, 305] on button "+ Add question" at bounding box center [267, 296] width 70 height 17
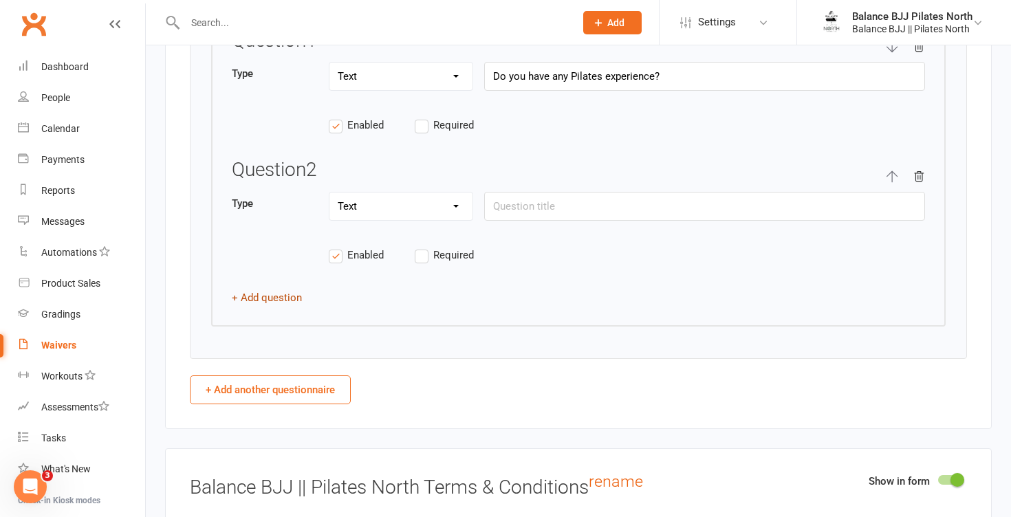
scroll to position [2244, 0]
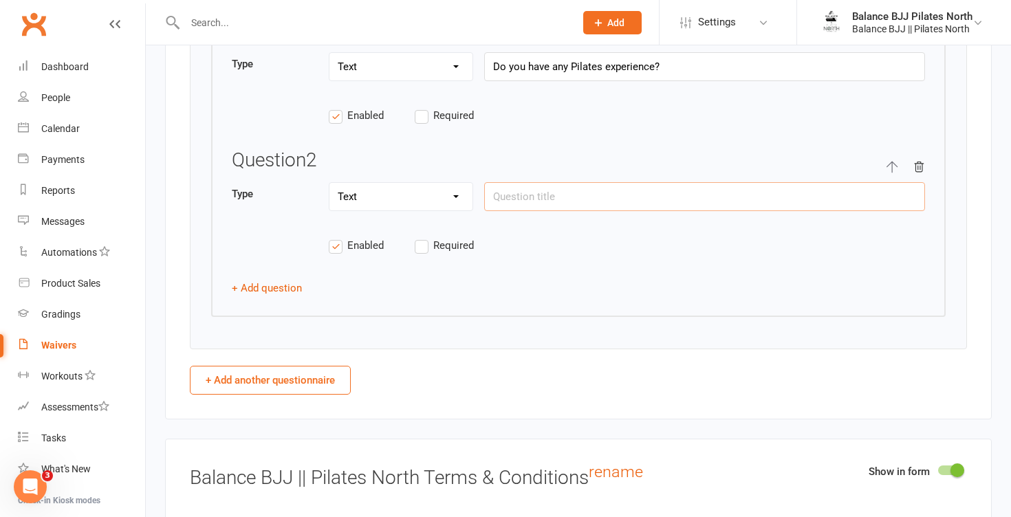
click at [589, 211] on input "text" at bounding box center [704, 196] width 441 height 29
type input "Do you have any injuries/limitations?"
click at [424, 254] on label "Required" at bounding box center [458, 245] width 86 height 17
click at [424, 237] on input "Required" at bounding box center [458, 237] width 86 height 0
click at [424, 121] on label "Required" at bounding box center [458, 115] width 86 height 17
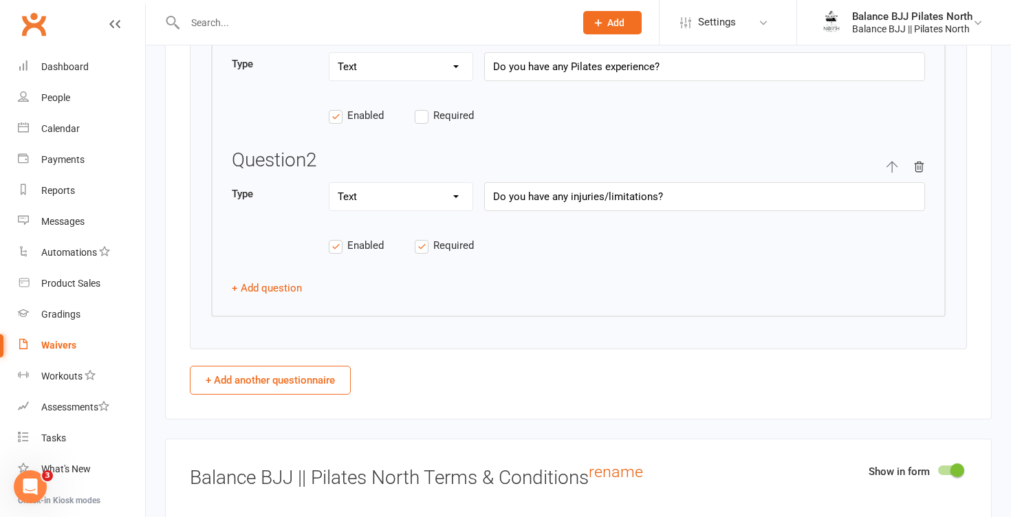
click at [424, 107] on input "Required" at bounding box center [458, 107] width 86 height 0
click at [334, 124] on label "Enabled" at bounding box center [372, 115] width 86 height 17
click at [334, 107] on input "Enabled" at bounding box center [372, 107] width 86 height 0
click at [334, 124] on label "Enabled" at bounding box center [372, 115] width 86 height 17
click at [334, 107] on input "Enabled" at bounding box center [372, 107] width 86 height 0
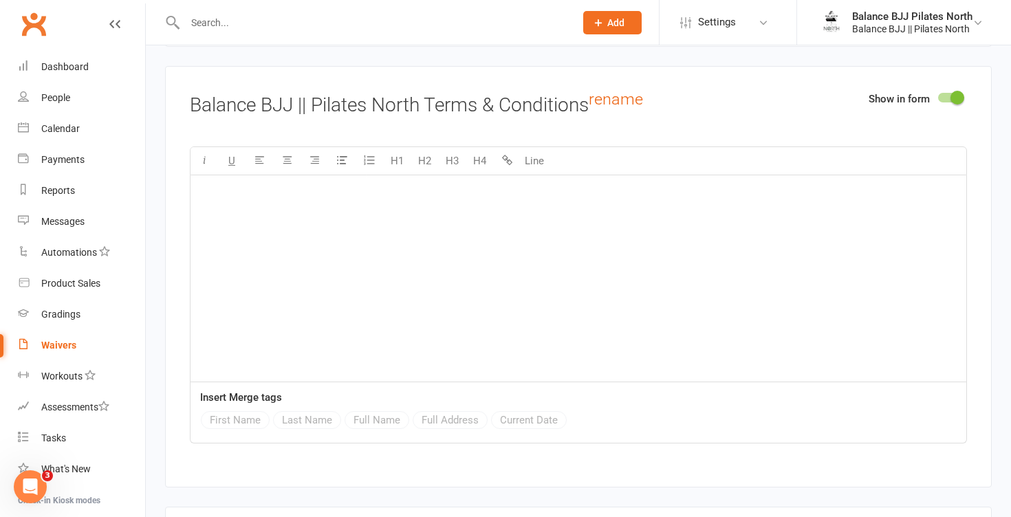
scroll to position [2622, 0]
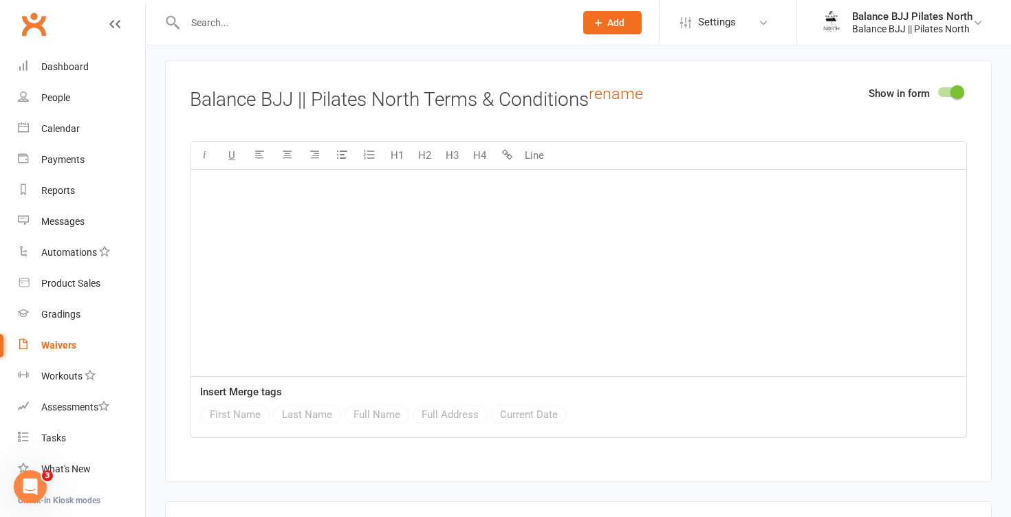
click at [407, 196] on p "﻿" at bounding box center [578, 188] width 759 height 17
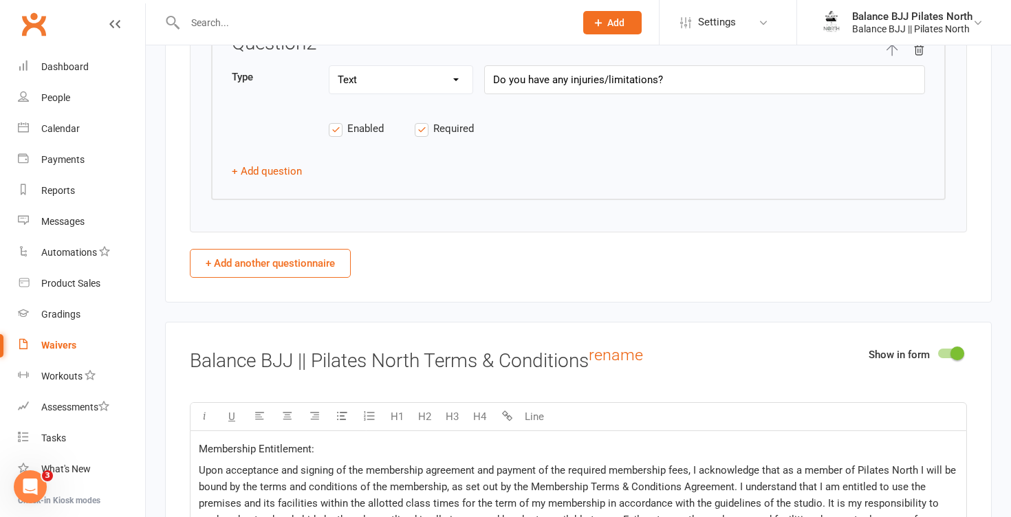
scroll to position [2335, 0]
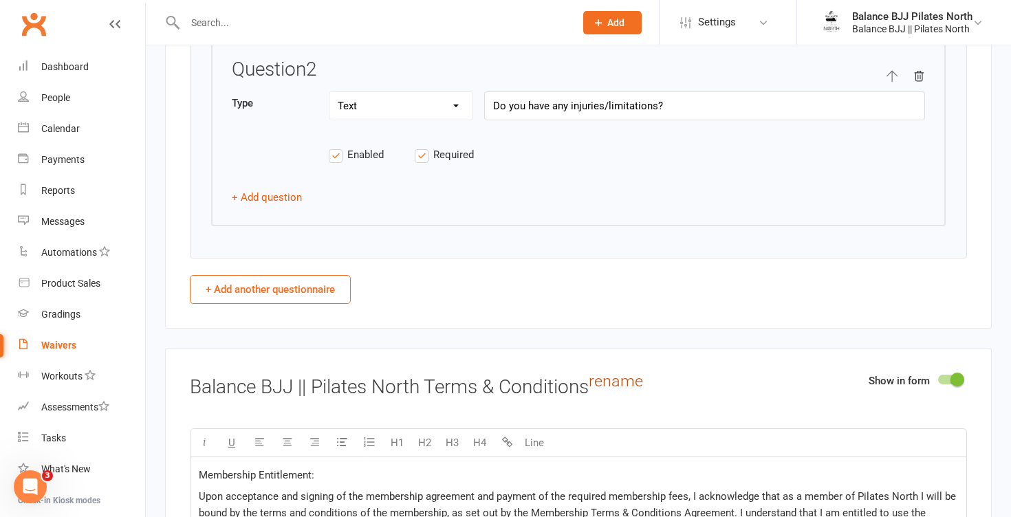
click at [629, 389] on link "rename" at bounding box center [616, 380] width 54 height 19
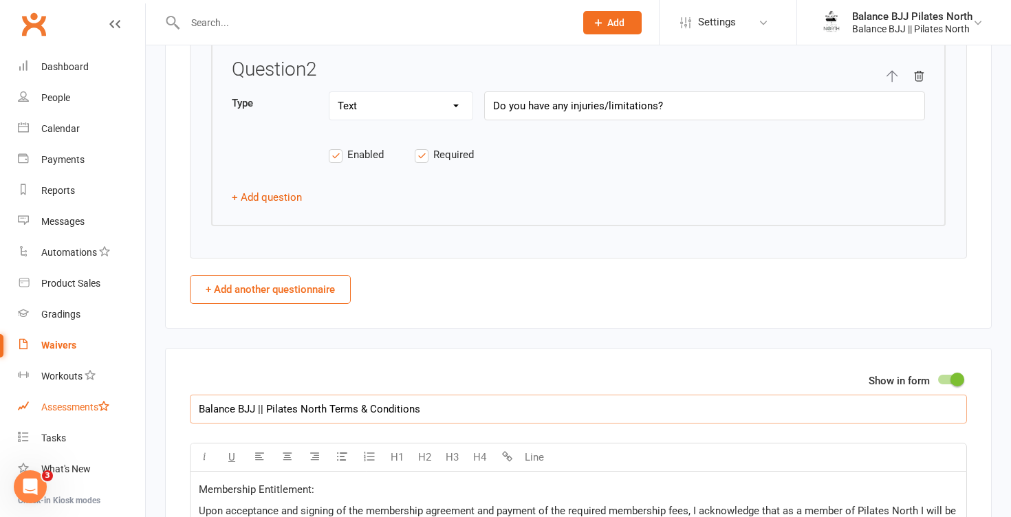
drag, startPoint x: 267, startPoint y: 417, endPoint x: 124, endPoint y: 416, distance: 143.1
click at [124, 416] on ui-view "Prospect Member Non-attending contact Class / event Appointment Grading event T…" at bounding box center [505, 278] width 1011 height 5219
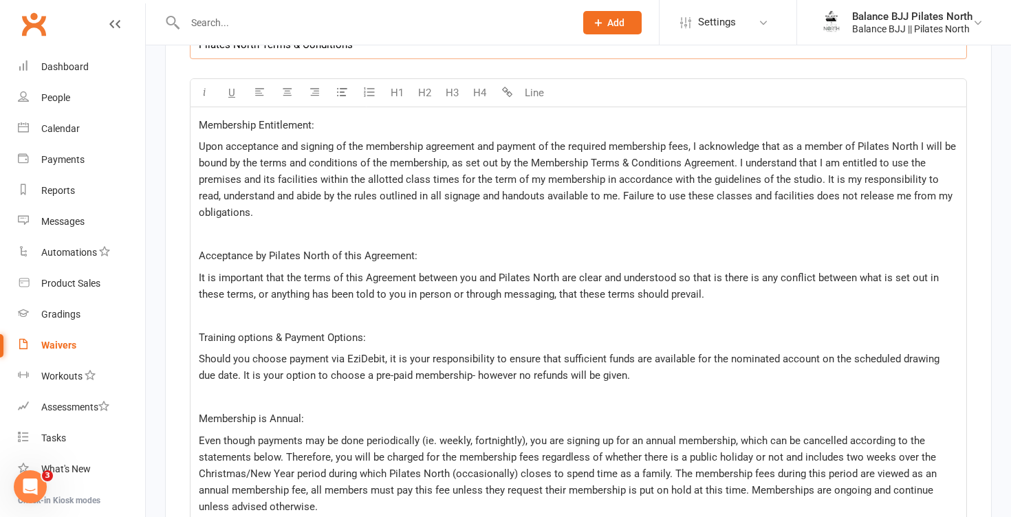
scroll to position [2700, 0]
type input "Pilates North Terms & Conditions"
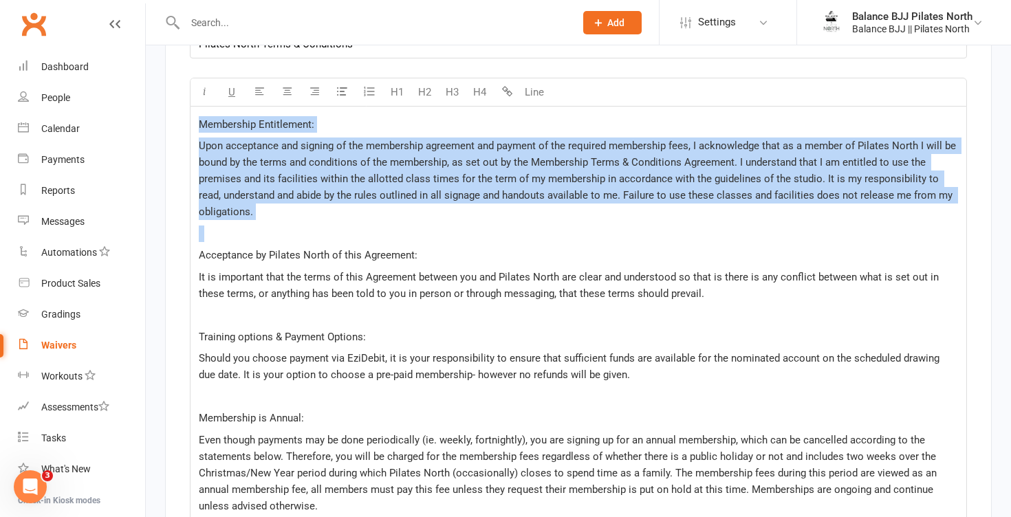
drag, startPoint x: 199, startPoint y: 257, endPoint x: 185, endPoint y: 111, distance: 146.5
click at [185, 111] on div "Show in form Pilates North Terms & Conditions U H1 H2 H3 H4 Line Membership Ent…" at bounding box center [578, 462] width 827 height 958
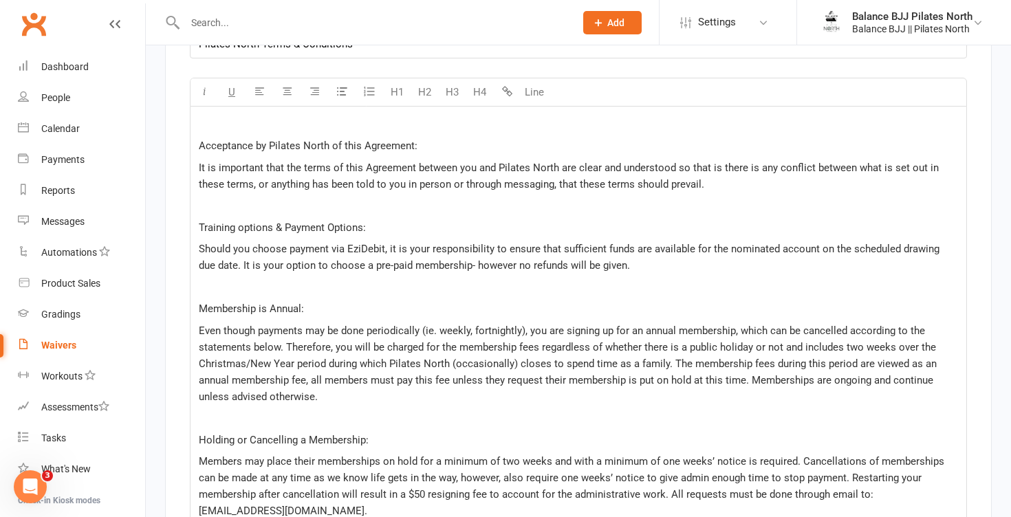
click at [196, 155] on div "﻿ Acceptance by Pilates North of this Agreement: It is important that the terms…" at bounding box center [579, 416] width 776 height 618
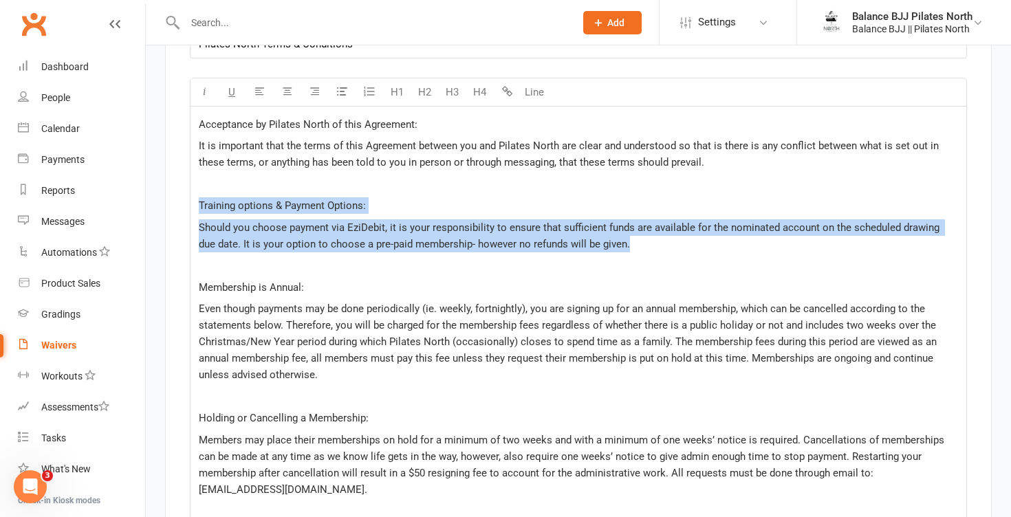
drag, startPoint x: 648, startPoint y: 257, endPoint x: 288, endPoint y: 186, distance: 366.6
click at [288, 186] on div "Acceptance by Pilates North of this Agreement: It is important that the terms o…" at bounding box center [579, 405] width 776 height 596
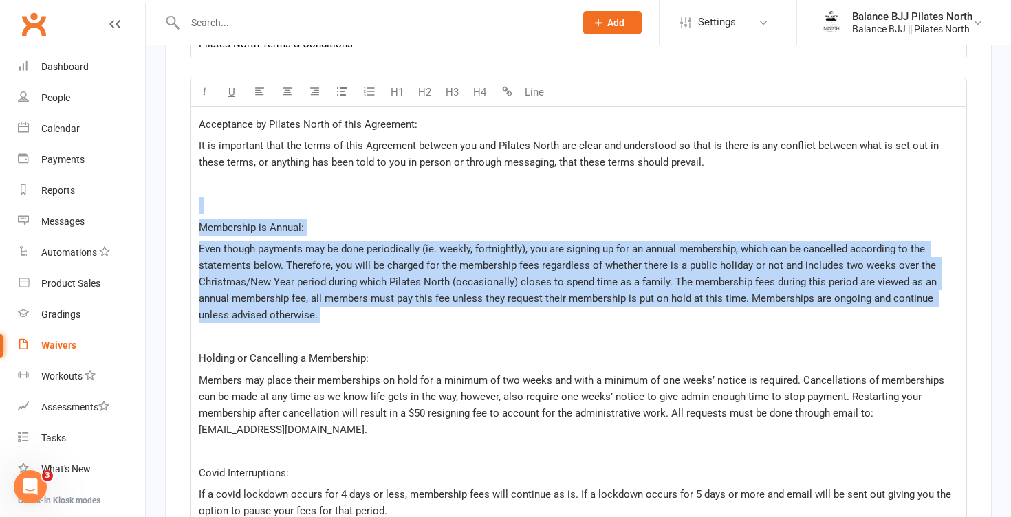
drag, startPoint x: 349, startPoint y: 336, endPoint x: 249, endPoint y: 200, distance: 168.7
click at [249, 200] on div "Acceptance by Pilates North of this Agreement: It is important that the terms o…" at bounding box center [579, 375] width 776 height 537
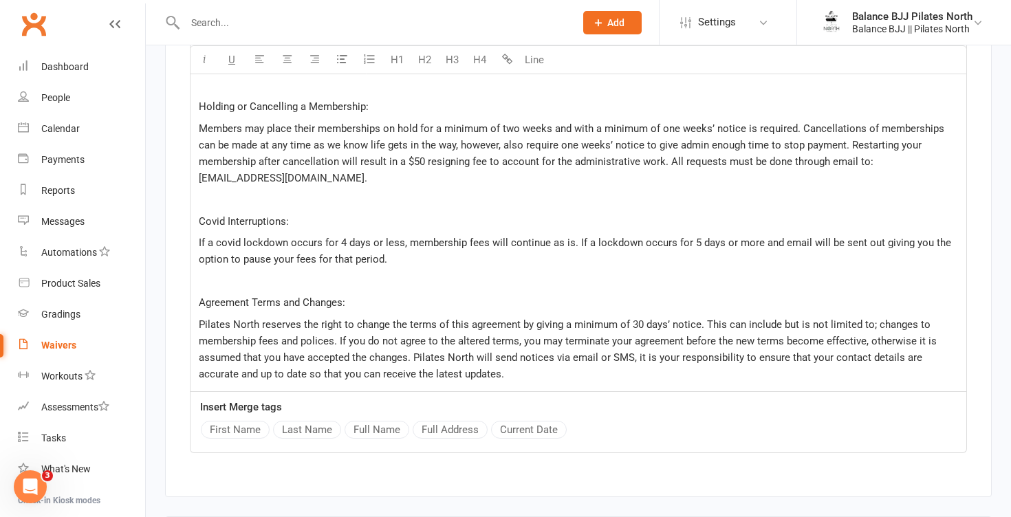
scroll to position [2801, 0]
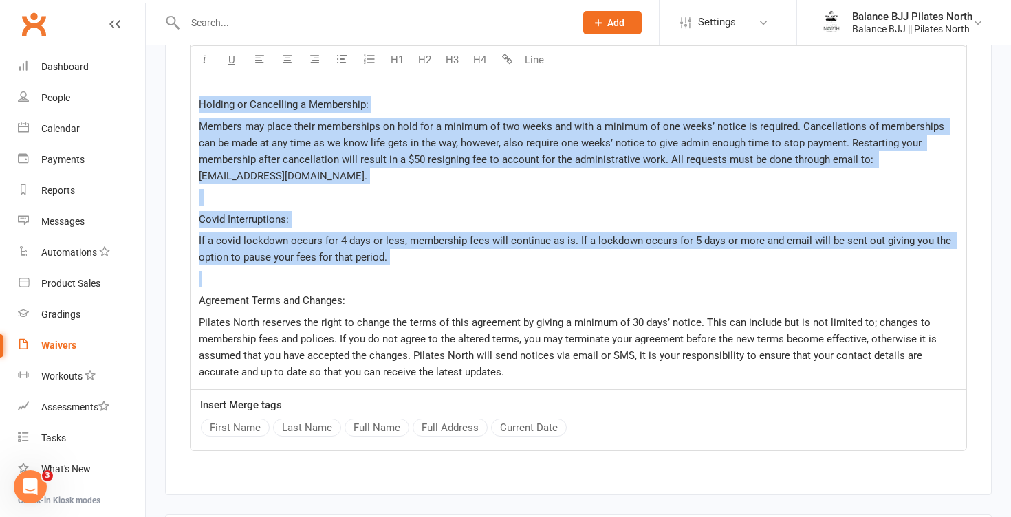
drag, startPoint x: 206, startPoint y: 294, endPoint x: 188, endPoint y: 109, distance: 186.0
click at [188, 109] on div "Show in form Pilates North Terms & Conditions U H1 H2 H3 H4 Line Acceptance by …" at bounding box center [578, 189] width 827 height 614
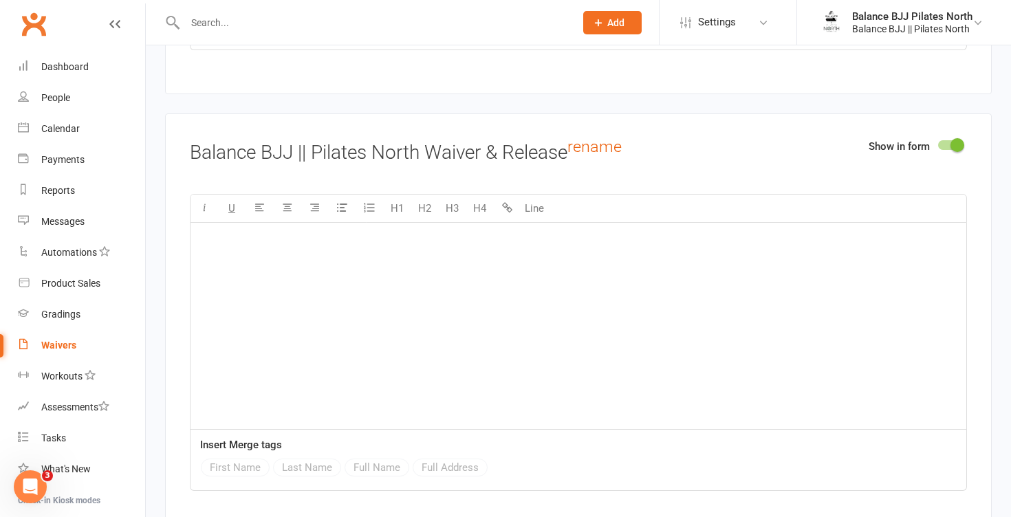
scroll to position [3025, 0]
click at [476, 283] on div "﻿" at bounding box center [579, 325] width 776 height 206
click at [609, 149] on link "rename" at bounding box center [595, 145] width 54 height 19
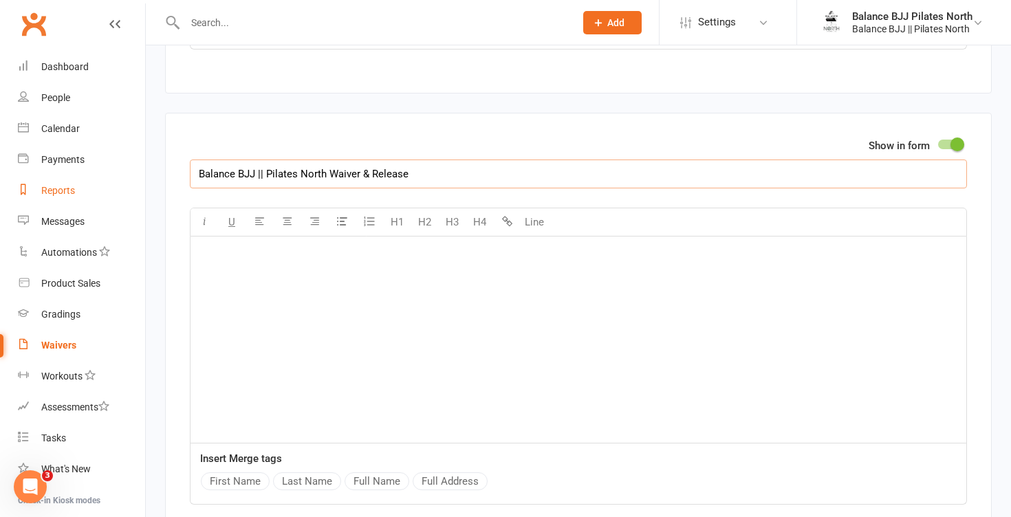
drag, startPoint x: 266, startPoint y: 185, endPoint x: 108, endPoint y: 175, distance: 157.8
type input "Pilates North Waiver & Release"
click at [451, 309] on div "﻿" at bounding box center [579, 340] width 776 height 206
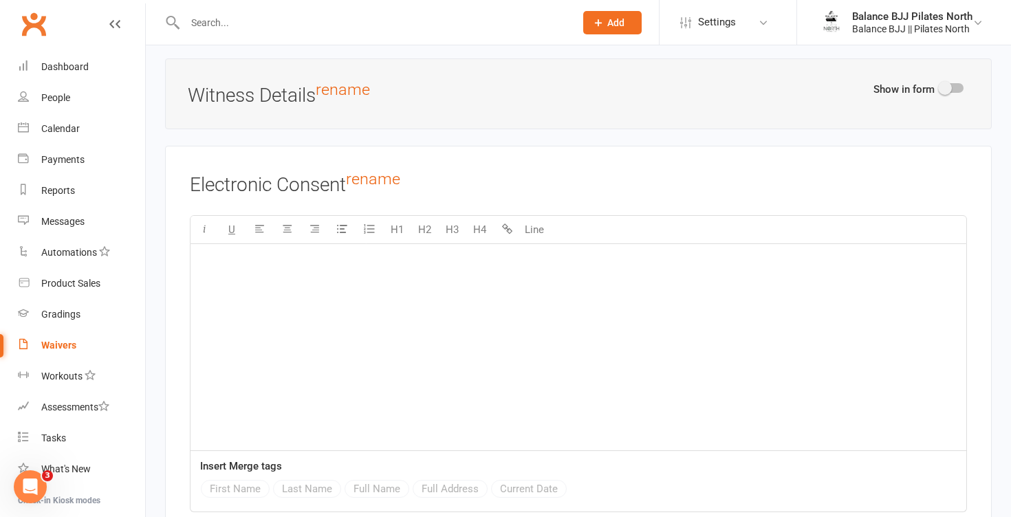
scroll to position [3771, 0]
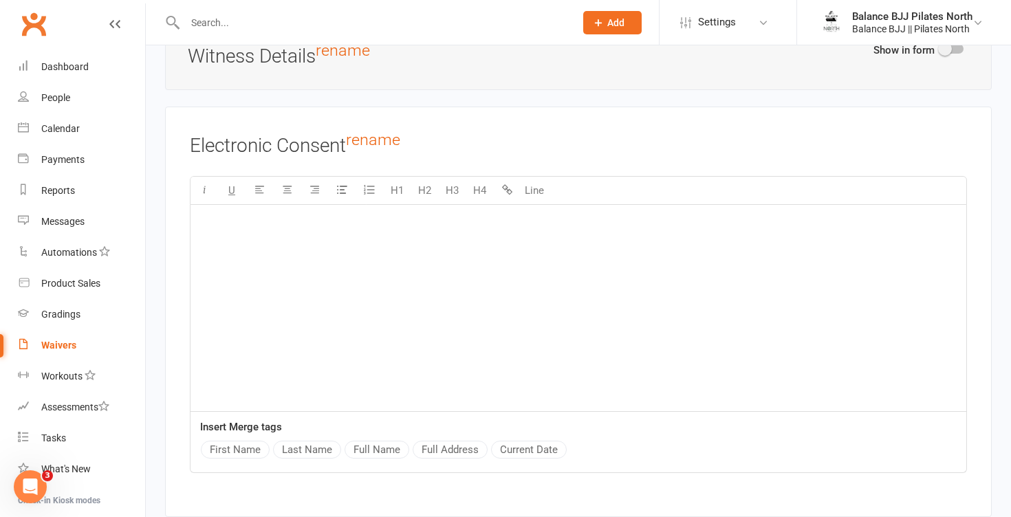
click at [358, 224] on p "﻿" at bounding box center [578, 223] width 759 height 17
click at [241, 459] on button "First Name" at bounding box center [235, 450] width 69 height 18
click at [303, 457] on button "Last Name" at bounding box center [307, 450] width 68 height 18
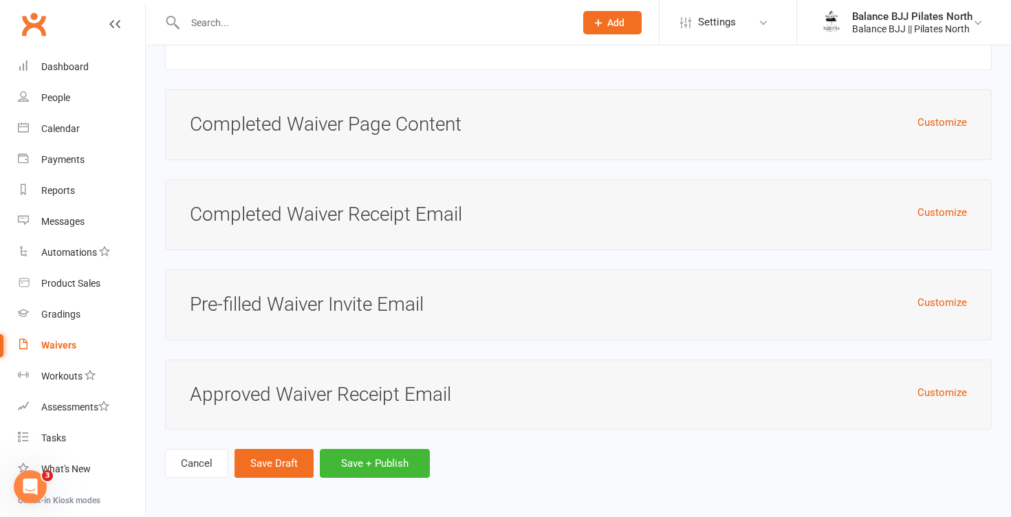
scroll to position [4221, 0]
click at [946, 213] on button "Customize" at bounding box center [943, 212] width 50 height 17
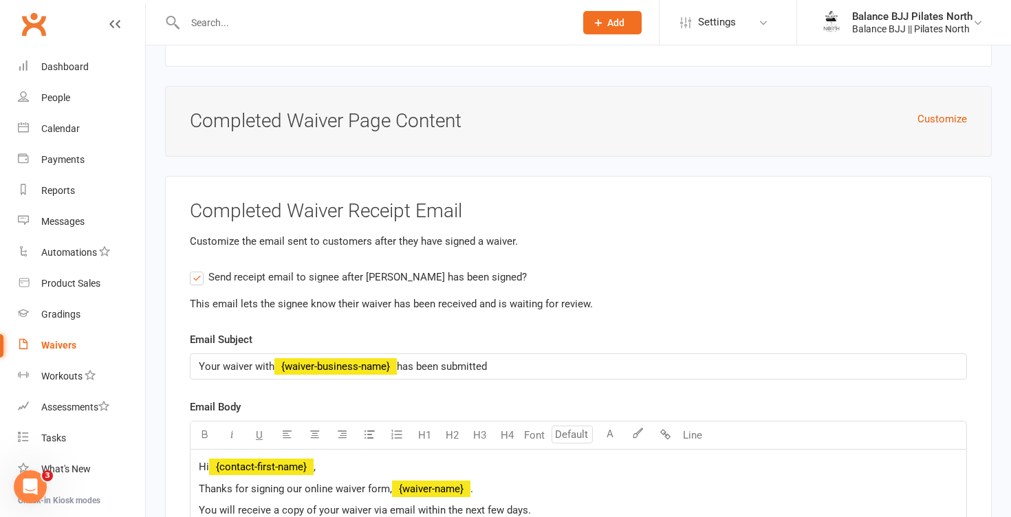
click at [201, 285] on label "Send receipt email to signee after [PERSON_NAME] has been signed?" at bounding box center [358, 277] width 337 height 17
click at [199, 269] on input "Send receipt email to signee after [PERSON_NAME] has been signed?" at bounding box center [194, 269] width 9 height 0
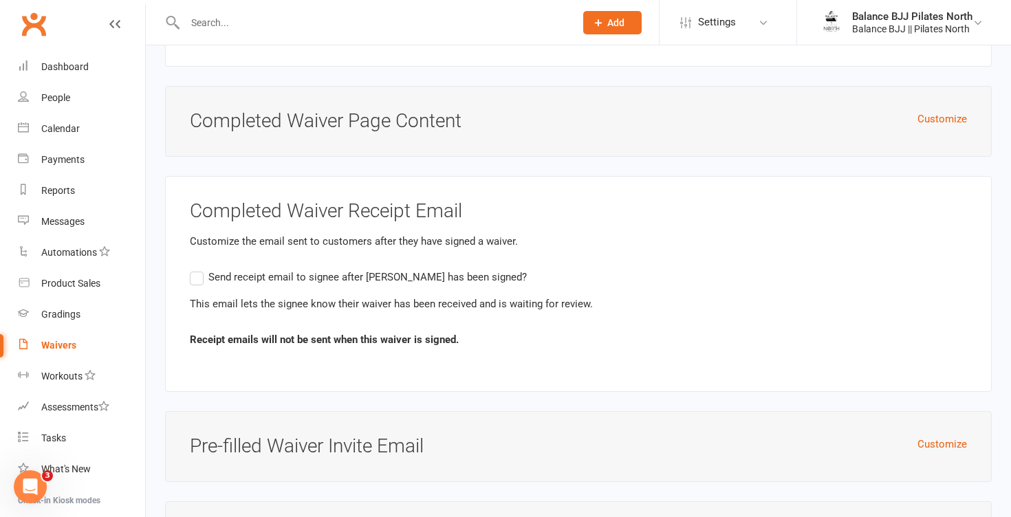
scroll to position [4372, 0]
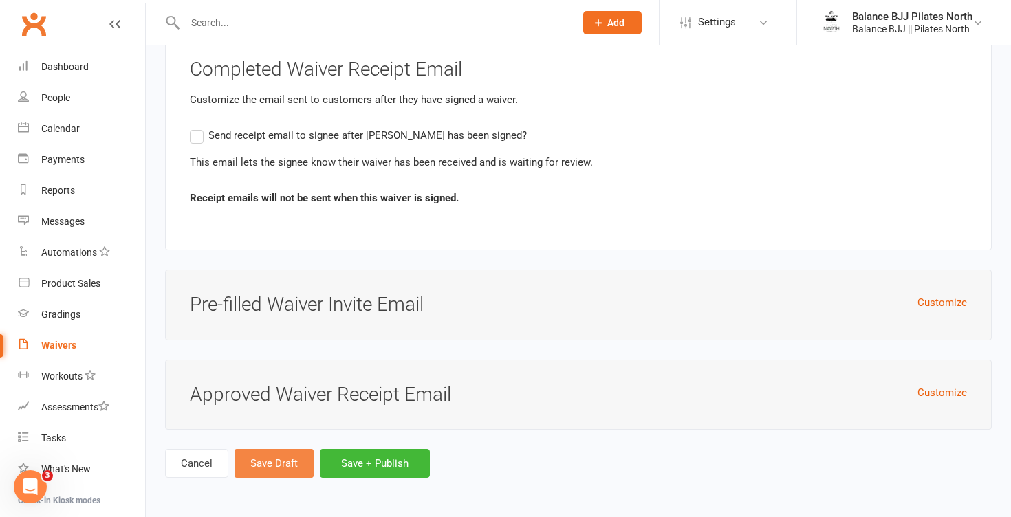
click at [284, 463] on button "Save Draft" at bounding box center [274, 463] width 79 height 29
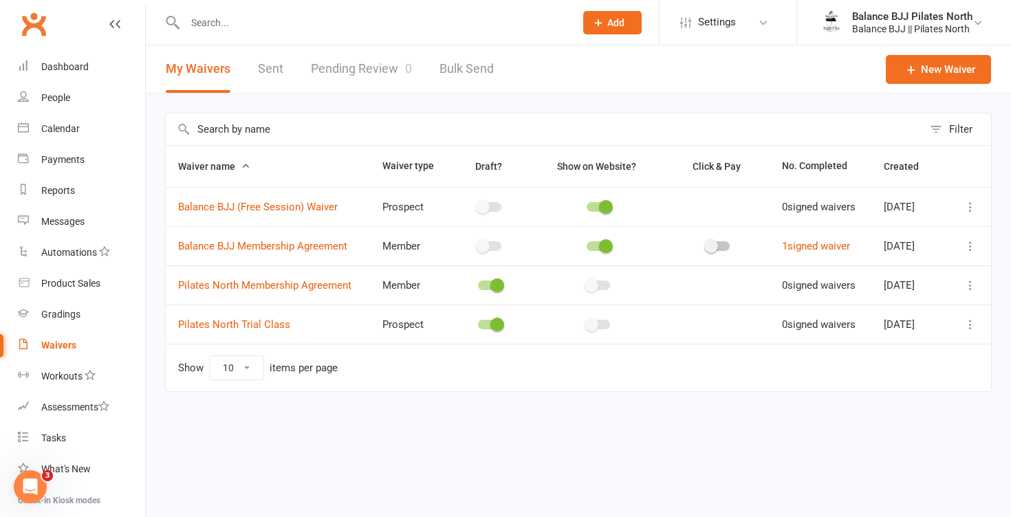
click at [266, 292] on span "Pilates North Membership Agreement" at bounding box center [264, 285] width 173 height 26
click at [266, 286] on link "Pilates North Membership Agreement" at bounding box center [264, 285] width 173 height 12
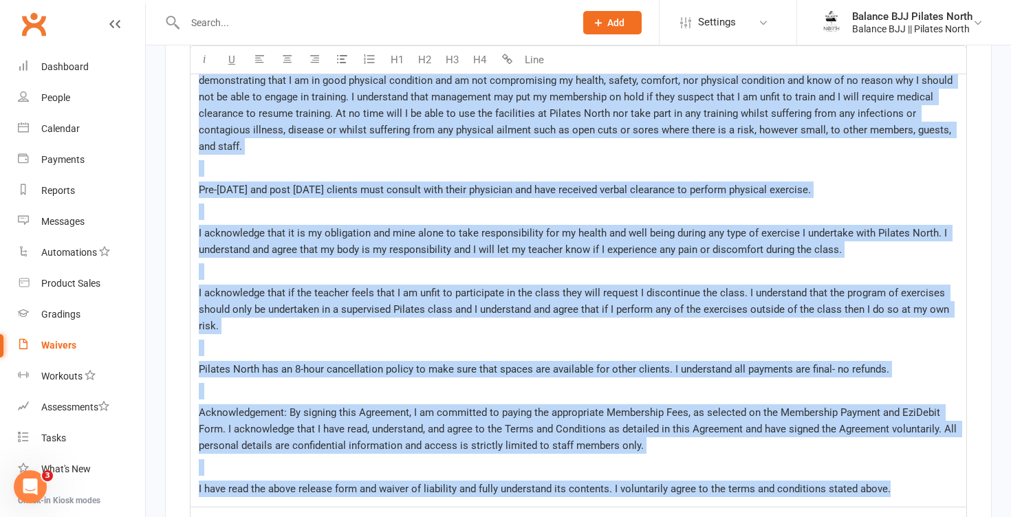
scroll to position [4391, 0]
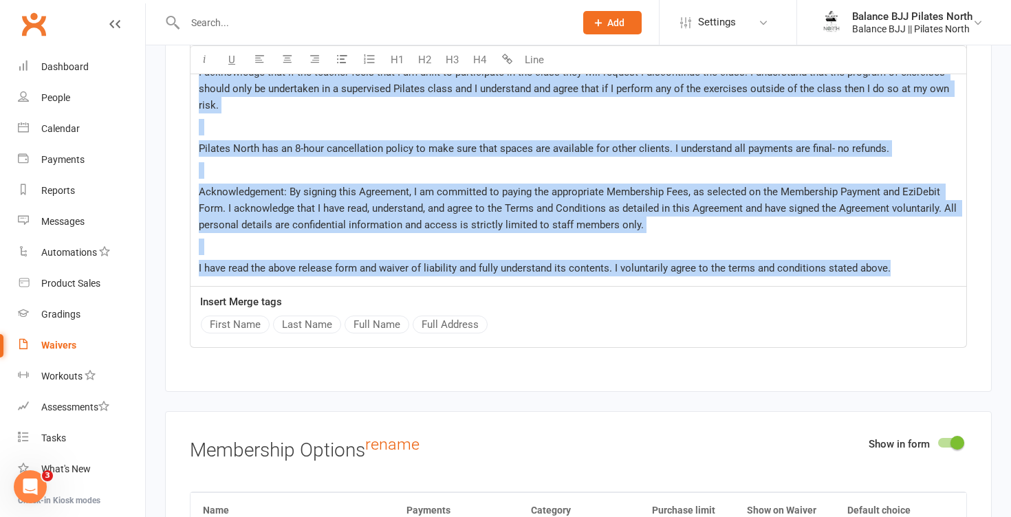
drag, startPoint x: 197, startPoint y: 181, endPoint x: 911, endPoint y: 285, distance: 721.7
copy div "Loremi Dolor & Sitam Consect: A elitse doeiusm Tempori UTL & Etdolor Mag Ali en…"
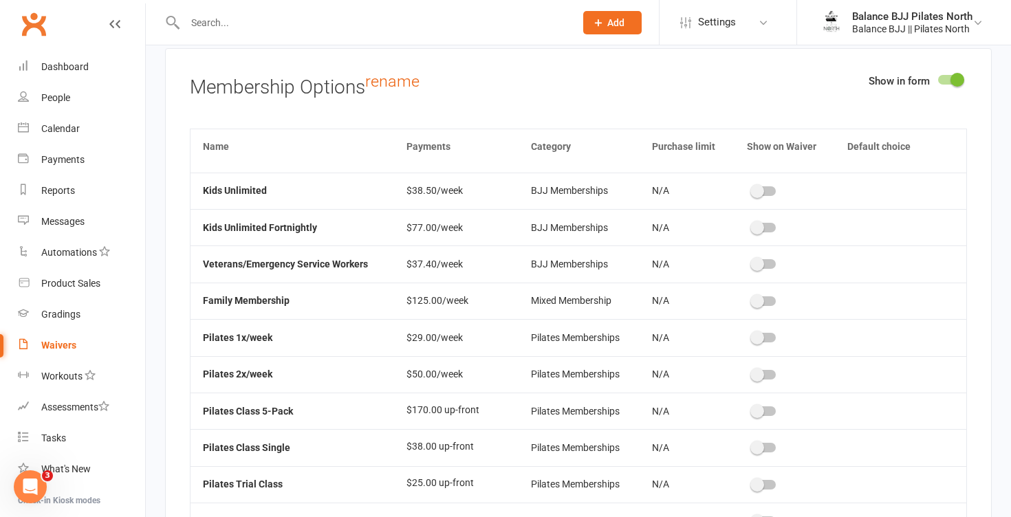
scroll to position [219, 0]
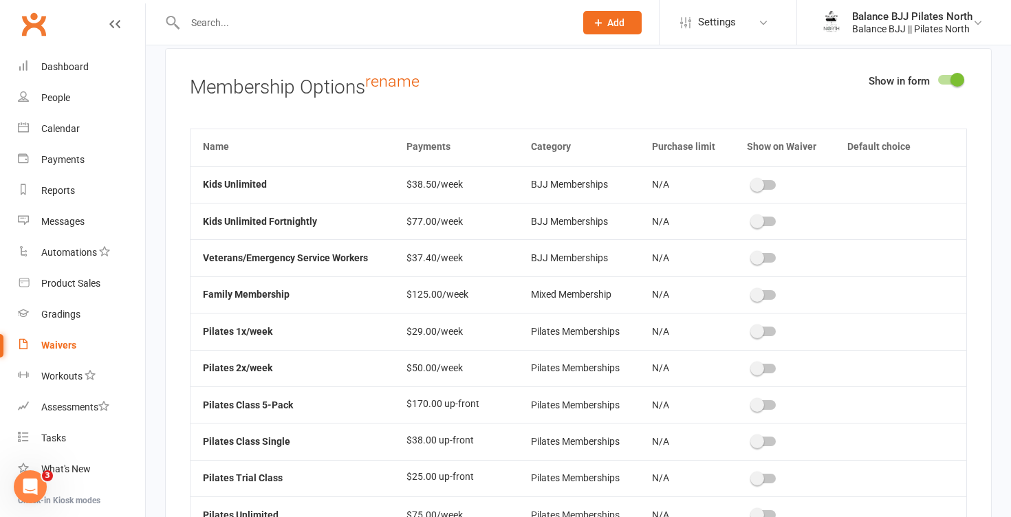
click at [773, 336] on div at bounding box center [764, 332] width 23 height 10
click at [753, 330] on input "checkbox" at bounding box center [753, 330] width 0 height 0
click at [771, 374] on div at bounding box center [764, 369] width 23 height 10
click at [753, 367] on input "checkbox" at bounding box center [753, 367] width 0 height 0
click at [770, 410] on div at bounding box center [764, 405] width 23 height 10
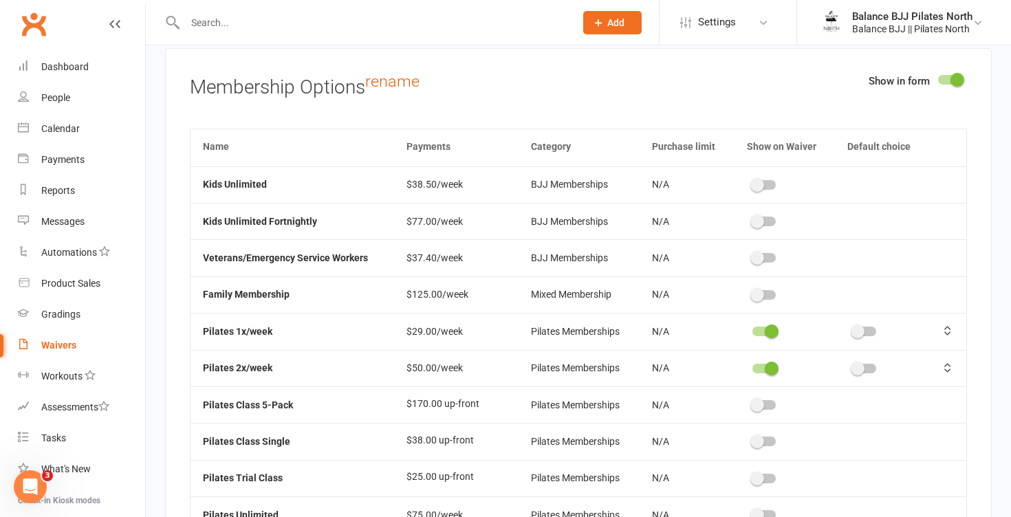
click at [753, 403] on input "checkbox" at bounding box center [753, 403] width 0 height 0
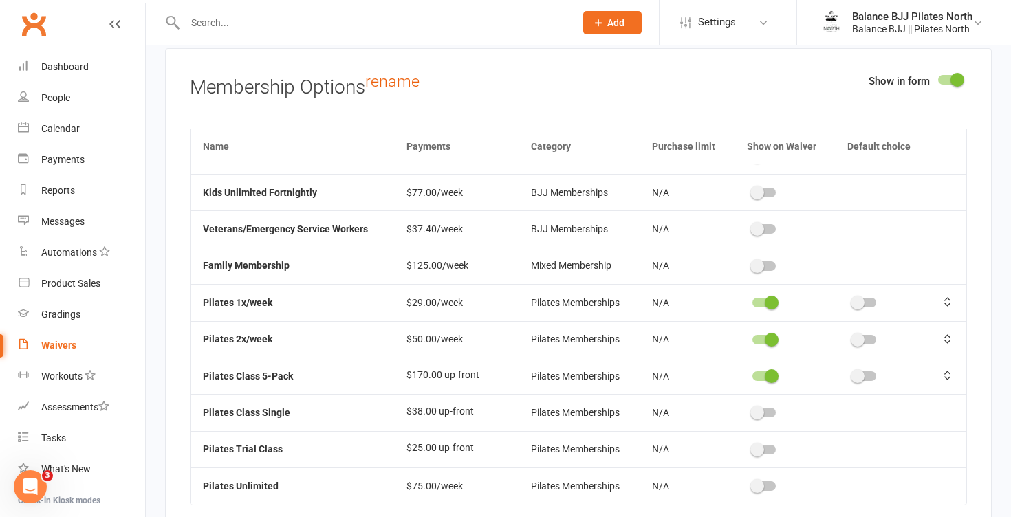
click at [770, 415] on td at bounding box center [785, 412] width 101 height 36
click at [770, 418] on div at bounding box center [764, 413] width 23 height 10
click at [753, 411] on input "checkbox" at bounding box center [753, 411] width 0 height 0
click at [768, 455] on div at bounding box center [764, 450] width 23 height 10
click at [753, 448] on input "checkbox" at bounding box center [753, 448] width 0 height 0
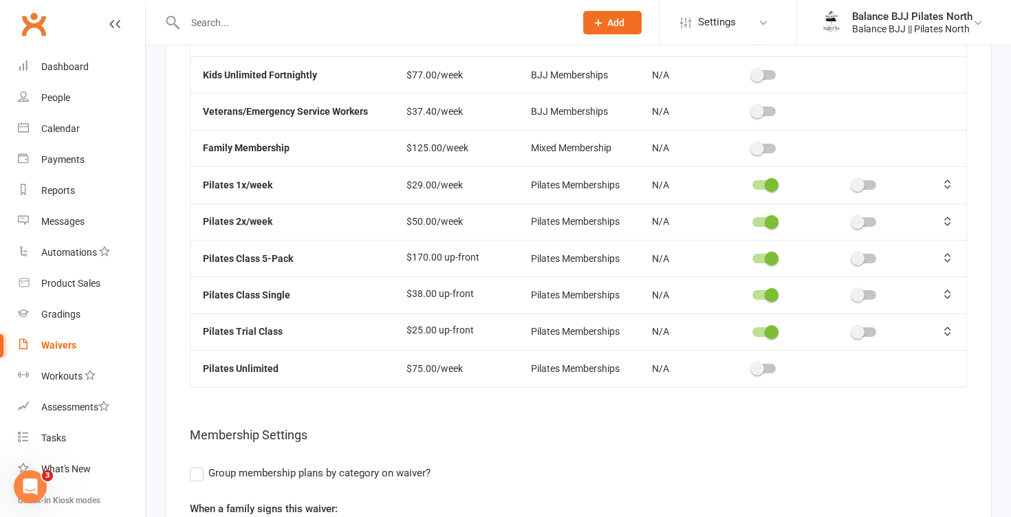
scroll to position [4875, 0]
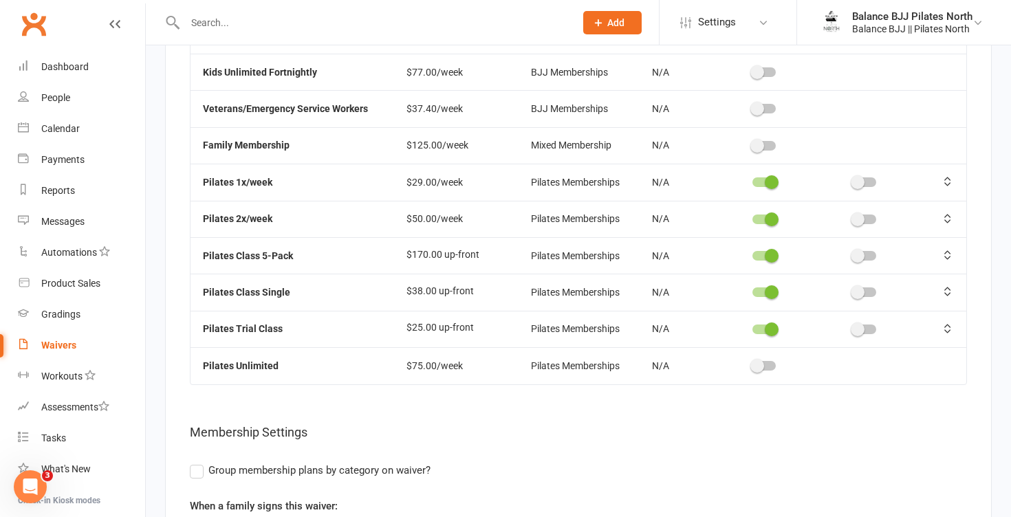
click at [759, 334] on div at bounding box center [764, 330] width 23 height 10
click at [753, 327] on input "checkbox" at bounding box center [753, 327] width 0 height 0
click at [764, 373] on span at bounding box center [758, 366] width 14 height 14
click at [753, 364] on input "checkbox" at bounding box center [753, 364] width 0 height 0
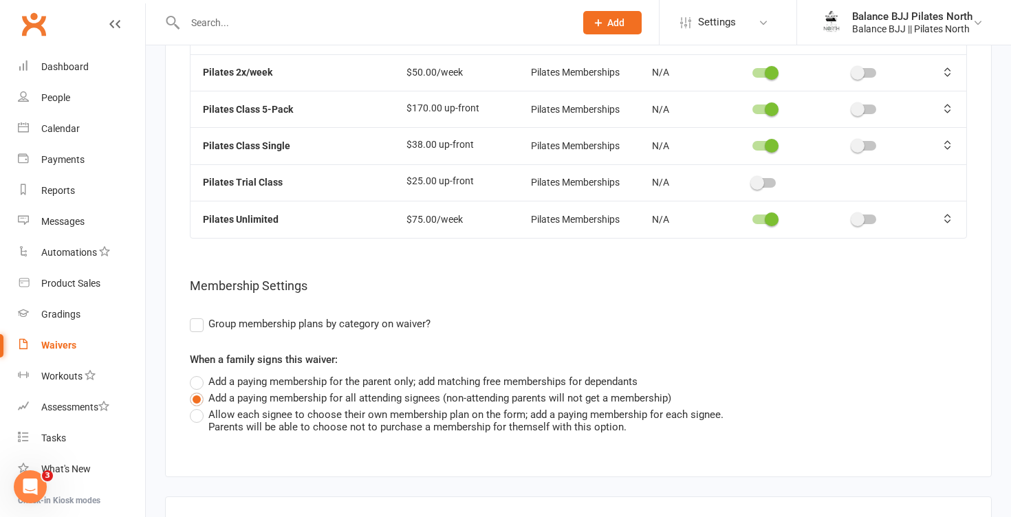
scroll to position [5036, 0]
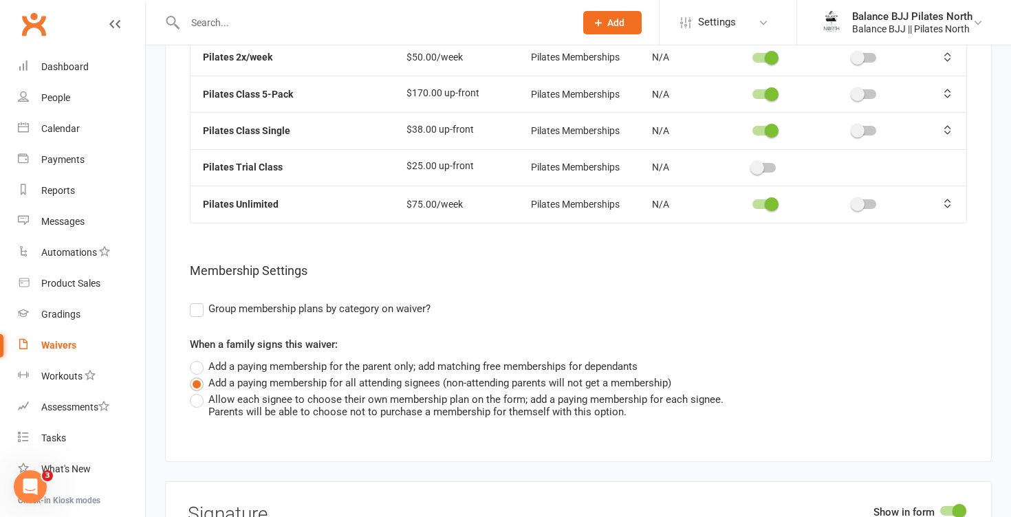
click at [199, 412] on label "Allow each signee to choose their own membership plan on the form; add a paying…" at bounding box center [457, 404] width 534 height 27
click at [199, 391] on input "Allow each signee to choose their own membership plan on the form; add a paying…" at bounding box center [194, 391] width 9 height 0
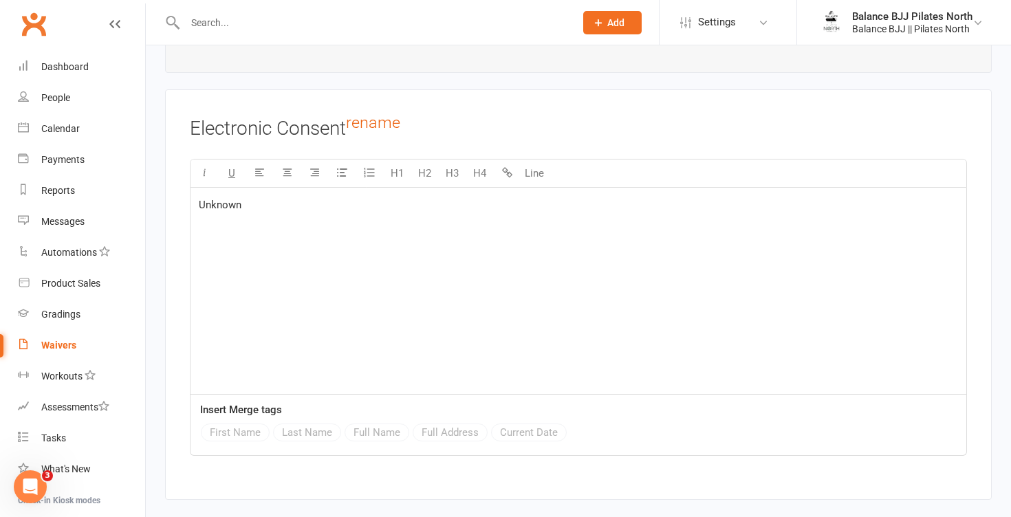
scroll to position [5710, 0]
drag, startPoint x: 269, startPoint y: 248, endPoint x: 168, endPoint y: 191, distance: 116.1
click at [168, 191] on div "Electronic Consent rename U H1 H2 H3 H4 Line Unknown Insert Merge tags First Na…" at bounding box center [578, 296] width 827 height 411
click at [237, 443] on button "First Name" at bounding box center [235, 434] width 69 height 18
click at [300, 441] on button "Last Name" at bounding box center [307, 434] width 68 height 18
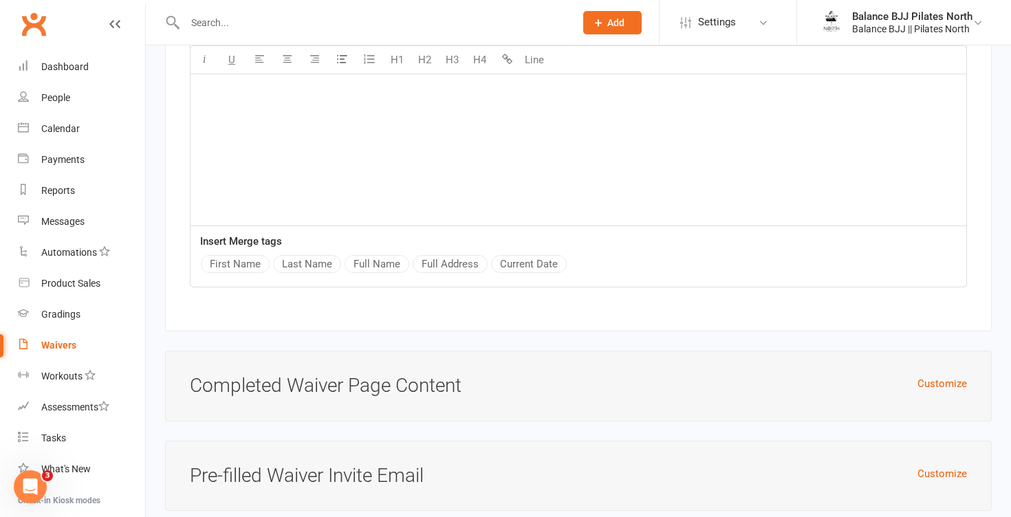
scroll to position [6059, 0]
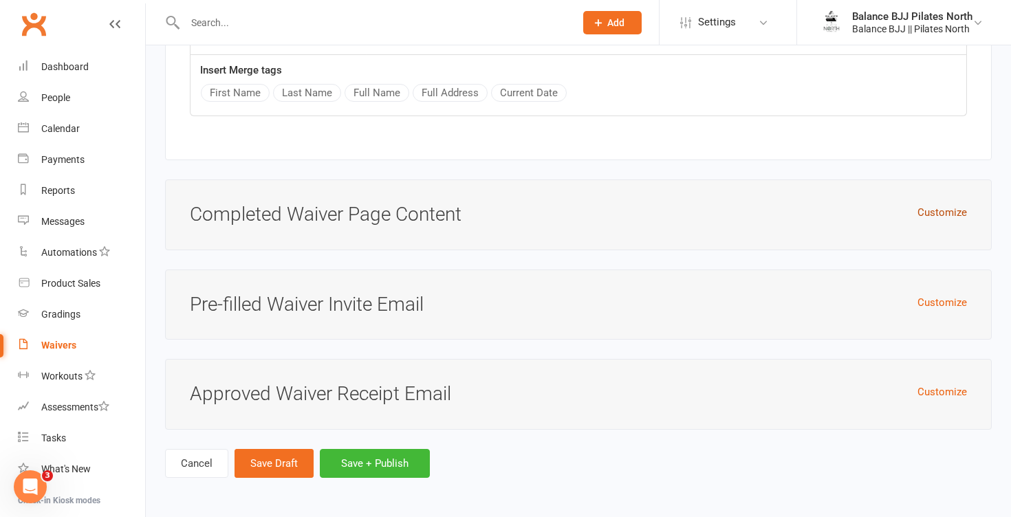
click at [950, 215] on button "Customize" at bounding box center [943, 212] width 50 height 17
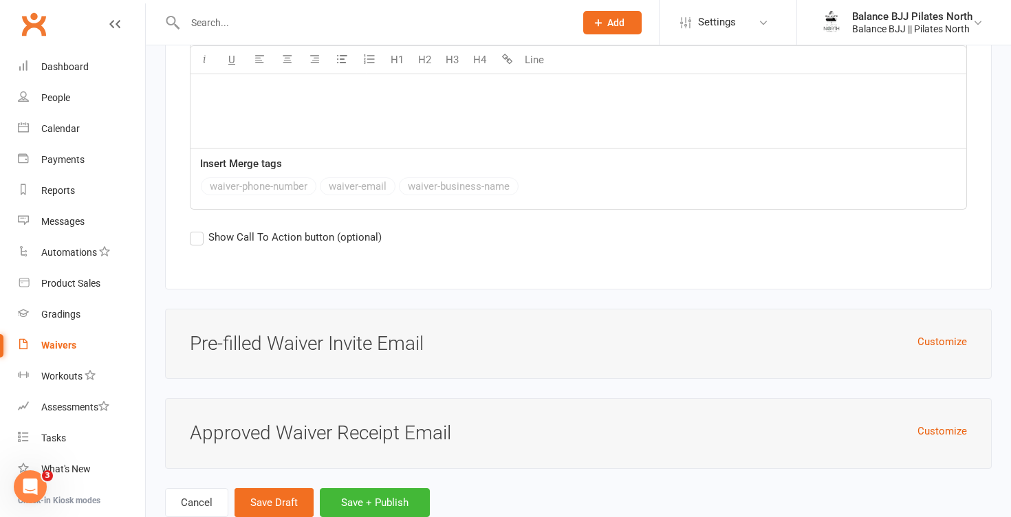
scroll to position [6569, 0]
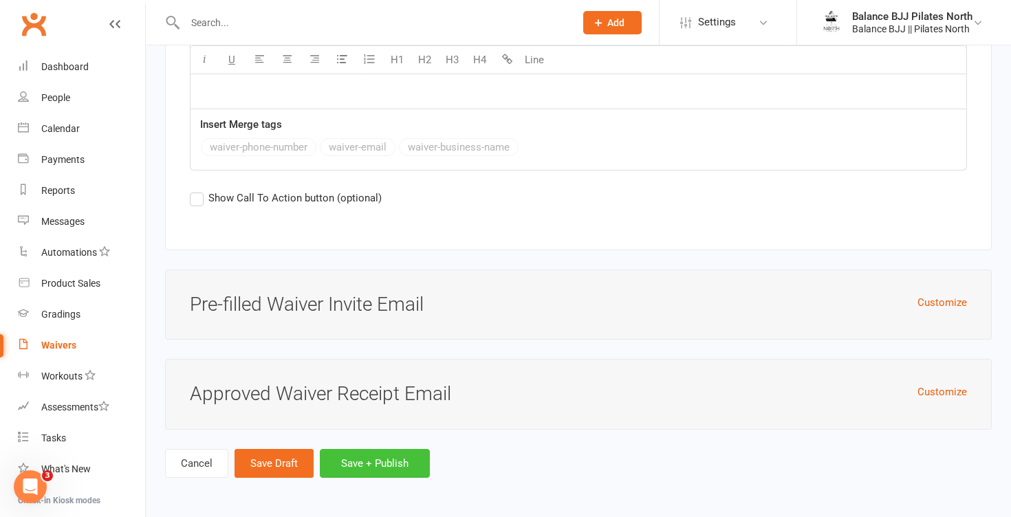
click at [360, 465] on button "Save + Publish" at bounding box center [375, 463] width 110 height 29
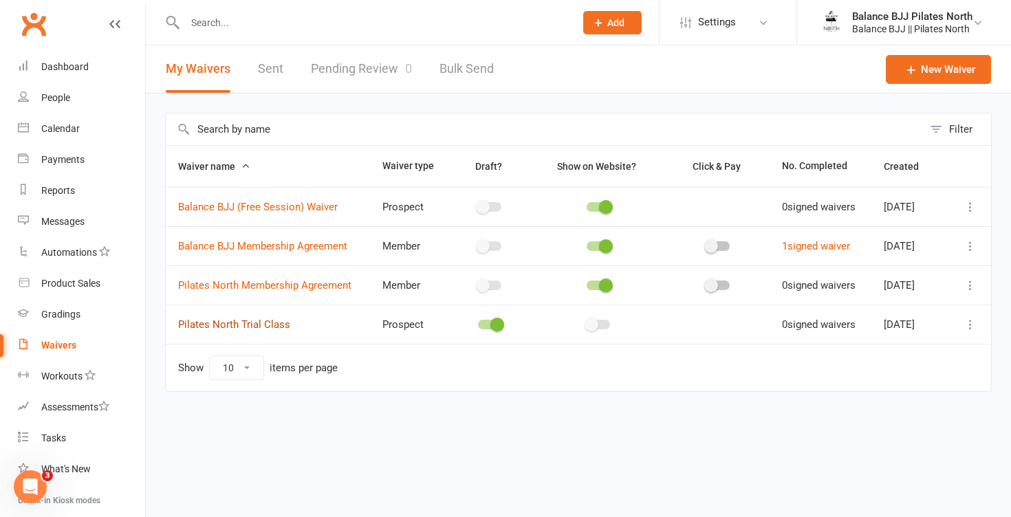
click at [248, 325] on link "Pilates North Trial Class" at bounding box center [234, 325] width 112 height 12
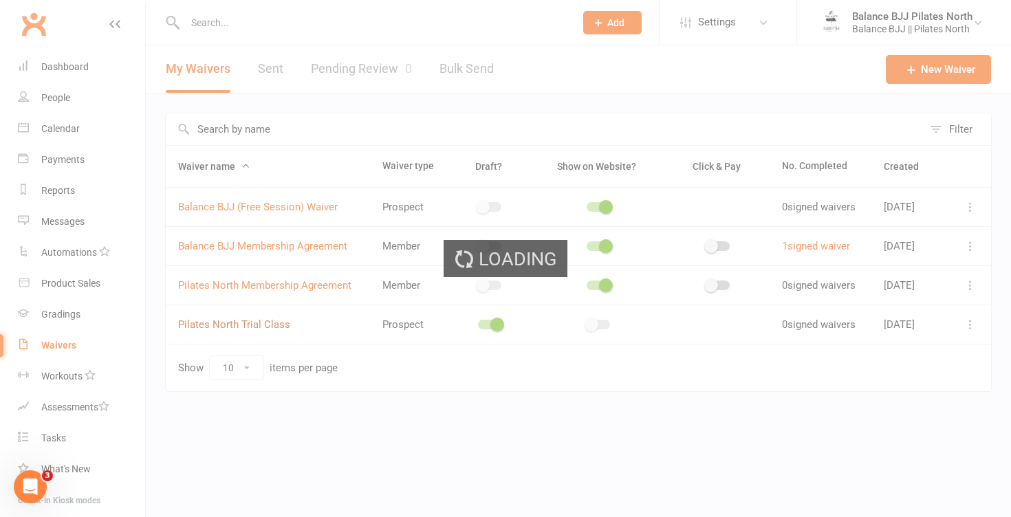
select select "applies_to_attending_signees"
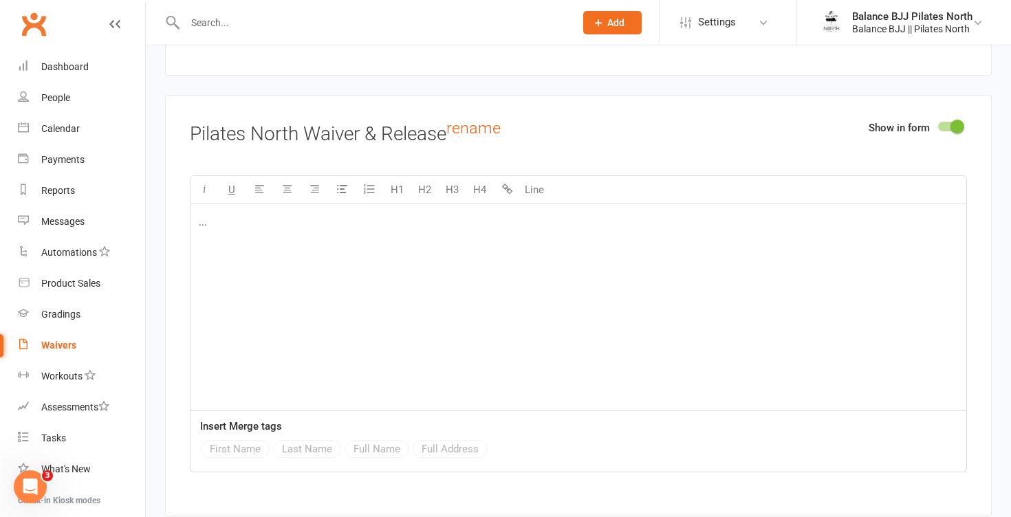
scroll to position [3038, 0]
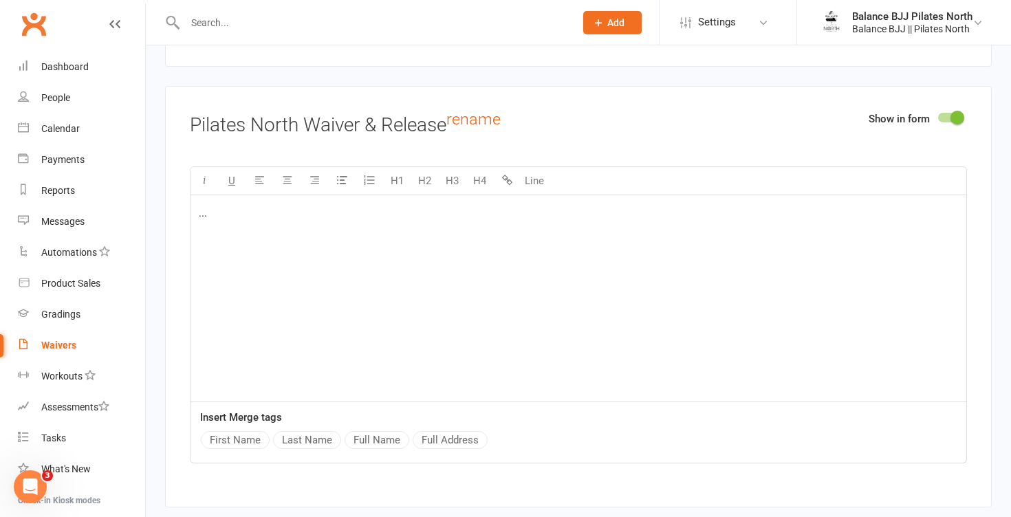
click at [360, 287] on div "..." at bounding box center [579, 298] width 776 height 206
drag, startPoint x: 348, startPoint y: 279, endPoint x: 191, endPoint y: 205, distance: 173.3
click at [191, 205] on div "..." at bounding box center [579, 298] width 776 height 206
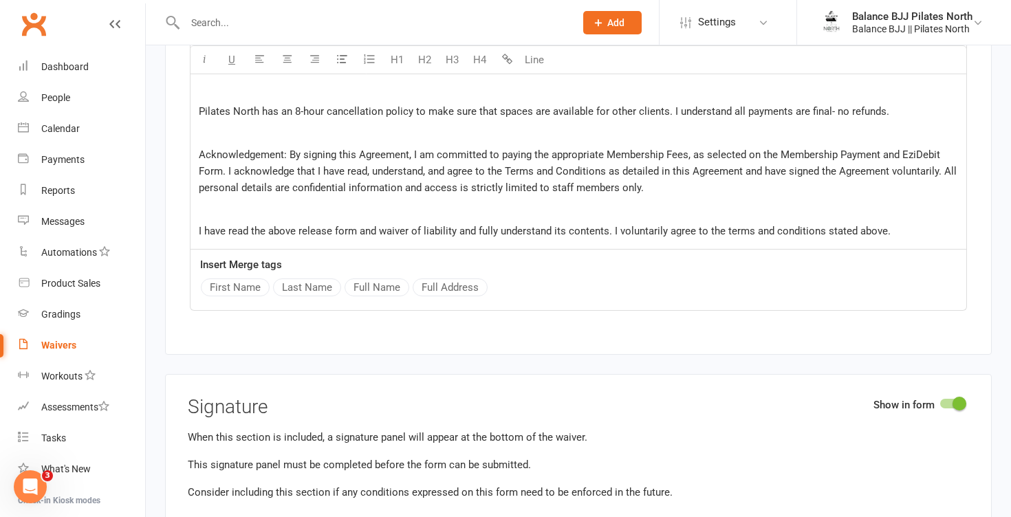
scroll to position [3880, 0]
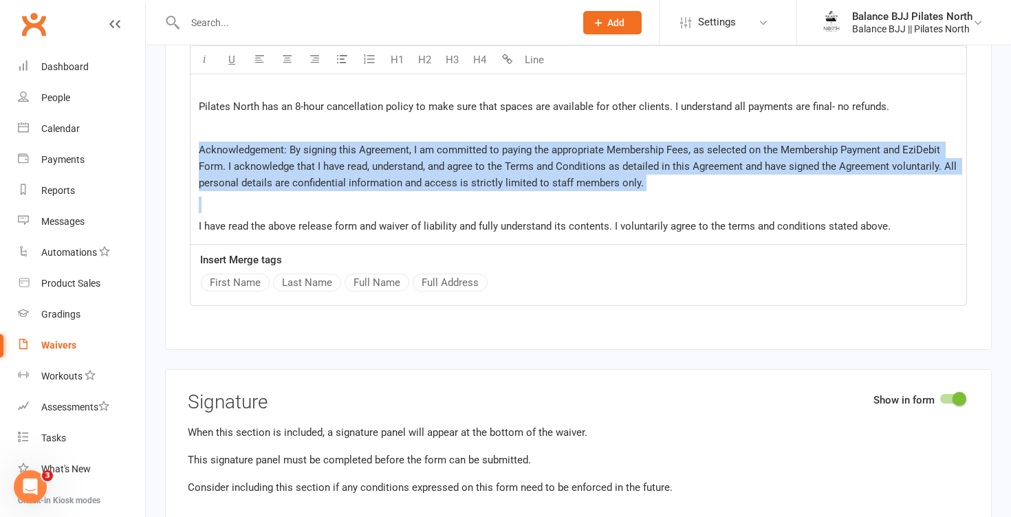
drag, startPoint x: 197, startPoint y: 156, endPoint x: 509, endPoint y: 215, distance: 317.9
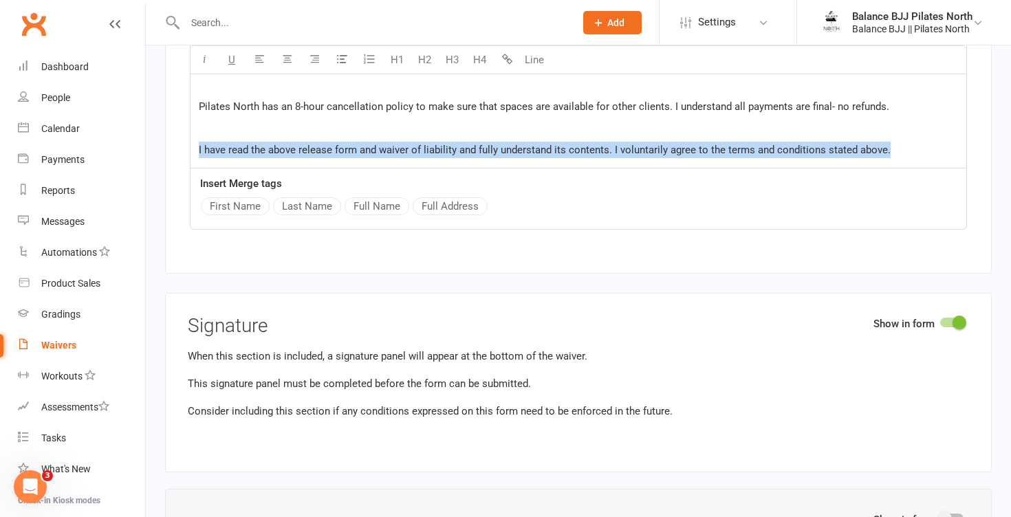
drag, startPoint x: 900, startPoint y: 159, endPoint x: 169, endPoint y: 160, distance: 731.3
copy span "I have read the above release form and waiver of liability and fully understand…"
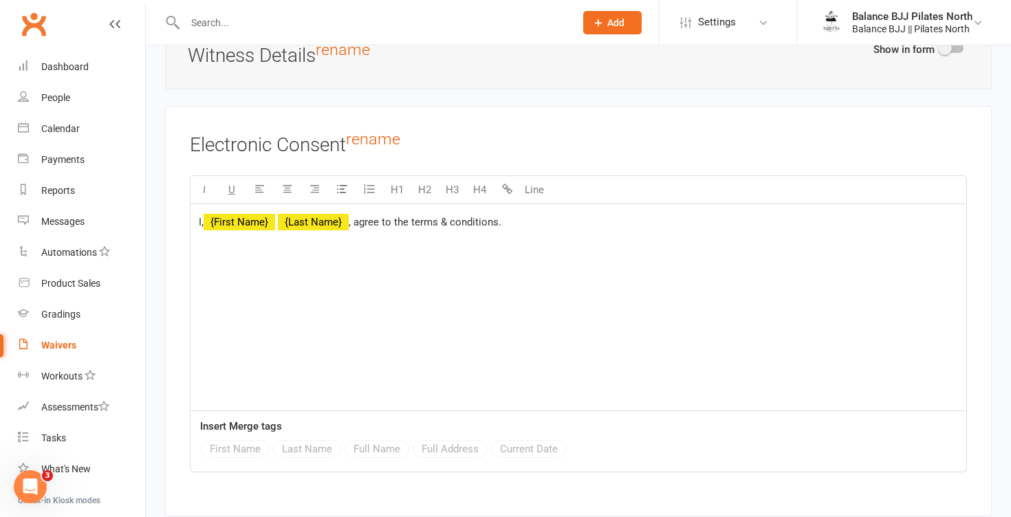
scroll to position [4344, 0]
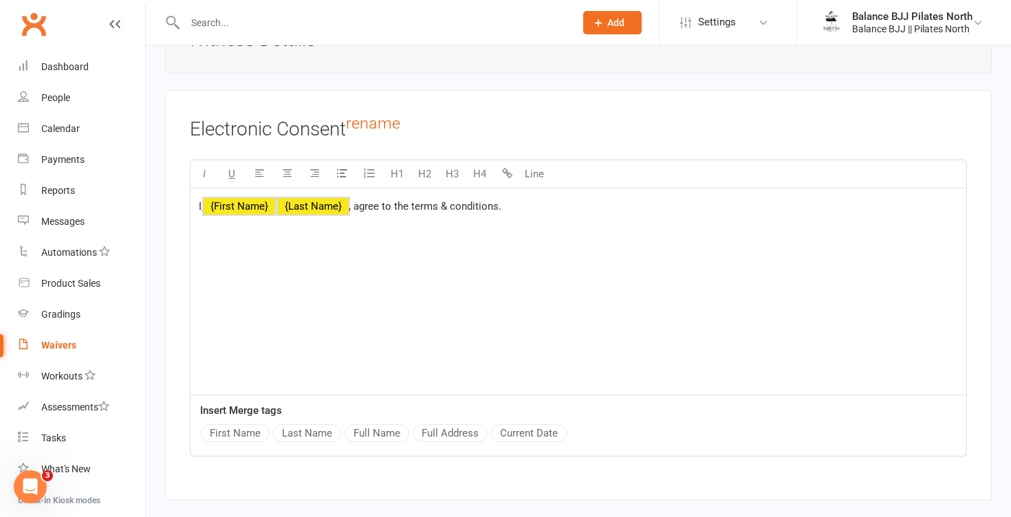
drag, startPoint x: 468, startPoint y: 241, endPoint x: 189, endPoint y: 200, distance: 282.3
click at [188, 200] on div "Electronic Consent rename U H1 H2 H3 H4 Line I, ﻿ {First Name} ﻿ {Last Name} , …" at bounding box center [578, 295] width 827 height 411
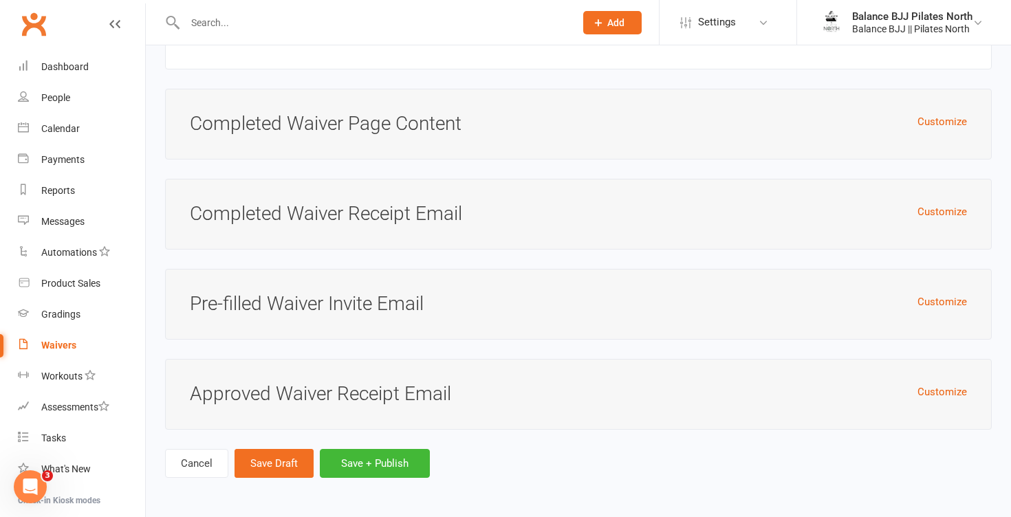
scroll to position [4782, 0]
click at [931, 213] on button "Customize" at bounding box center [943, 212] width 50 height 17
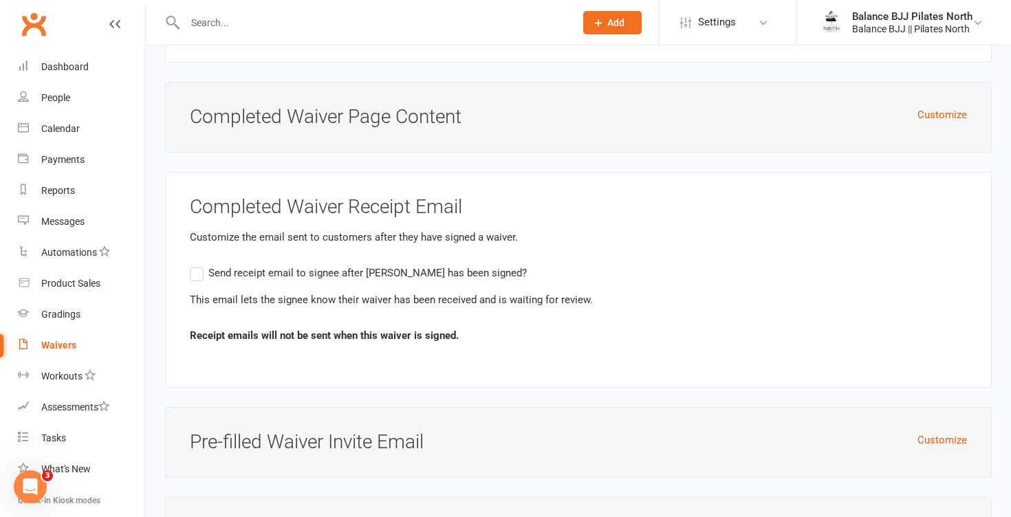
scroll to position [4928, 0]
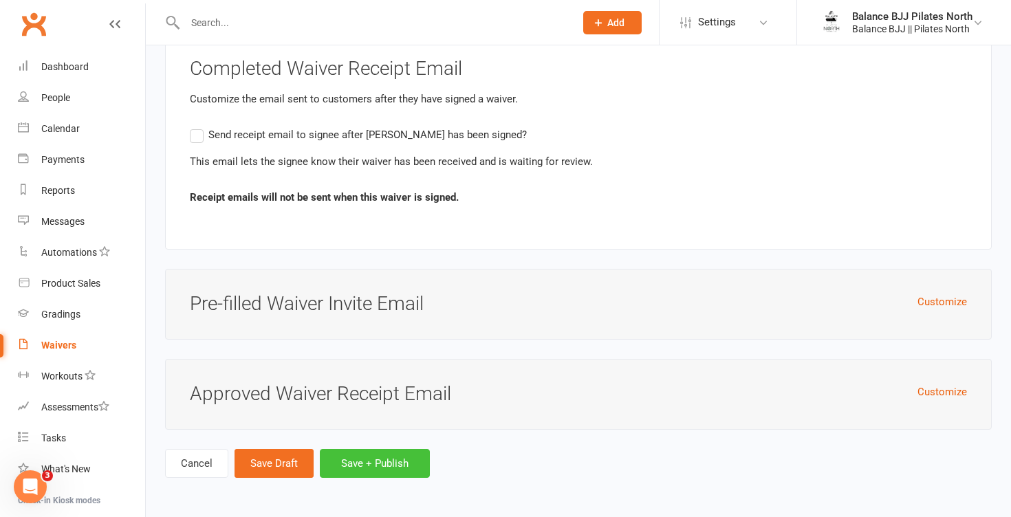
click at [371, 462] on button "Save + Publish" at bounding box center [375, 463] width 110 height 29
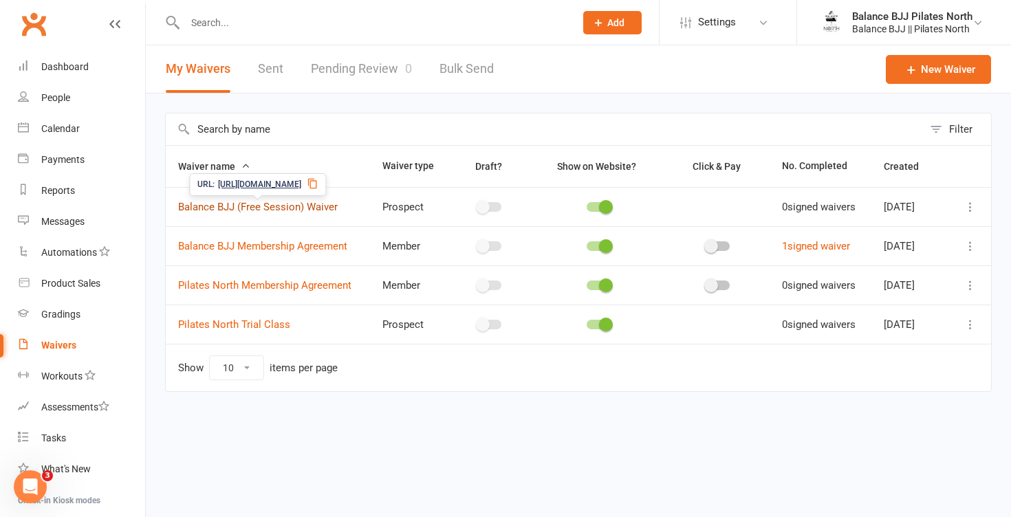
click at [325, 211] on link "Balance BJJ (Free Session) Waiver" at bounding box center [258, 207] width 160 height 12
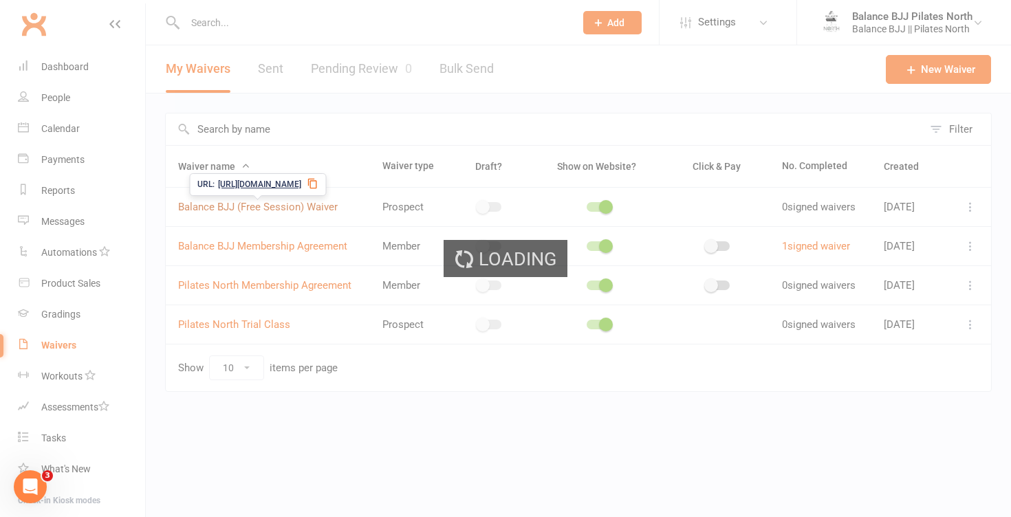
select select "applies_to_attending_signees"
select select "select"
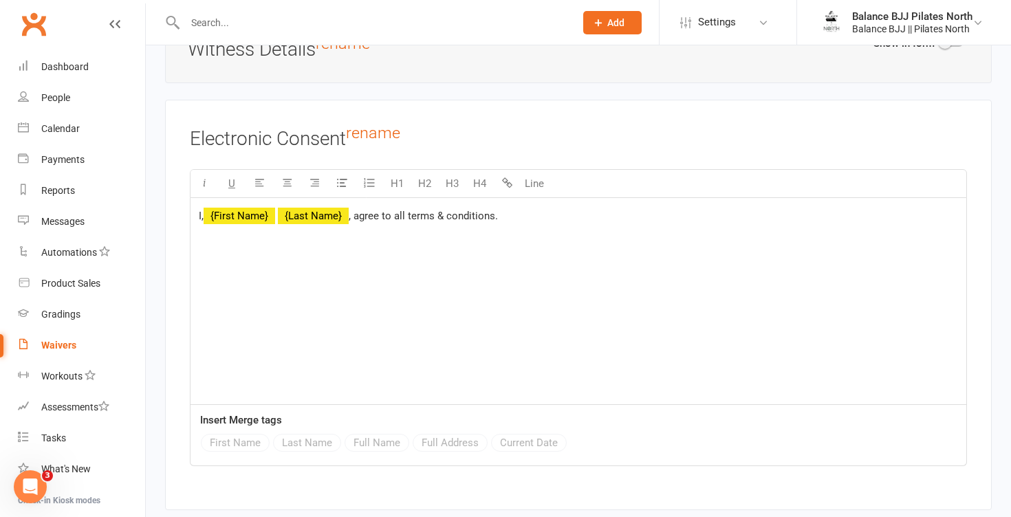
scroll to position [4776, 0]
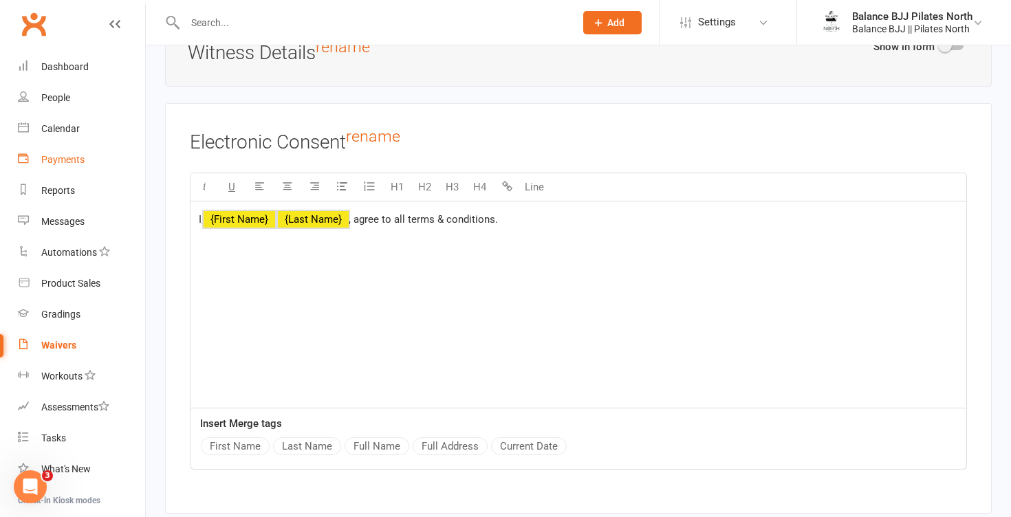
drag, startPoint x: 470, startPoint y: 262, endPoint x: 118, endPoint y: 169, distance: 364.3
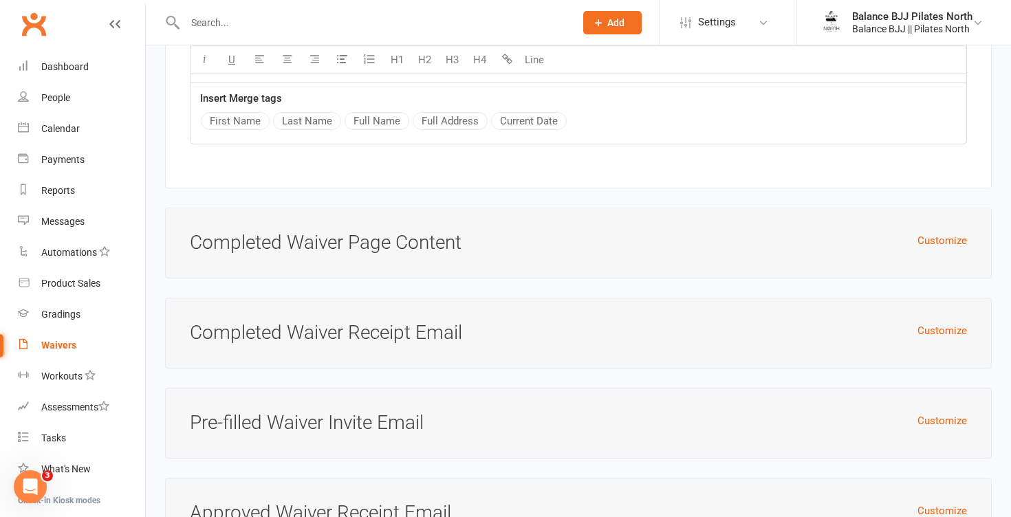
scroll to position [5228, 0]
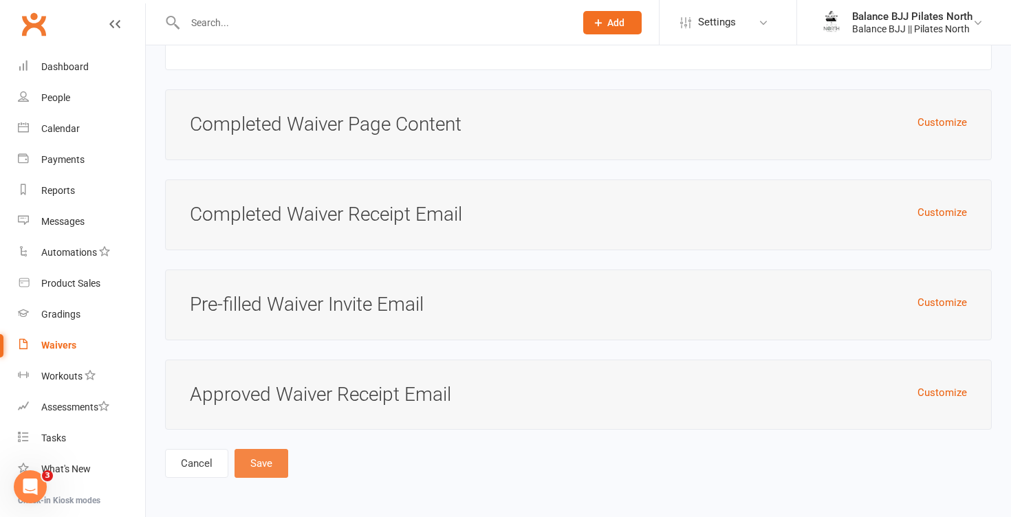
click at [259, 467] on button "Save" at bounding box center [262, 463] width 54 height 29
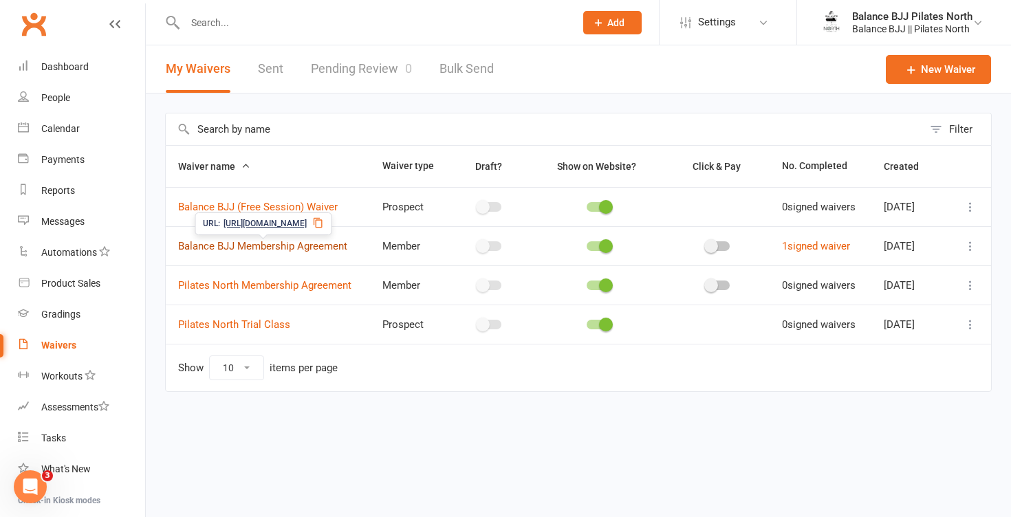
click at [292, 246] on link "Balance BJJ Membership Agreement" at bounding box center [262, 246] width 169 height 12
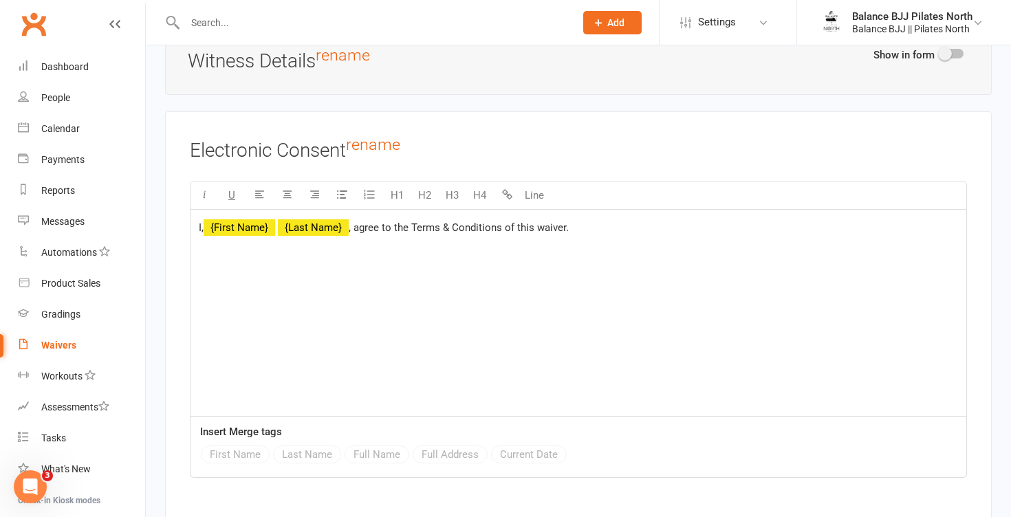
scroll to position [5686, 0]
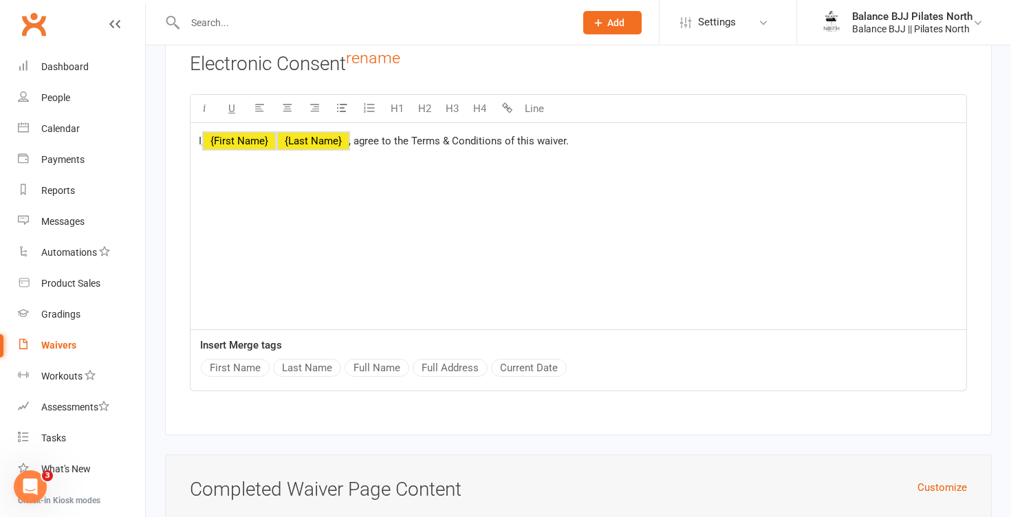
drag, startPoint x: 396, startPoint y: 246, endPoint x: 170, endPoint y: 133, distance: 252.9
click at [170, 133] on div "Electronic Consent rename U H1 H2 H3 H4 Line I, ﻿ {First Name} ﻿ {Last Name} , …" at bounding box center [578, 230] width 827 height 411
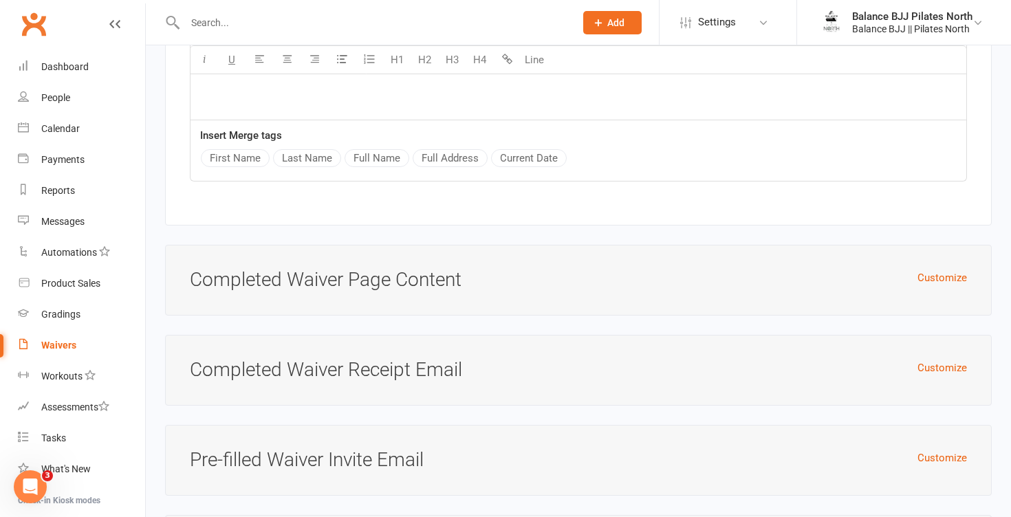
scroll to position [6059, 0]
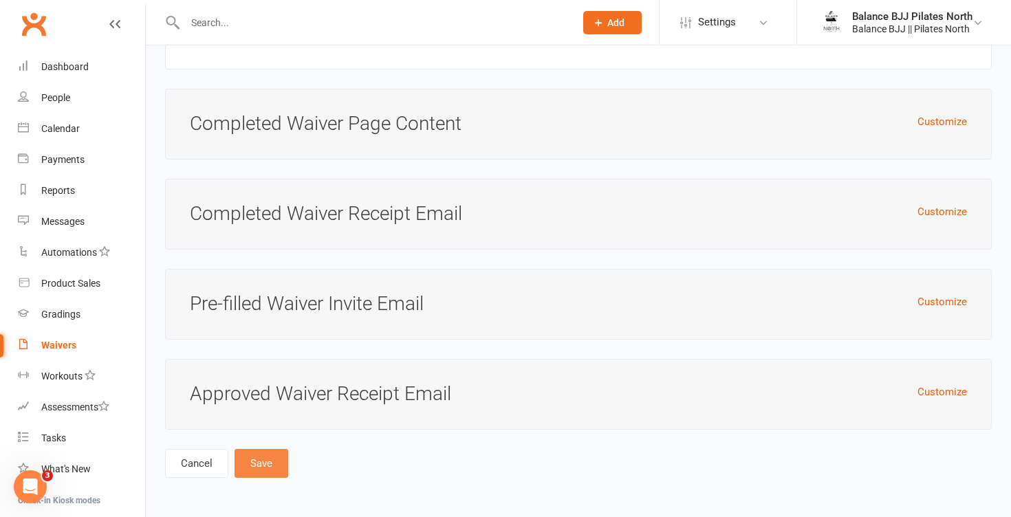
click at [268, 470] on button "Save" at bounding box center [262, 463] width 54 height 29
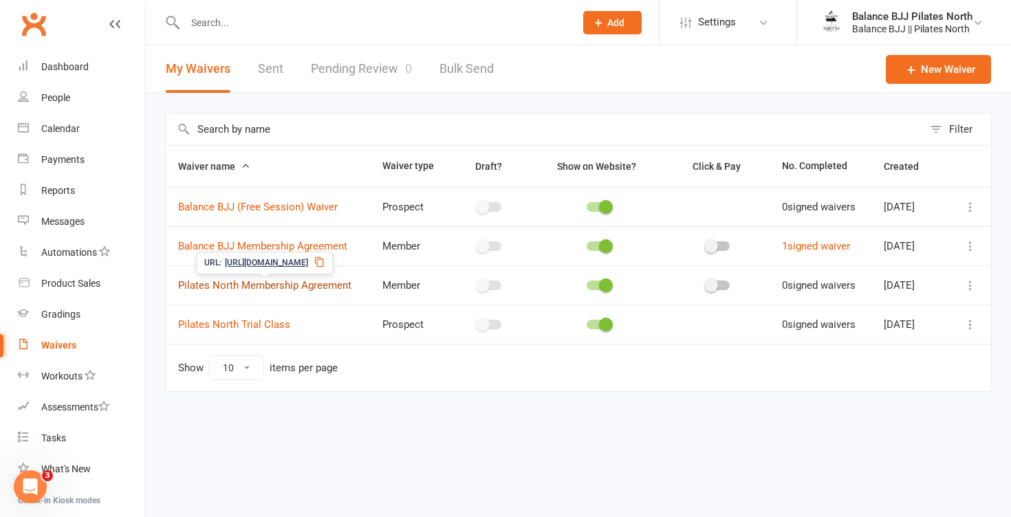
click at [255, 287] on link "Pilates North Membership Agreement" at bounding box center [264, 285] width 173 height 12
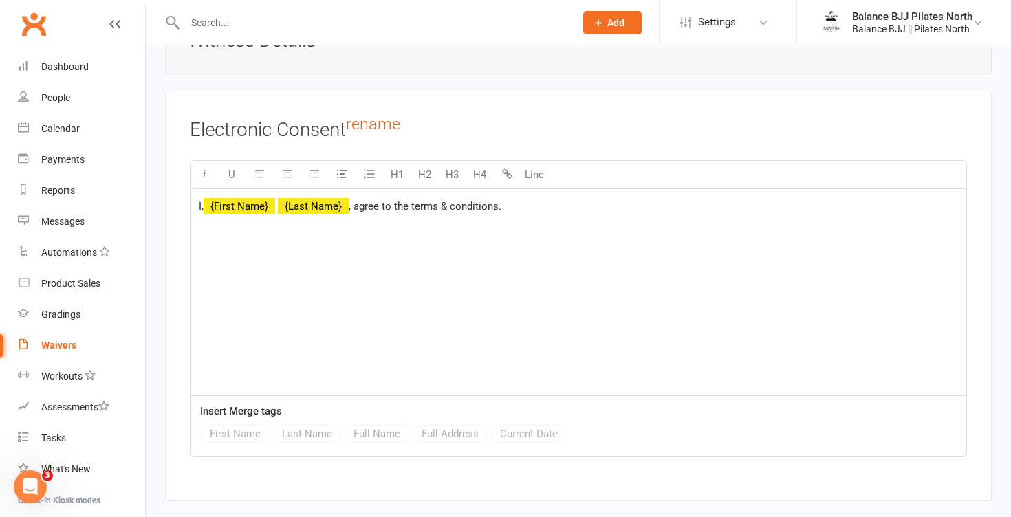
scroll to position [5709, 0]
drag, startPoint x: 250, startPoint y: 261, endPoint x: 165, endPoint y: 204, distance: 102.3
click at [165, 204] on div "Electronic Consent rename U H1 H2 H3 H4 Line I, ﻿ {First Name} ﻿ {Last Name} , …" at bounding box center [578, 297] width 827 height 411
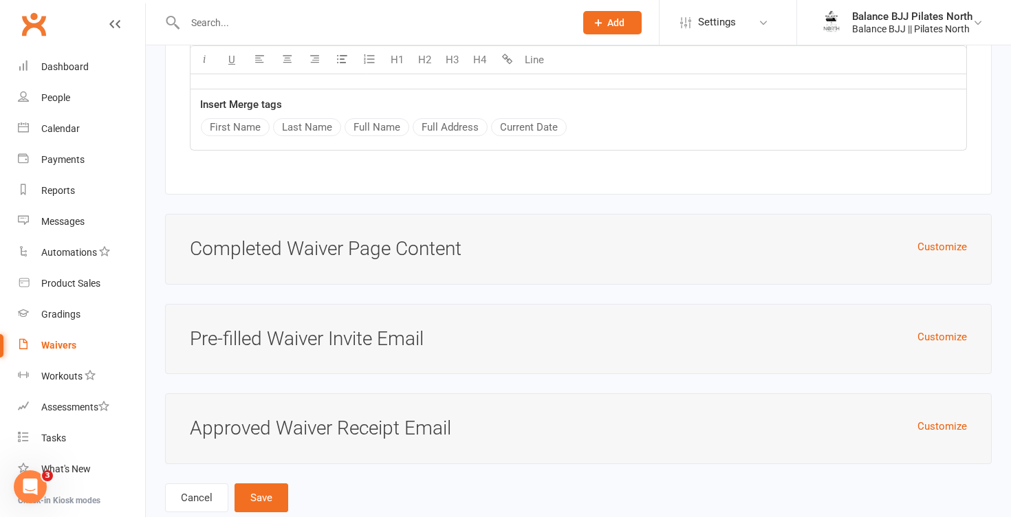
scroll to position [6059, 0]
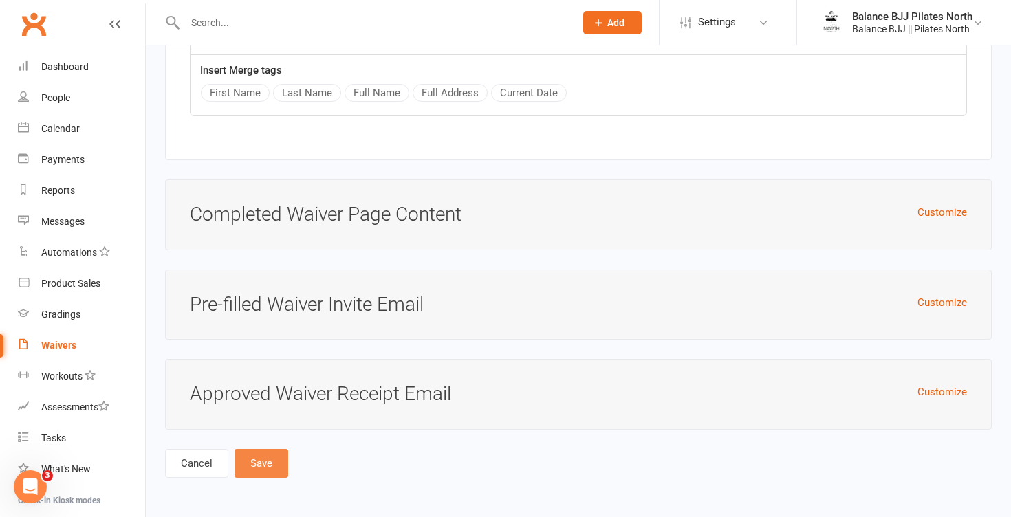
click at [274, 462] on button "Save" at bounding box center [262, 463] width 54 height 29
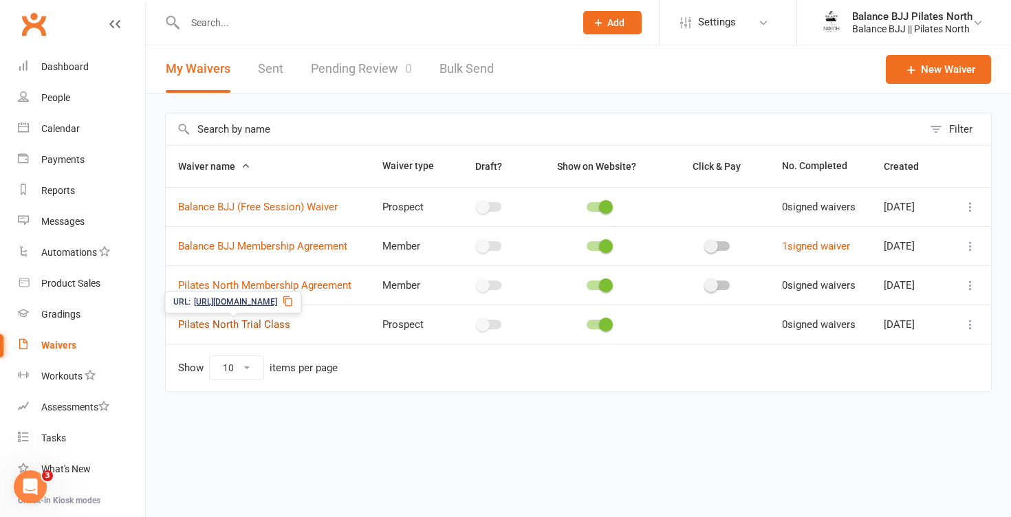
click at [272, 326] on link "Pilates North Trial Class" at bounding box center [234, 325] width 112 height 12
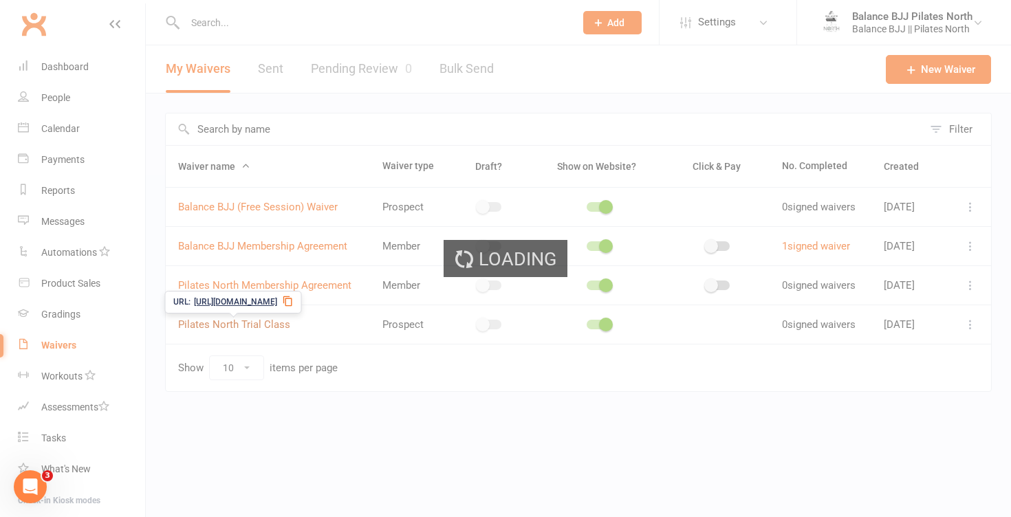
select select "applies_to_attending_signees"
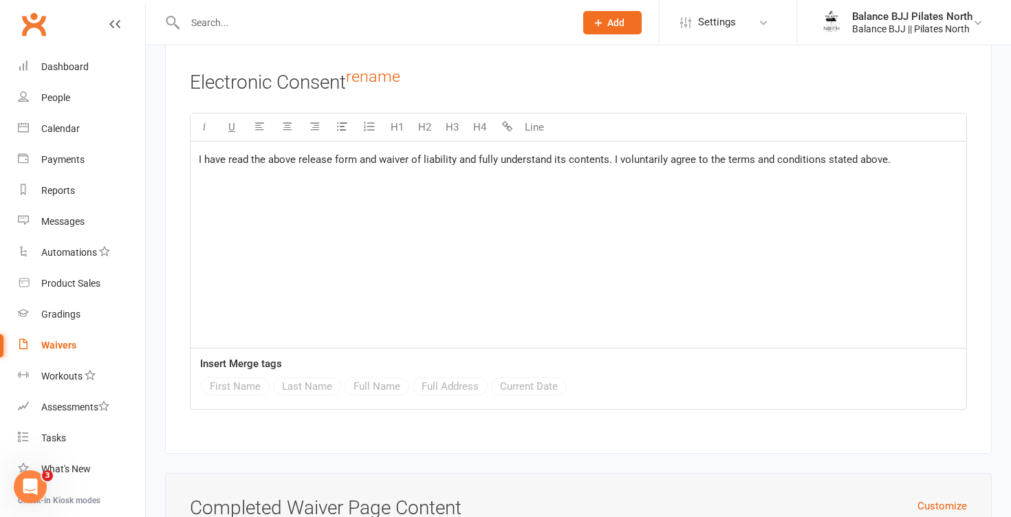
scroll to position [4783, 0]
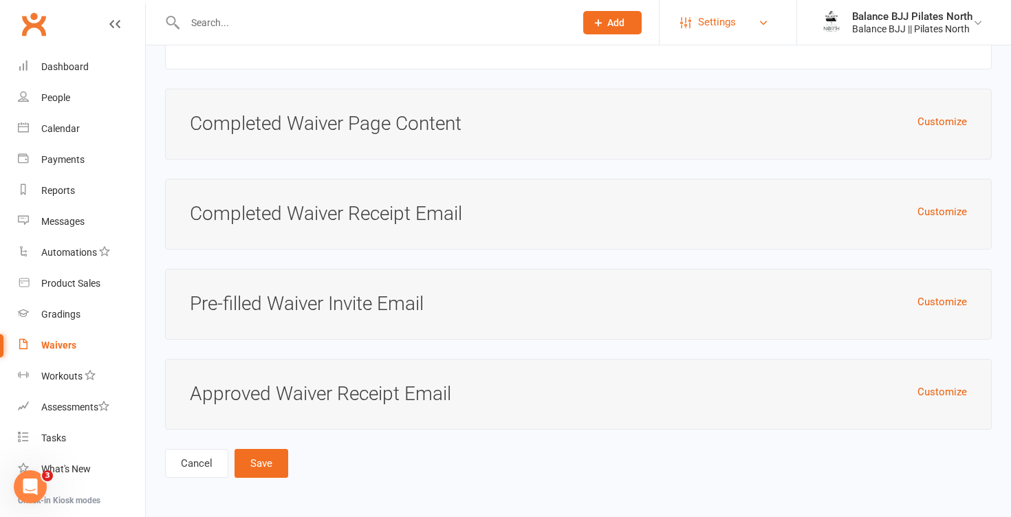
click at [712, 13] on span "Settings" at bounding box center [717, 22] width 38 height 31
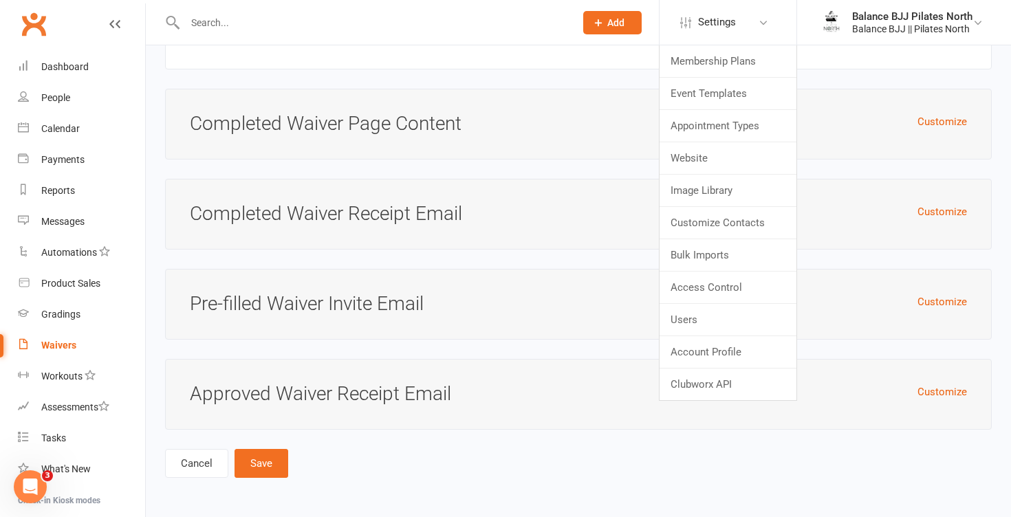
click at [594, 144] on div "Customize Completed Waiver Page Content" at bounding box center [578, 124] width 827 height 71
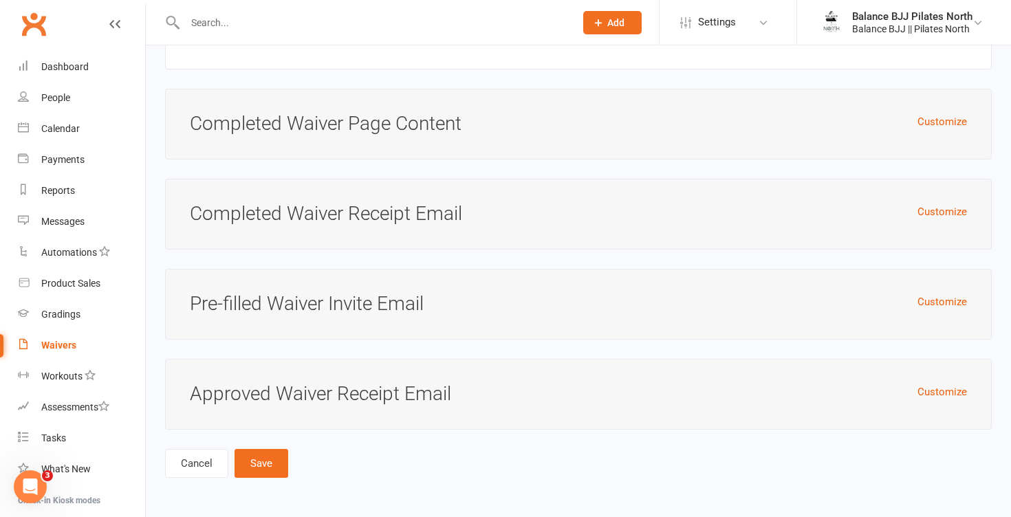
click at [35, 483] on icon "Open Intercom Messenger" at bounding box center [30, 487] width 23 height 23
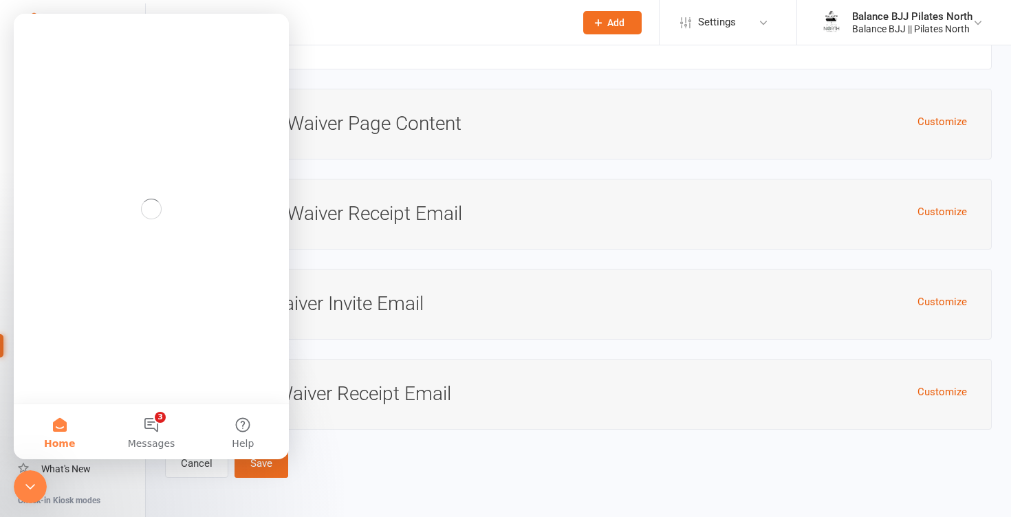
scroll to position [0, 0]
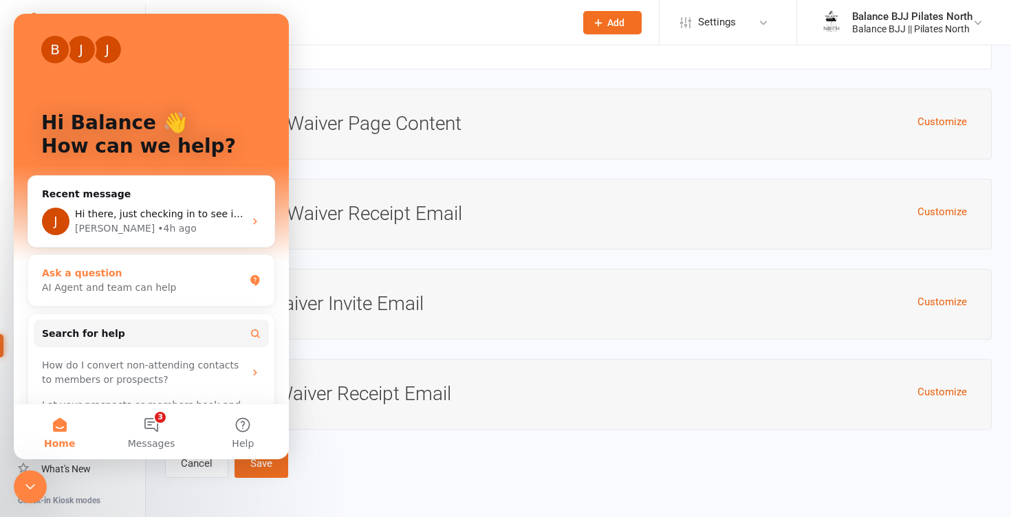
click at [120, 271] on div "Ask a question" at bounding box center [143, 273] width 202 height 14
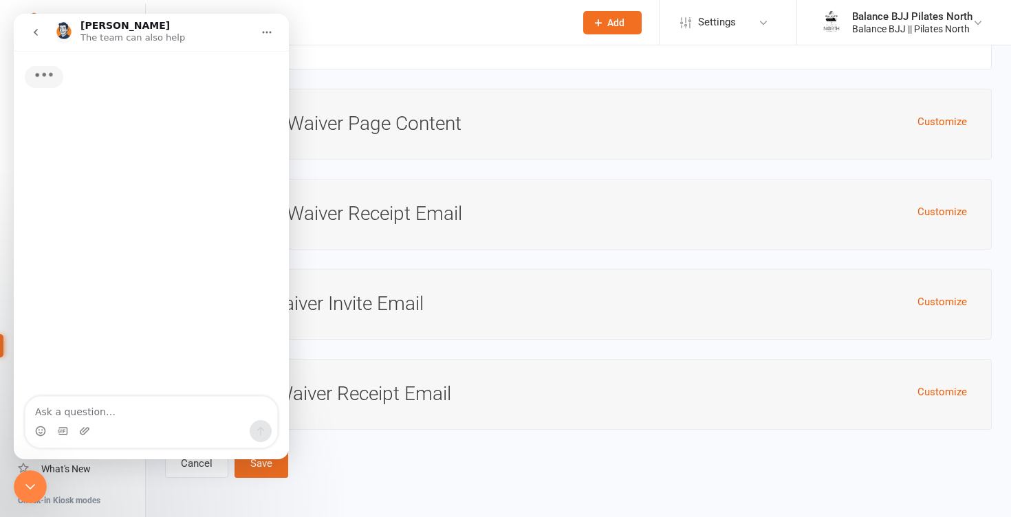
click at [136, 411] on textarea "Ask a question…" at bounding box center [151, 408] width 252 height 23
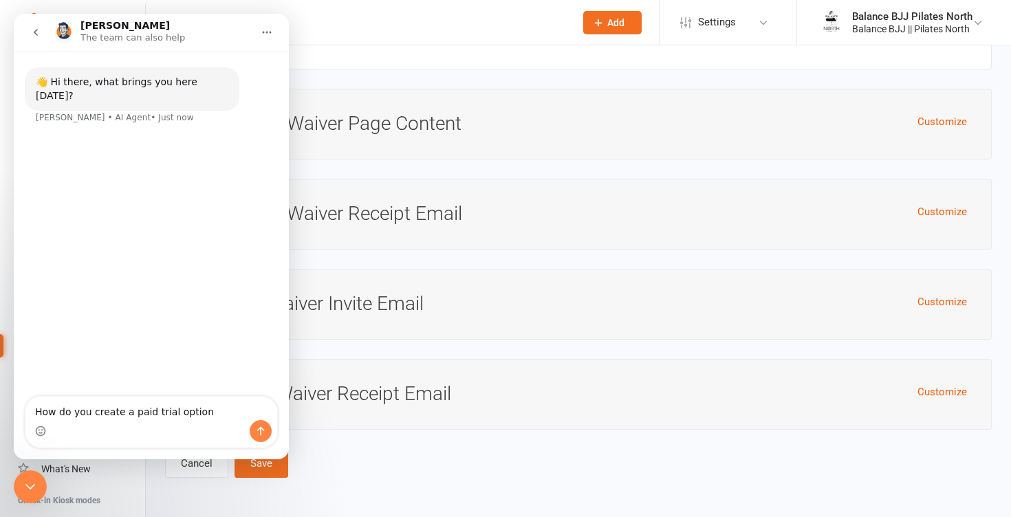
type textarea "How do you create a paid trial option"
click at [268, 433] on button "Send a message…" at bounding box center [261, 431] width 22 height 22
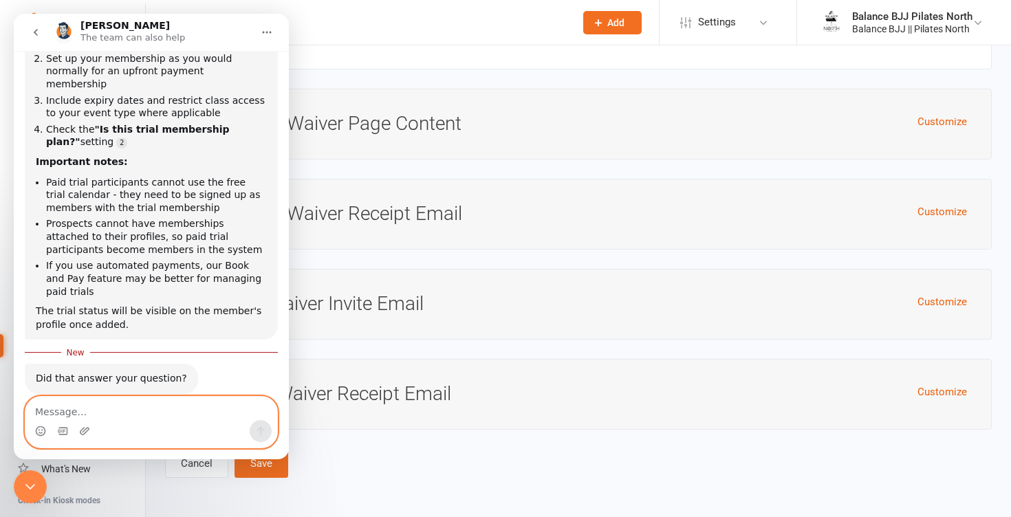
scroll to position [203, 0]
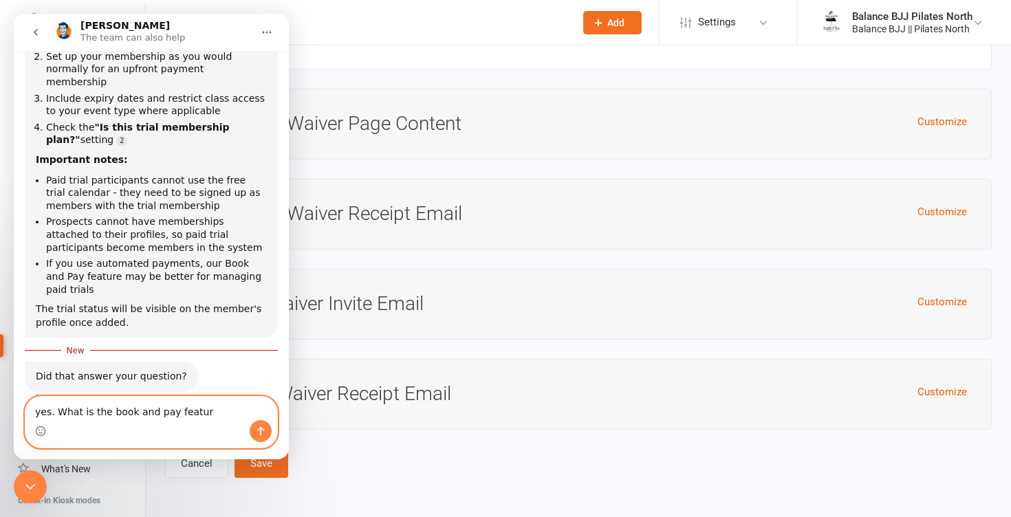
type textarea "yes. What is the book and pay feature"
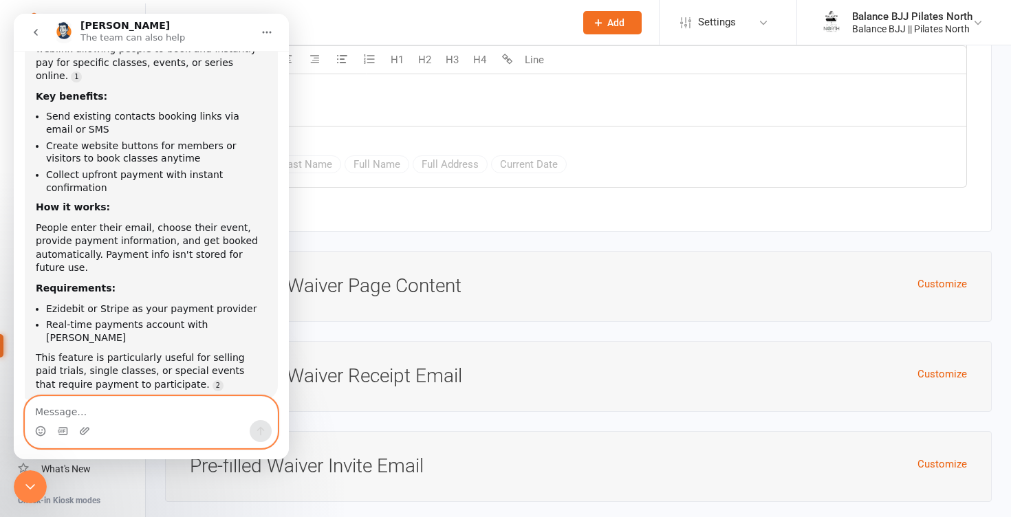
scroll to position [424, 0]
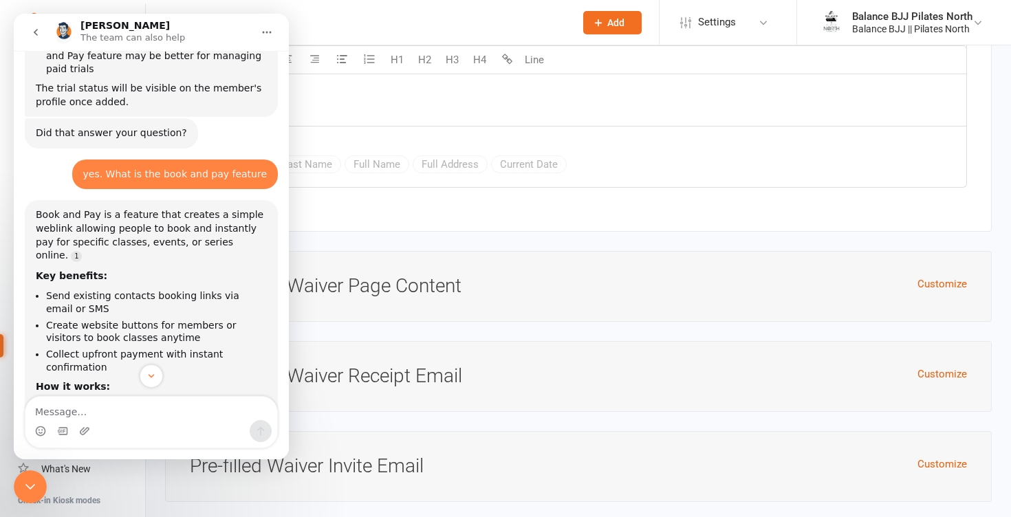
click at [638, 134] on div "Insert Merge tags First Name Last Name Full Name Full Address Current Date" at bounding box center [578, 157] width 777 height 61
click at [732, 31] on span "Settings" at bounding box center [717, 22] width 38 height 31
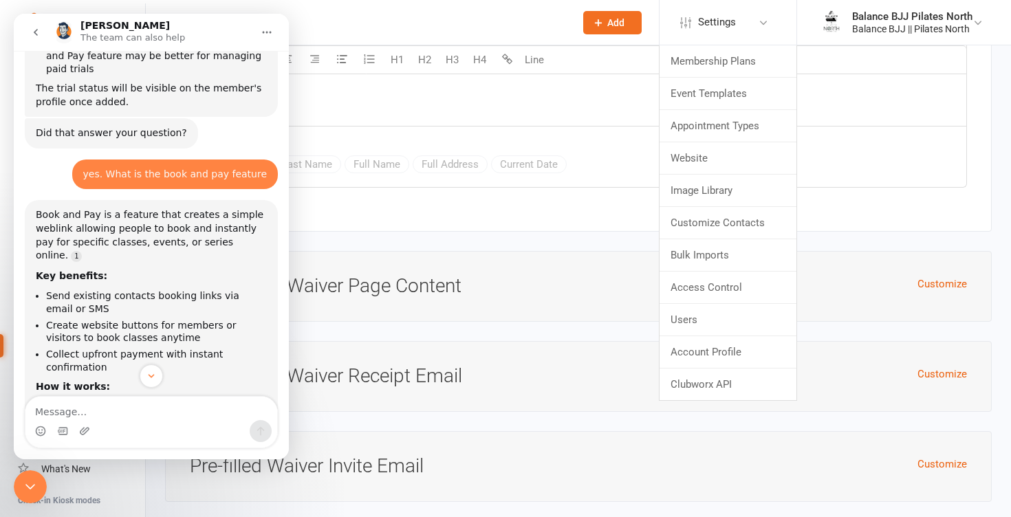
click at [41, 36] on icon "go back" at bounding box center [35, 32] width 11 height 11
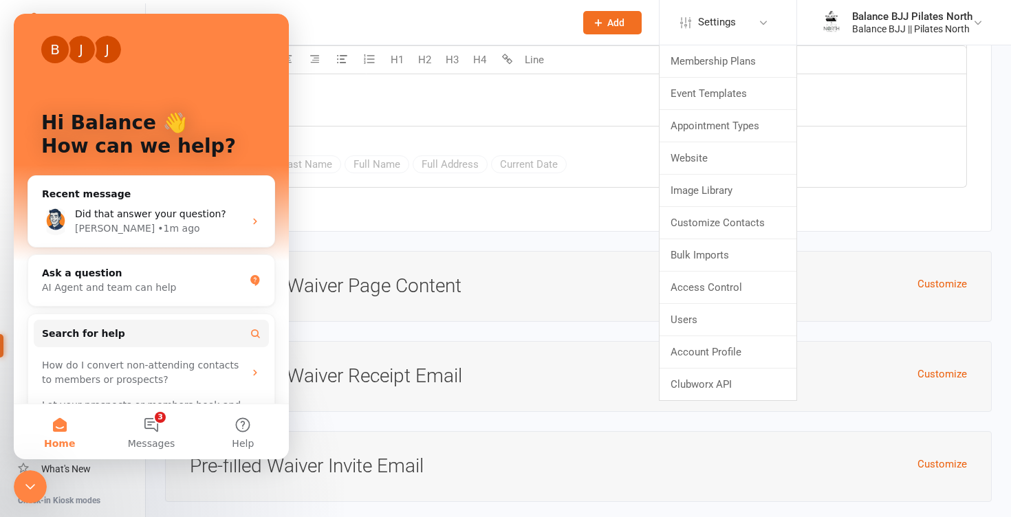
click at [315, 96] on div "I have read the above release form and waiver of liability and fully understand…" at bounding box center [579, 23] width 776 height 206
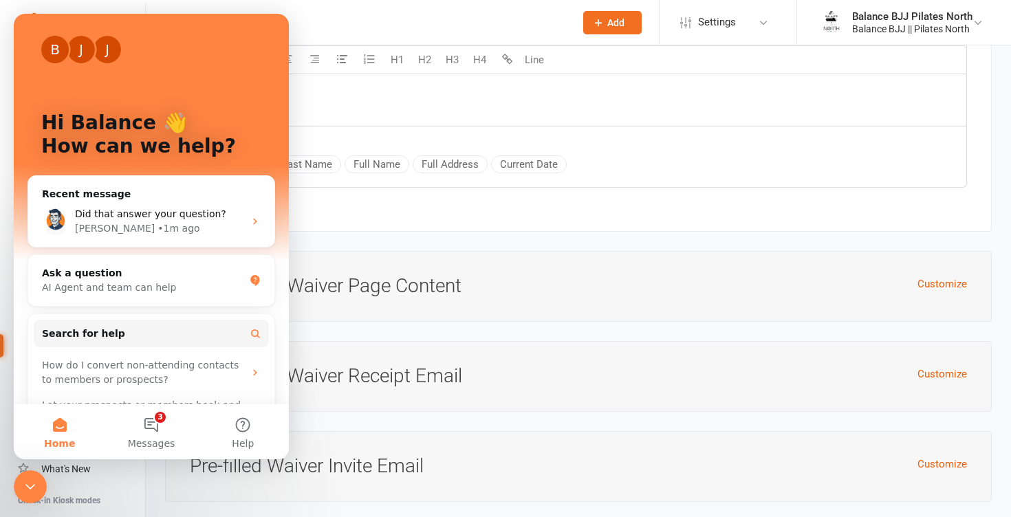
click at [23, 487] on icon "Close Intercom Messenger" at bounding box center [30, 487] width 17 height 17
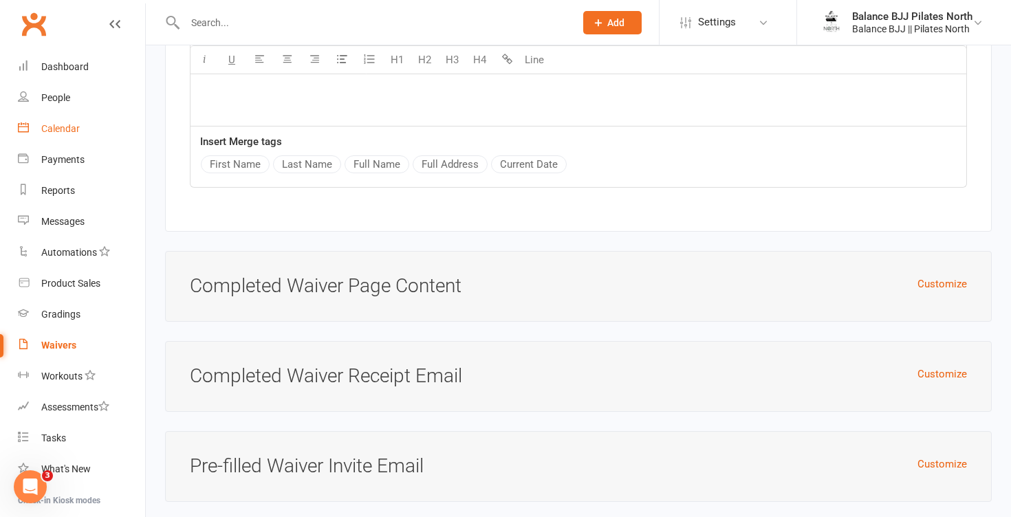
scroll to position [0, 0]
click at [91, 249] on div "Automations" at bounding box center [69, 252] width 56 height 11
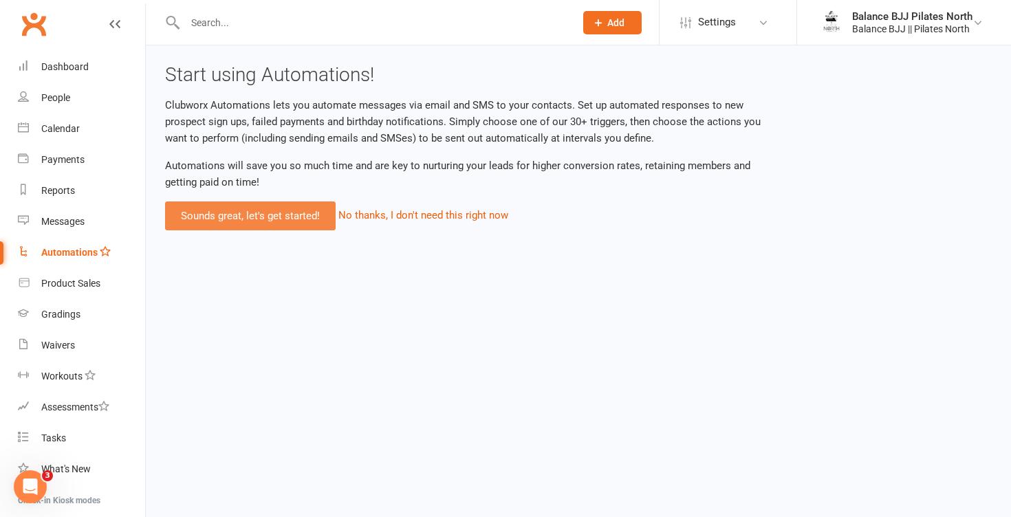
click at [281, 217] on link "Sounds great, let's get started!" at bounding box center [250, 216] width 171 height 29
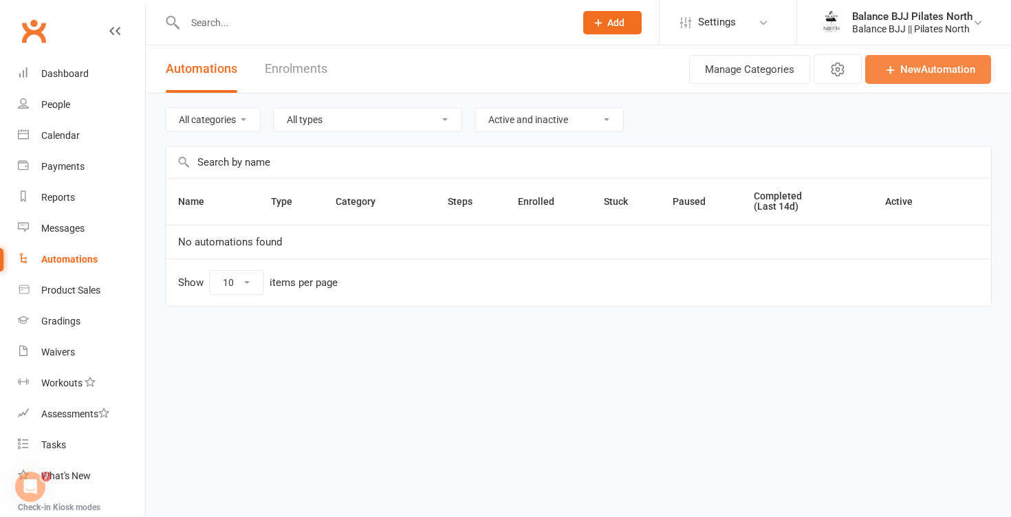
click at [937, 72] on link "New Automation" at bounding box center [928, 69] width 126 height 29
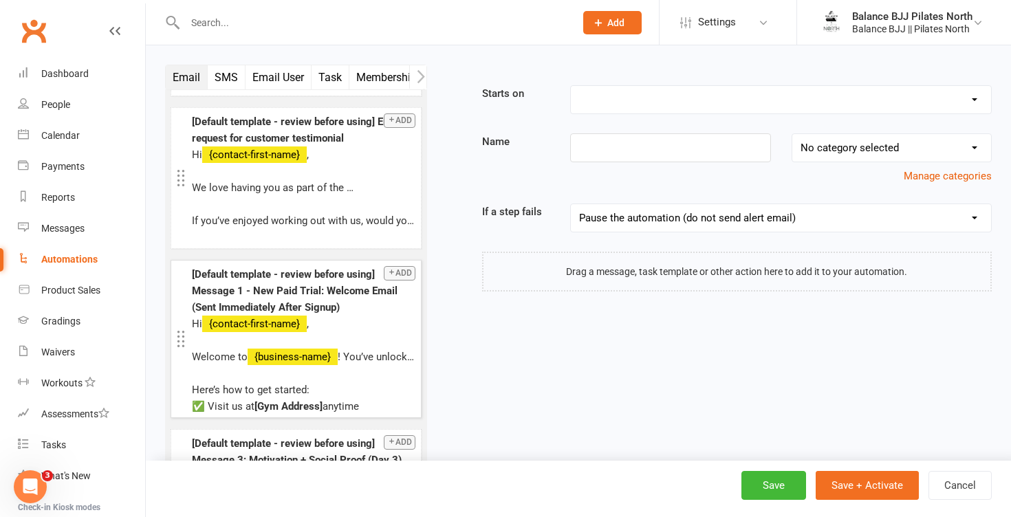
scroll to position [556, 0]
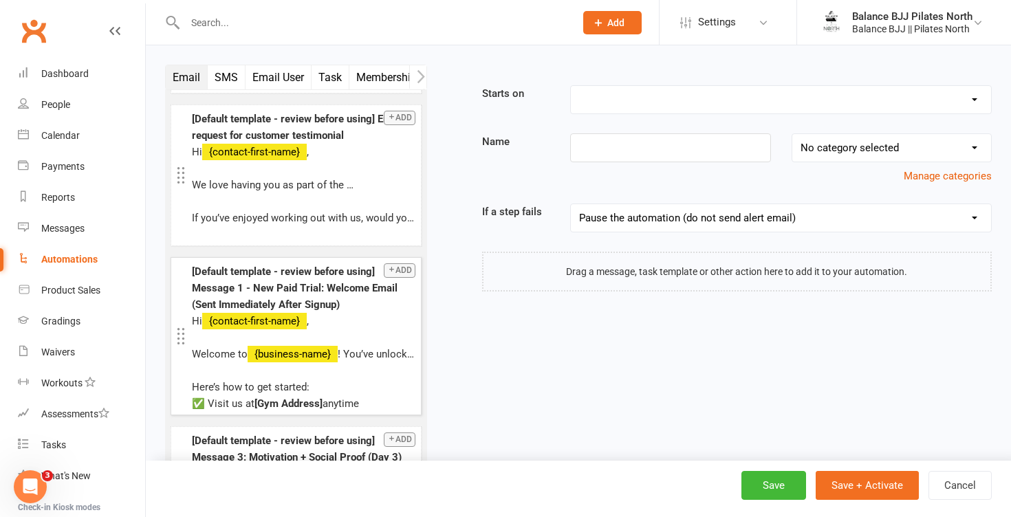
click at [394, 269] on icon "button" at bounding box center [391, 270] width 8 height 8
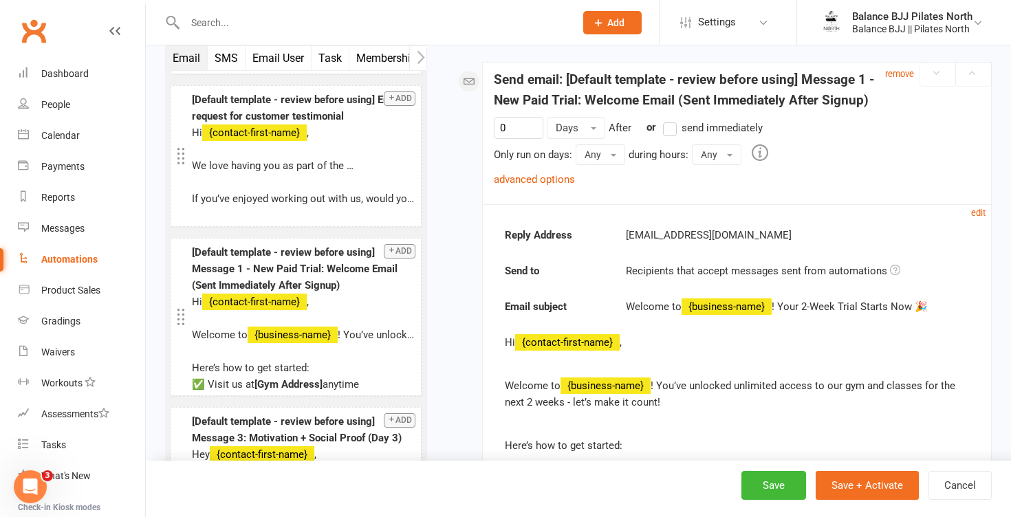
scroll to position [182, 0]
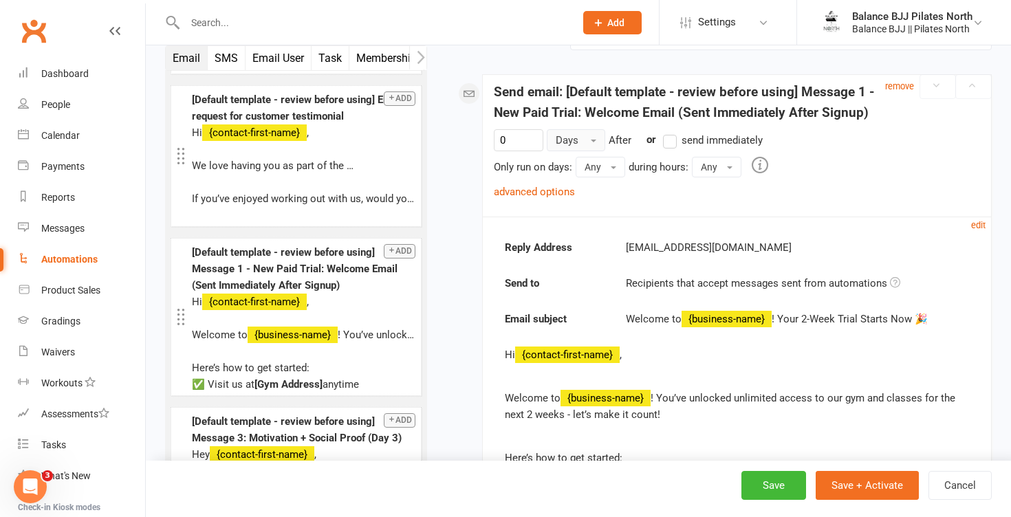
click at [585, 144] on button "Days" at bounding box center [576, 140] width 58 height 22
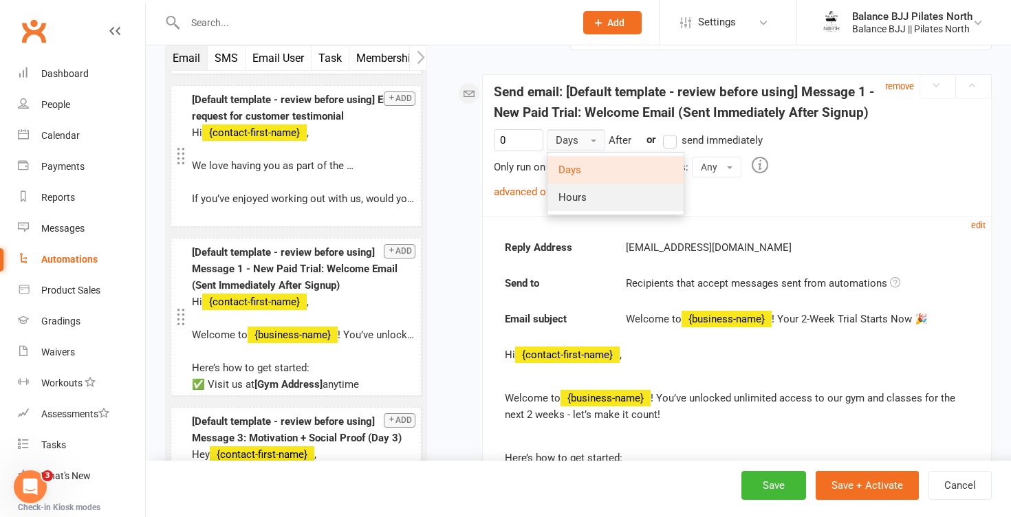
click at [595, 202] on link "Hours" at bounding box center [616, 198] width 136 height 28
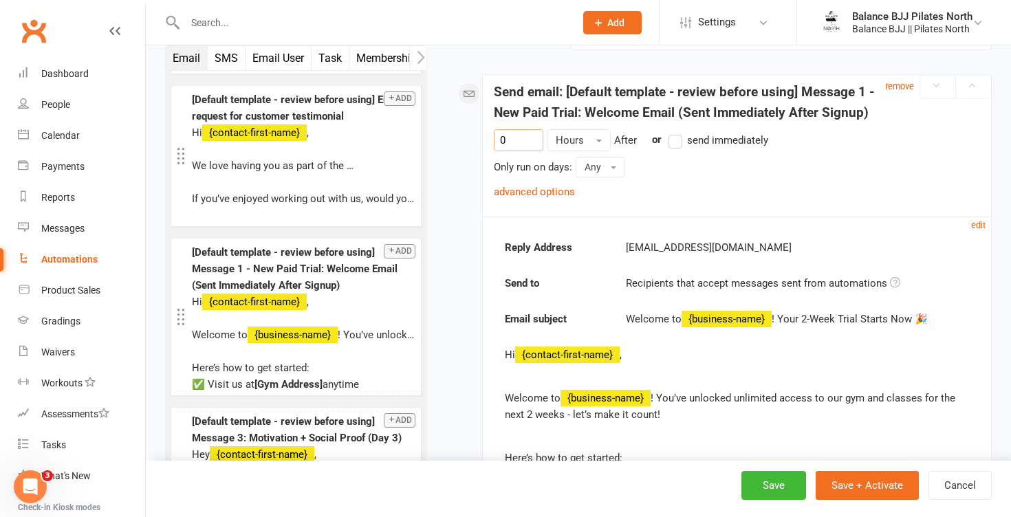
drag, startPoint x: 521, startPoint y: 144, endPoint x: 471, endPoint y: 136, distance: 50.9
click at [471, 136] on div "Starts on Booking Cancelled Booking Due Booking Late-Cancelled Booking Marked A…" at bounding box center [720, 335] width 544 height 865
click at [806, 171] on div "Only run on days: Any Any Sunday Monday Tuesday Wednesday Thursday Friday Satur…" at bounding box center [737, 167] width 486 height 21
click at [570, 193] on link "advanced options" at bounding box center [534, 192] width 81 height 12
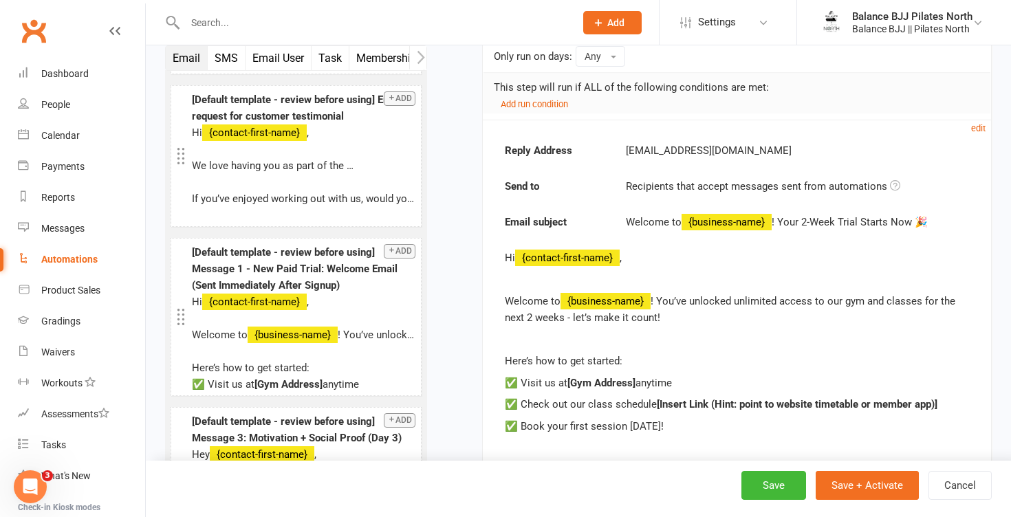
scroll to position [296, 0]
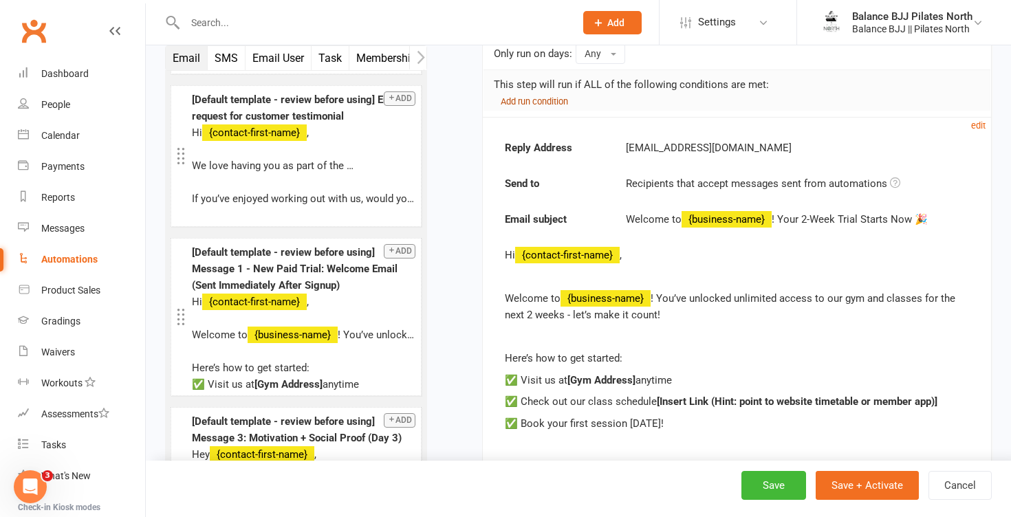
click at [552, 101] on small "Add run condition" at bounding box center [534, 101] width 67 height 10
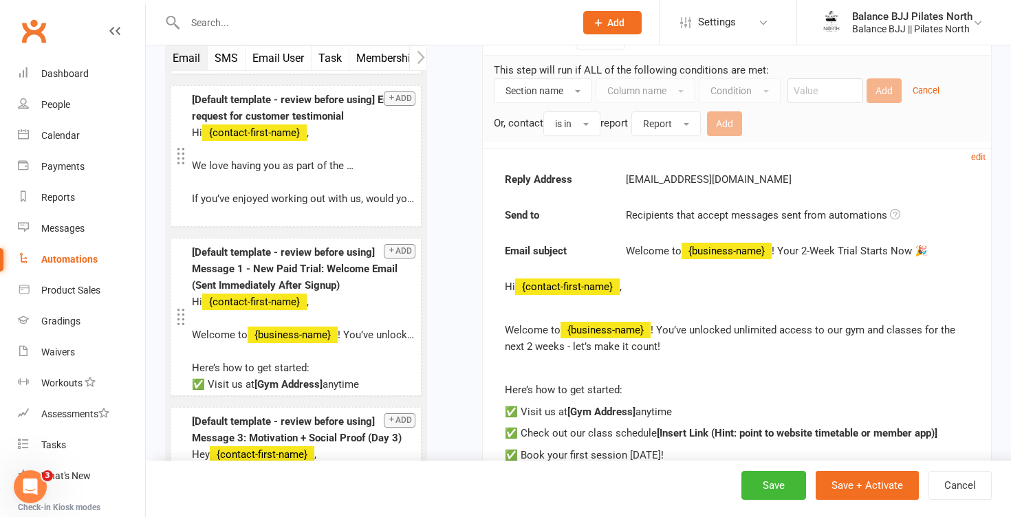
scroll to position [310, 0]
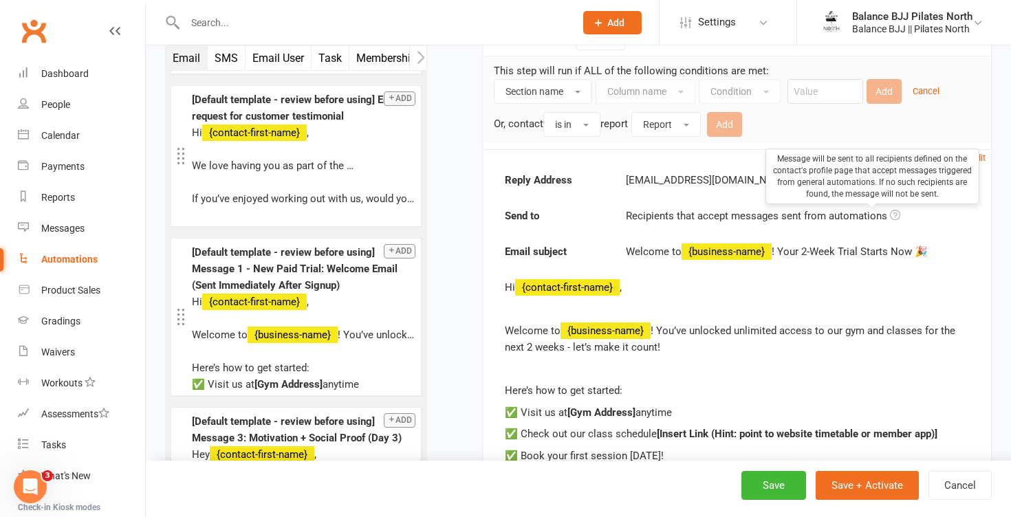
click at [883, 261] on div "Reply Address hello@clubworx.com Send to Recipients that accept messages sent f…" at bounding box center [737, 394] width 464 height 444
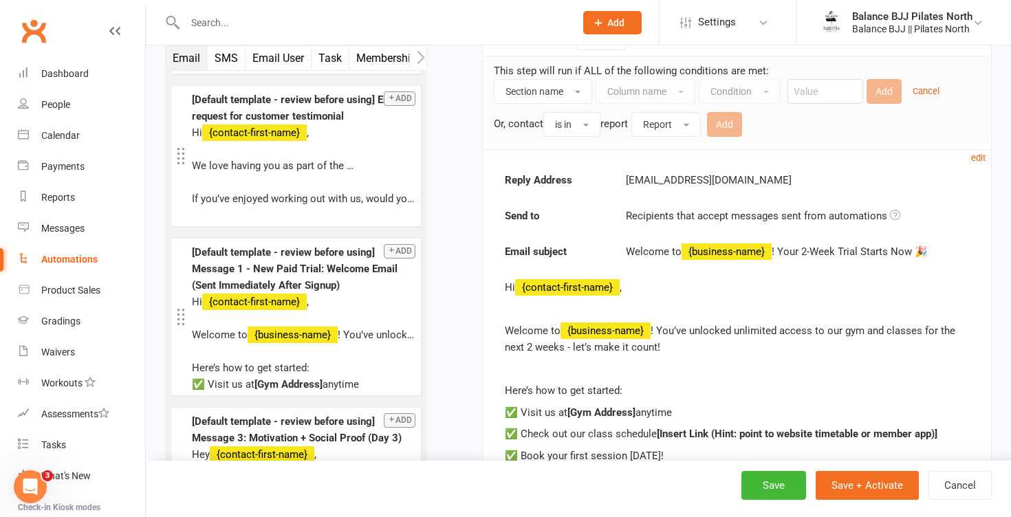
click at [885, 246] on div "Welcome to {business-name} ! Your 2-Week Trial Starts Now 🎉" at bounding box center [797, 252] width 343 height 17
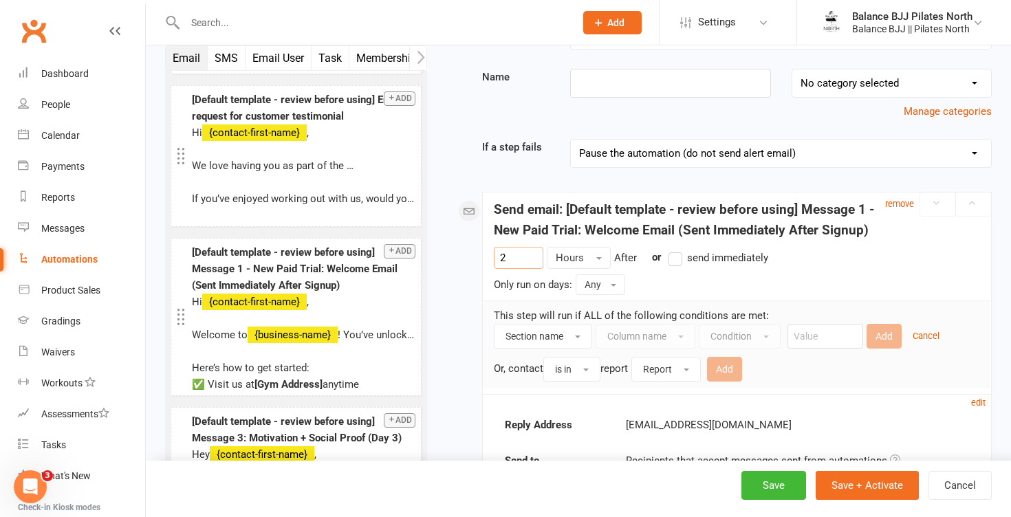
scroll to position [63, 0]
type input "2"
click at [813, 117] on div "Manage categories" at bounding box center [737, 113] width 530 height 17
click at [890, 87] on select "No category selected" at bounding box center [891, 85] width 199 height 28
click at [828, 118] on div "Manage categories" at bounding box center [737, 113] width 530 height 17
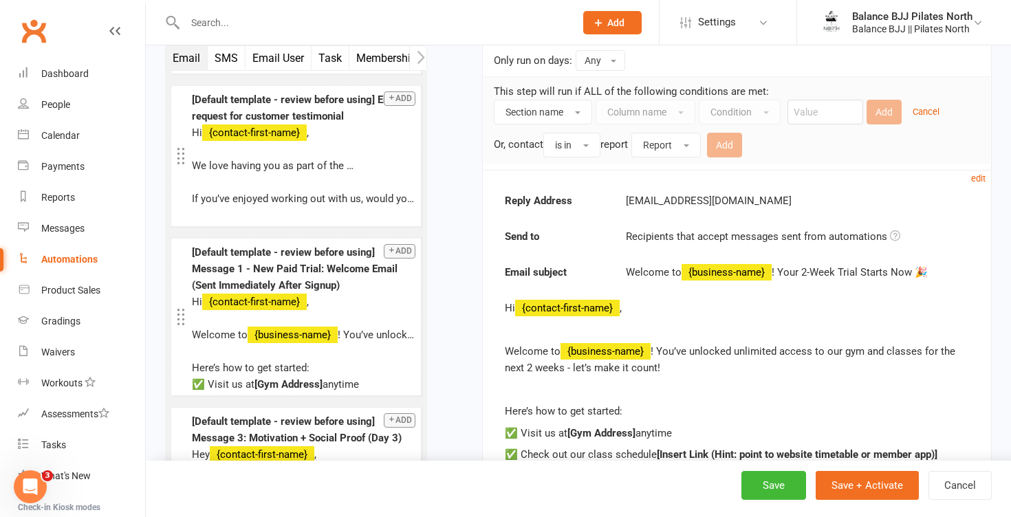
scroll to position [579, 0]
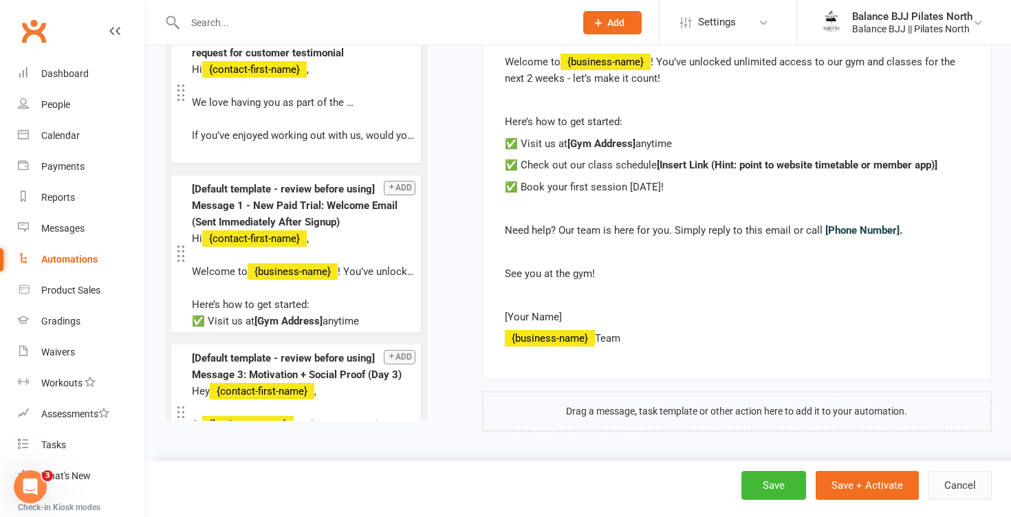
click at [959, 486] on button "Cancel" at bounding box center [960, 485] width 63 height 29
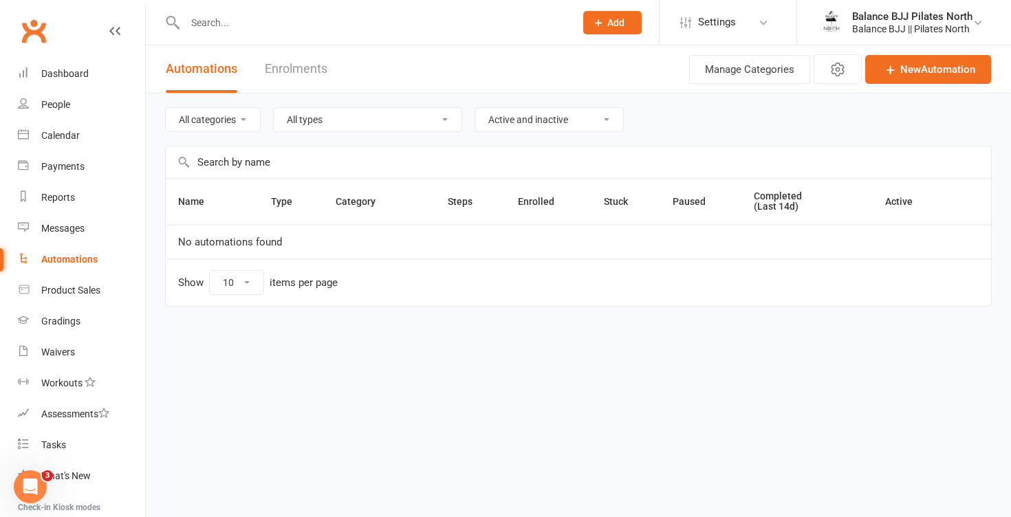
click at [279, 67] on link "Enrolments" at bounding box center [296, 68] width 63 height 47
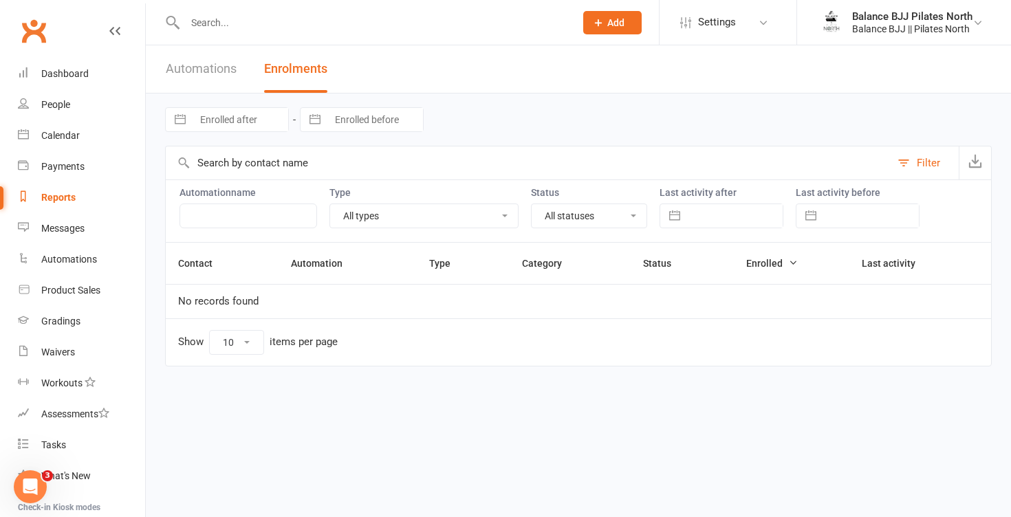
click at [216, 64] on link "Automations" at bounding box center [201, 68] width 71 height 47
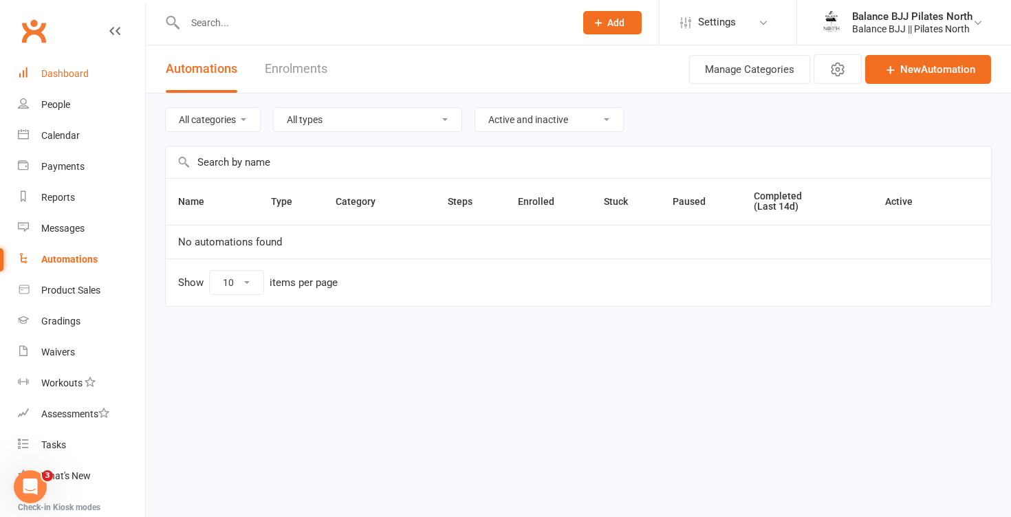
click at [63, 79] on div "Dashboard" at bounding box center [64, 73] width 47 height 11
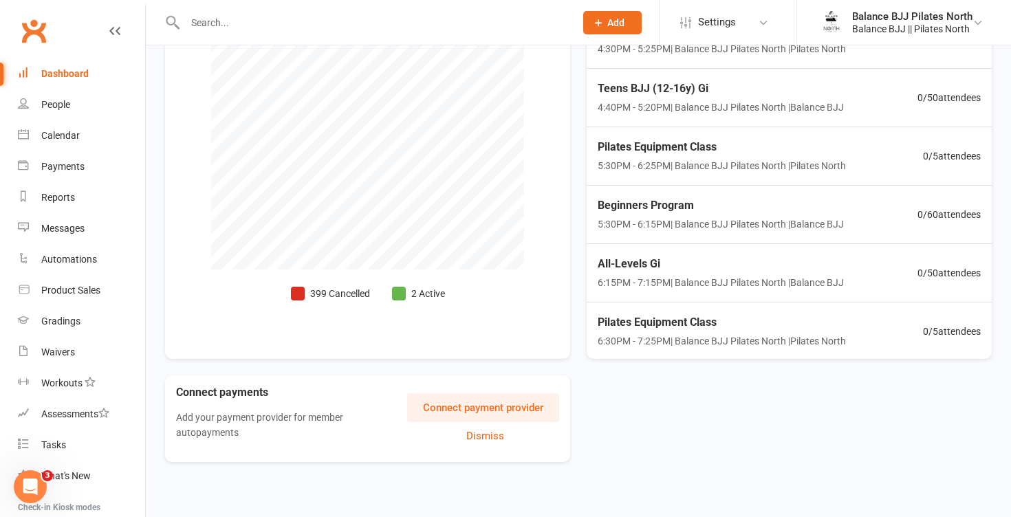
scroll to position [402, 0]
click at [37, 484] on icon "Open Intercom Messenger" at bounding box center [30, 487] width 23 height 23
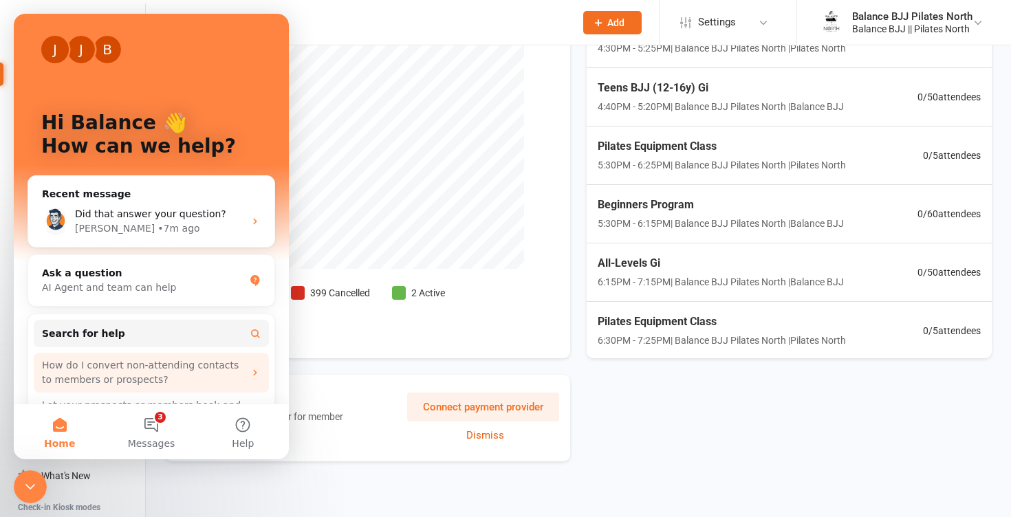
scroll to position [93, 0]
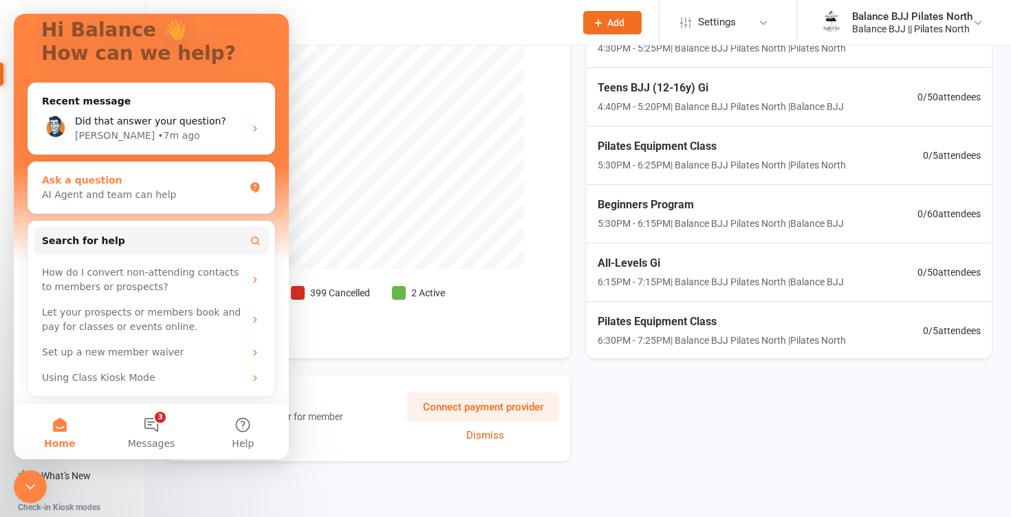
click at [138, 191] on div "AI Agent and team can help" at bounding box center [143, 195] width 202 height 14
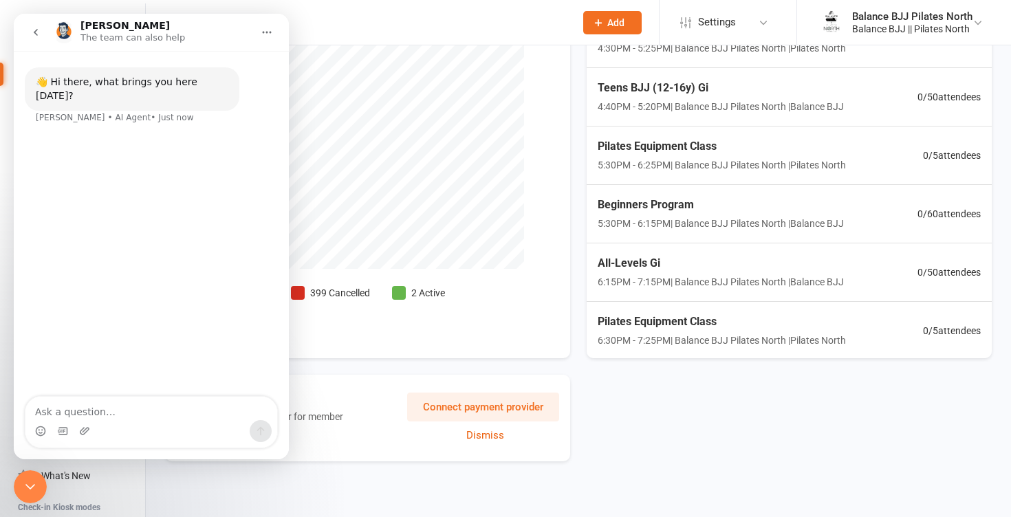
click at [38, 32] on icon "go back" at bounding box center [35, 32] width 11 height 11
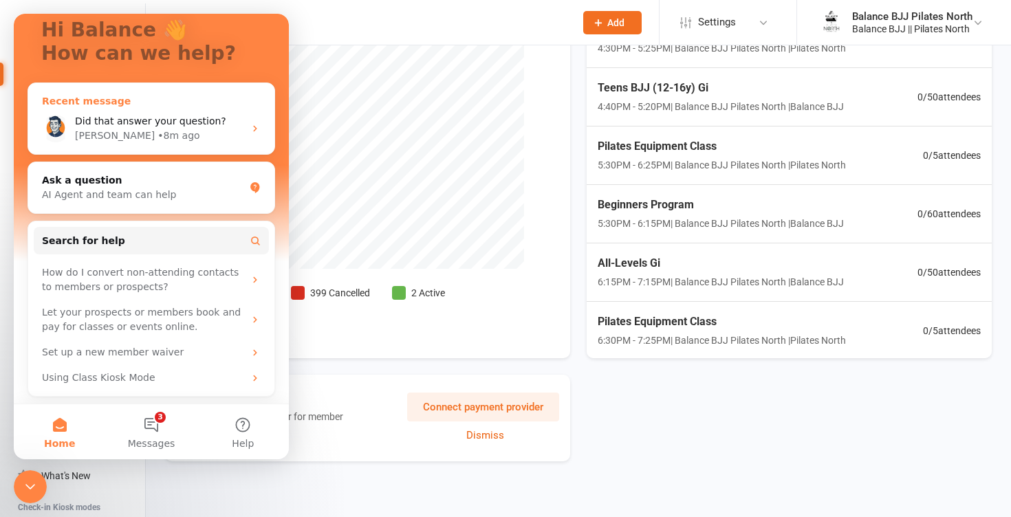
click at [198, 123] on span "Did that answer your question?" at bounding box center [150, 121] width 151 height 11
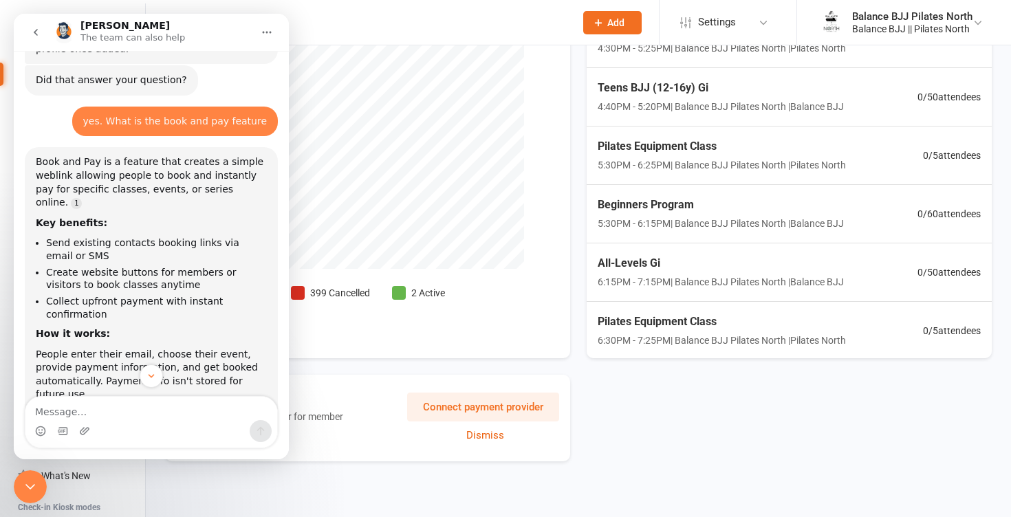
scroll to position [475, 0]
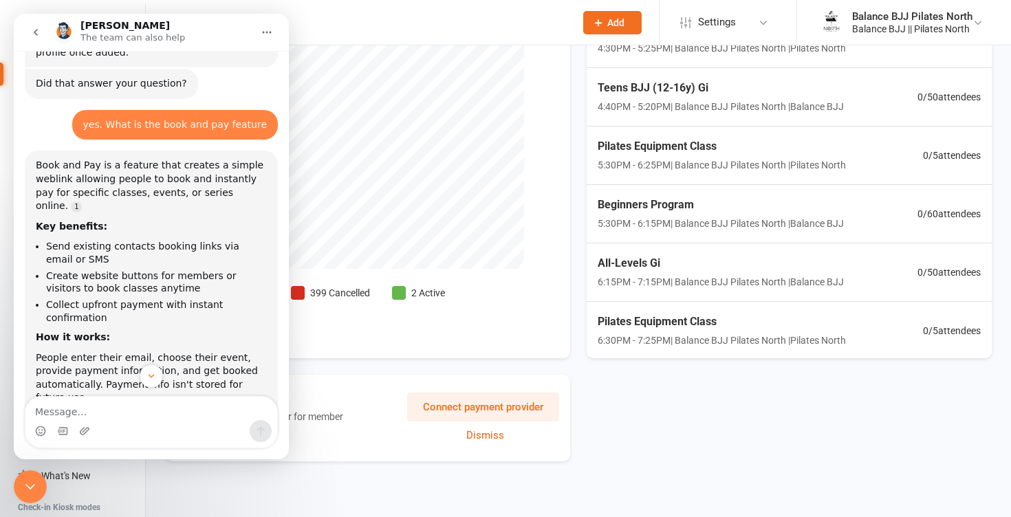
click at [516, 28] on input "text" at bounding box center [373, 22] width 385 height 19
click at [39, 32] on icon "go back" at bounding box center [35, 32] width 11 height 11
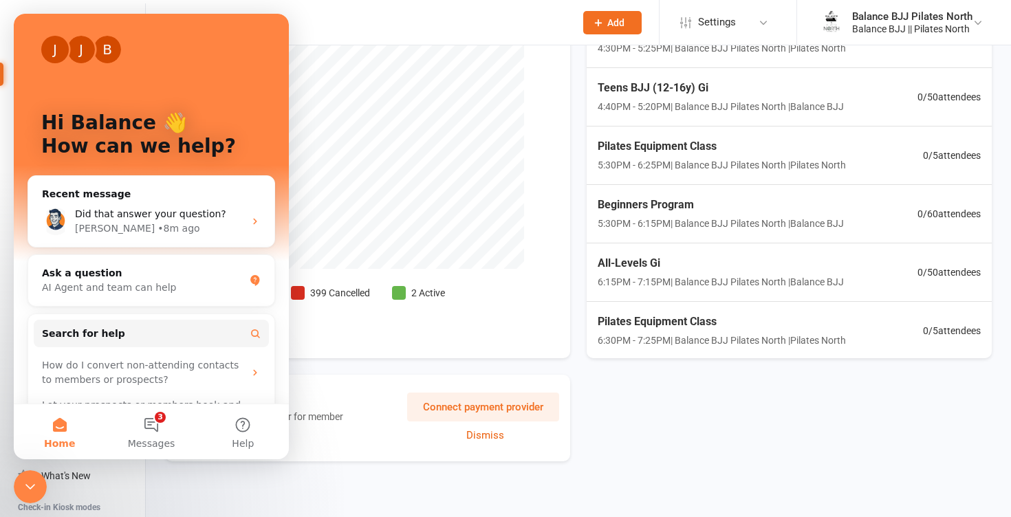
scroll to position [0, 0]
click at [334, 32] on input "text" at bounding box center [373, 22] width 385 height 19
click at [31, 488] on icon "Close Intercom Messenger" at bounding box center [30, 487] width 10 height 6
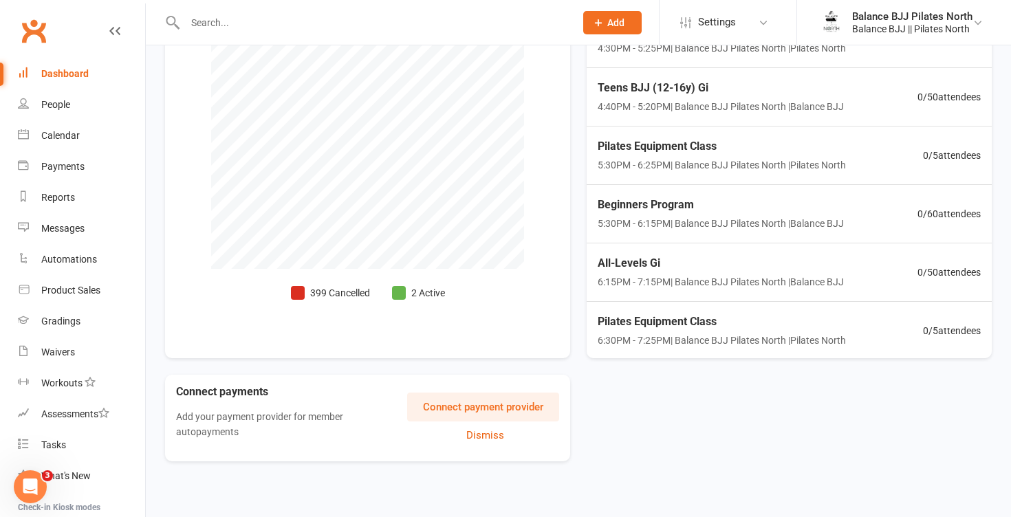
click at [259, 23] on input "text" at bounding box center [373, 22] width 385 height 19
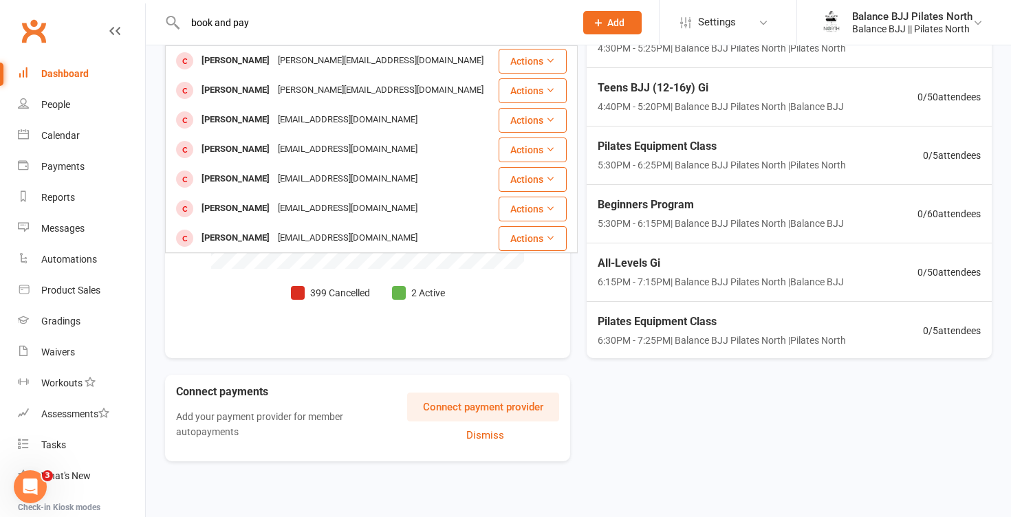
type input "book and pay"
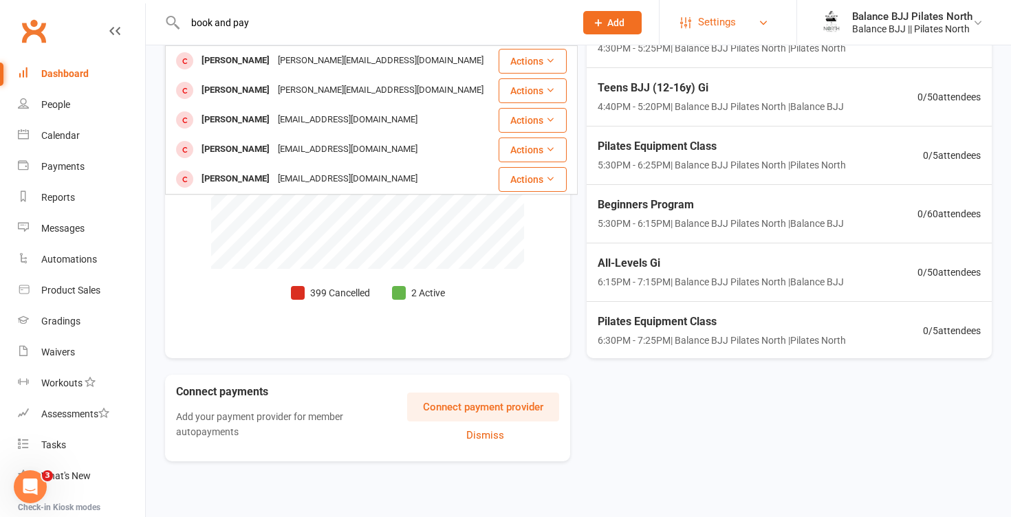
click at [723, 21] on span "Settings" at bounding box center [717, 22] width 38 height 31
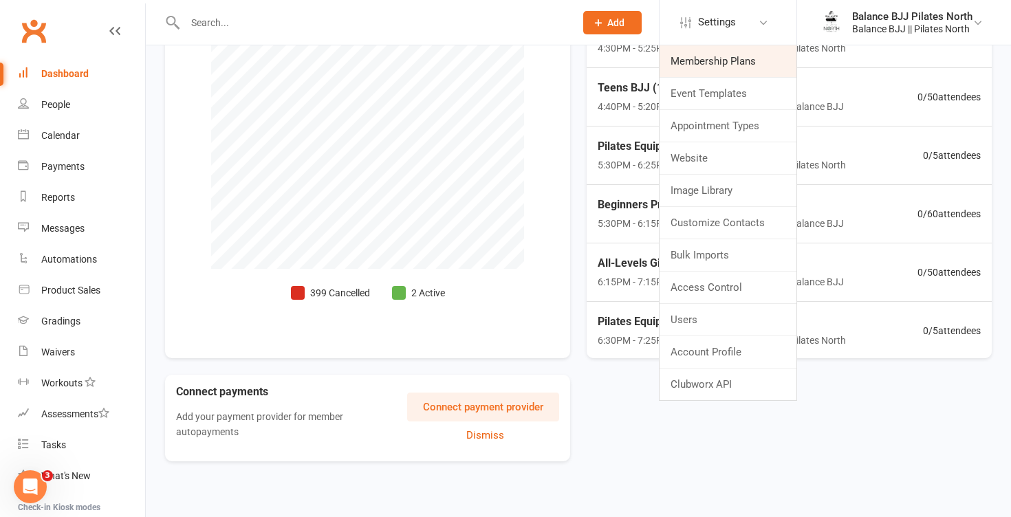
click at [712, 55] on link "Membership Plans" at bounding box center [728, 61] width 137 height 32
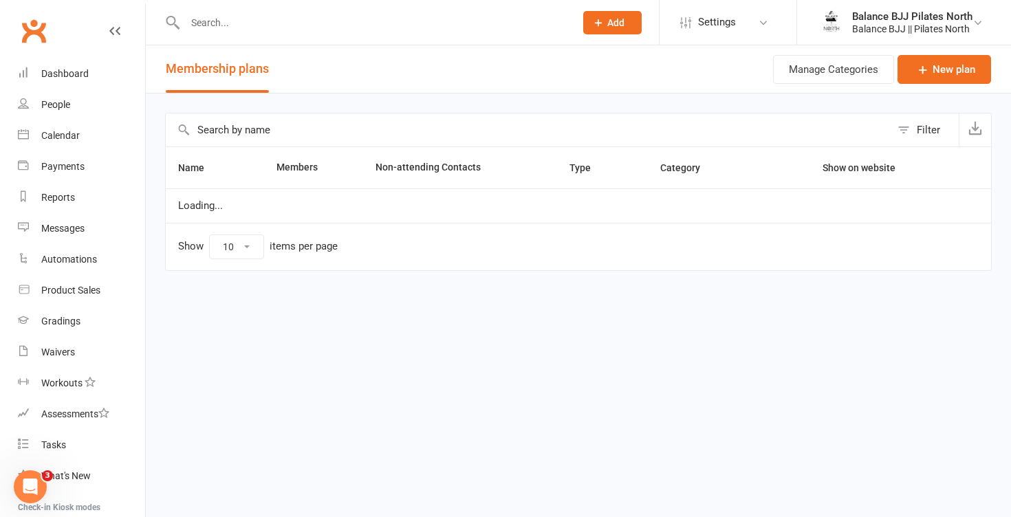
select select "25"
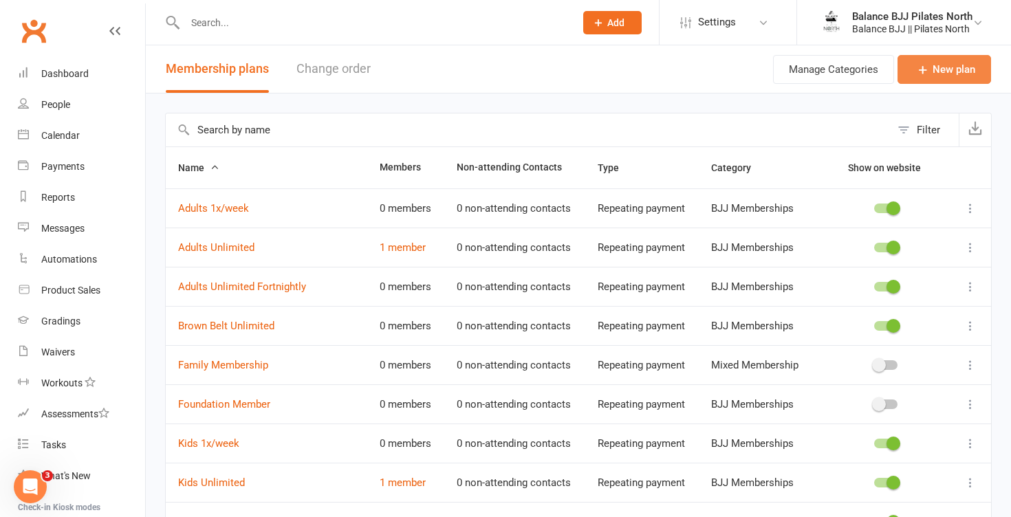
click at [965, 68] on link "New plan" at bounding box center [945, 69] width 94 height 29
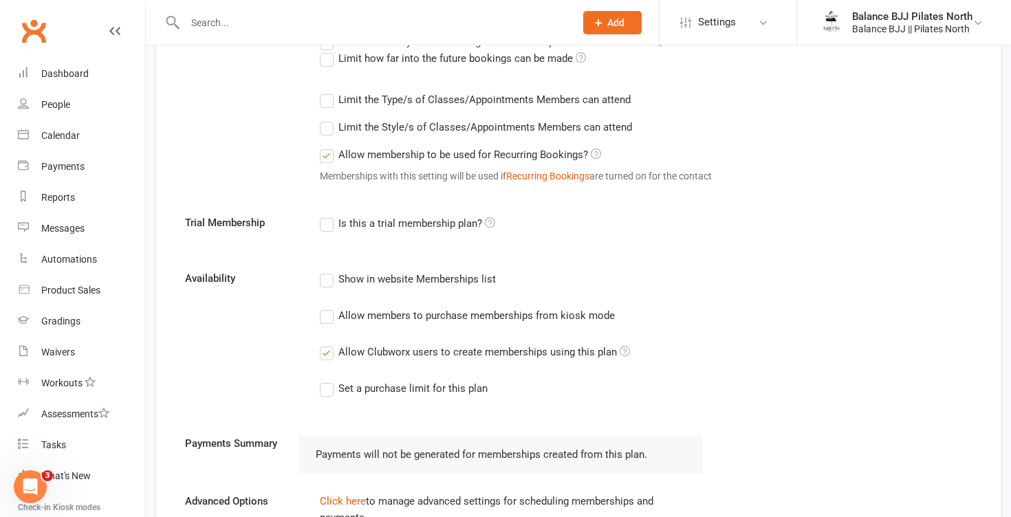
scroll to position [627, 0]
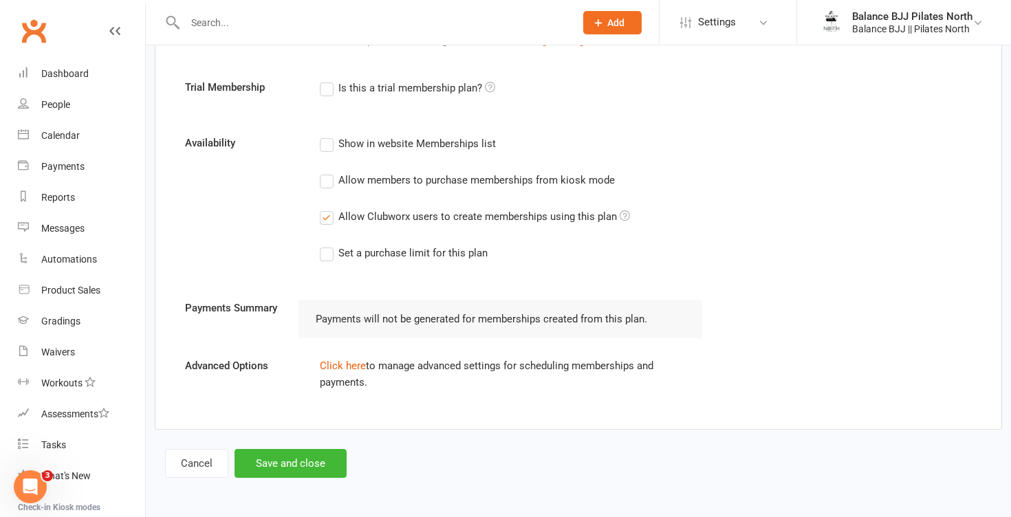
click at [347, 376] on div "Click here to manage advanced settings for scheduling memberships and payments." at bounding box center [512, 374] width 404 height 33
click at [347, 361] on link "Click here" at bounding box center [343, 366] width 46 height 12
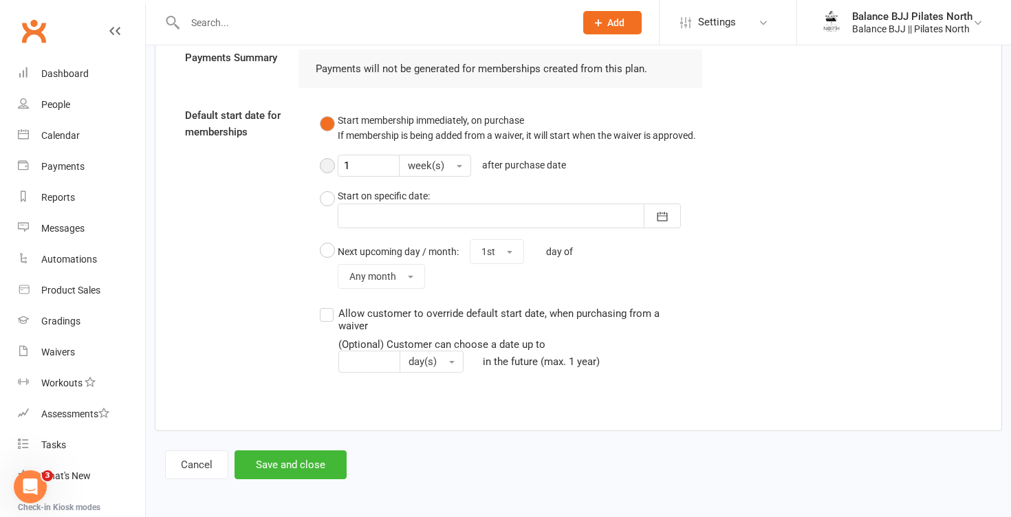
scroll to position [878, 0]
click at [330, 125] on button "Start membership immediately, on purchase If membership is being added from a w…" at bounding box center [508, 128] width 376 height 42
click at [184, 465] on button "Cancel" at bounding box center [196, 465] width 63 height 29
select select "25"
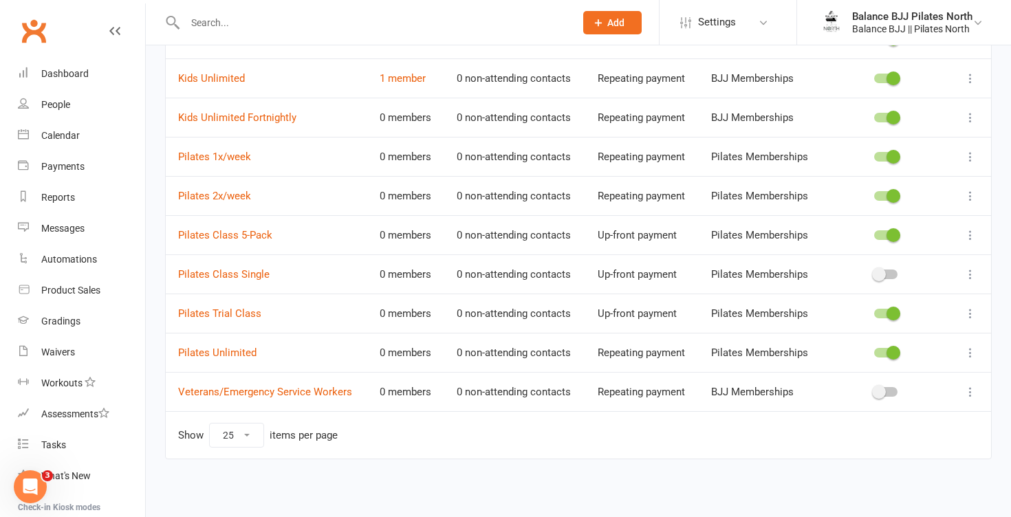
scroll to position [404, 0]
click at [28, 487] on icon "Open Intercom Messenger" at bounding box center [30, 487] width 23 height 23
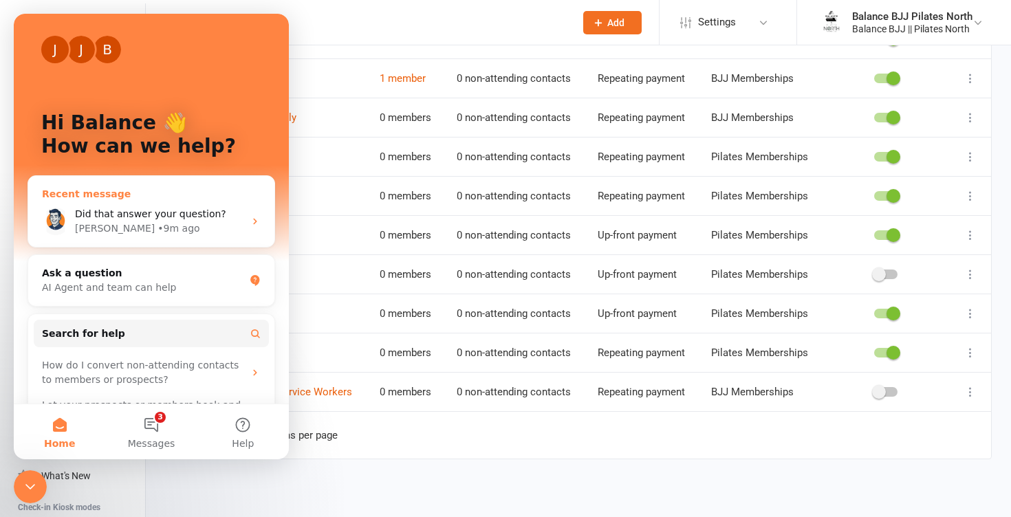
click at [161, 217] on span "Did that answer your question?" at bounding box center [150, 213] width 151 height 11
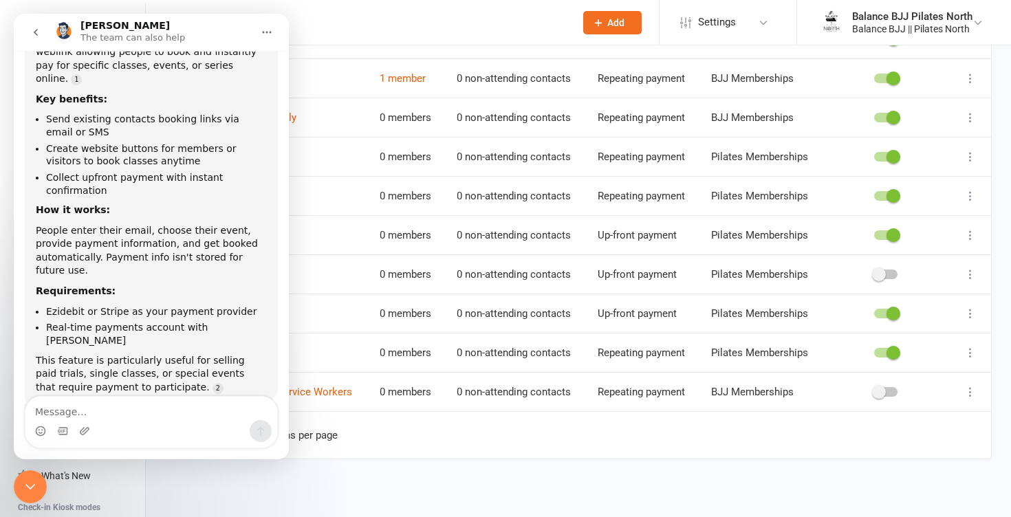
scroll to position [603, 0]
click at [61, 412] on textarea "Message…" at bounding box center [151, 408] width 252 height 23
type textarea "Is book and pay the same as up-front"
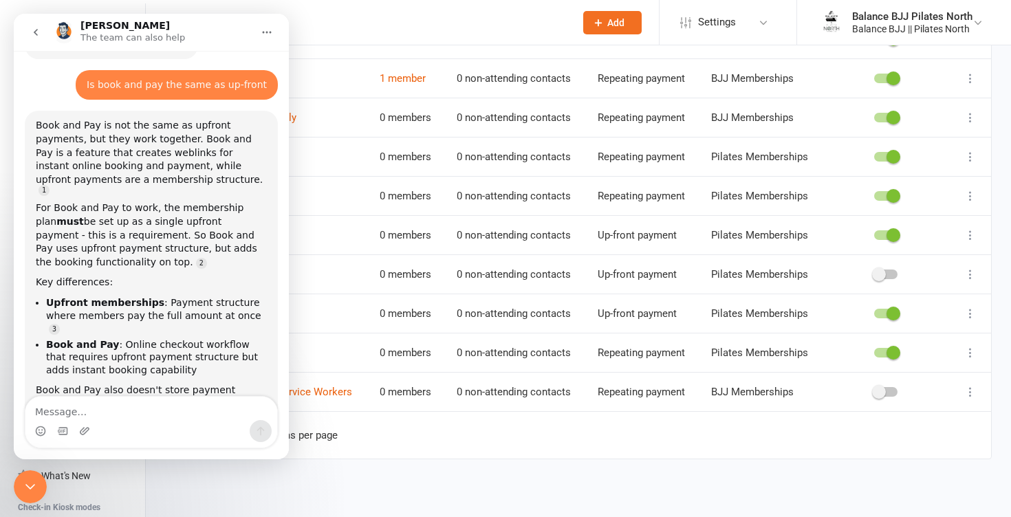
scroll to position [986, 0]
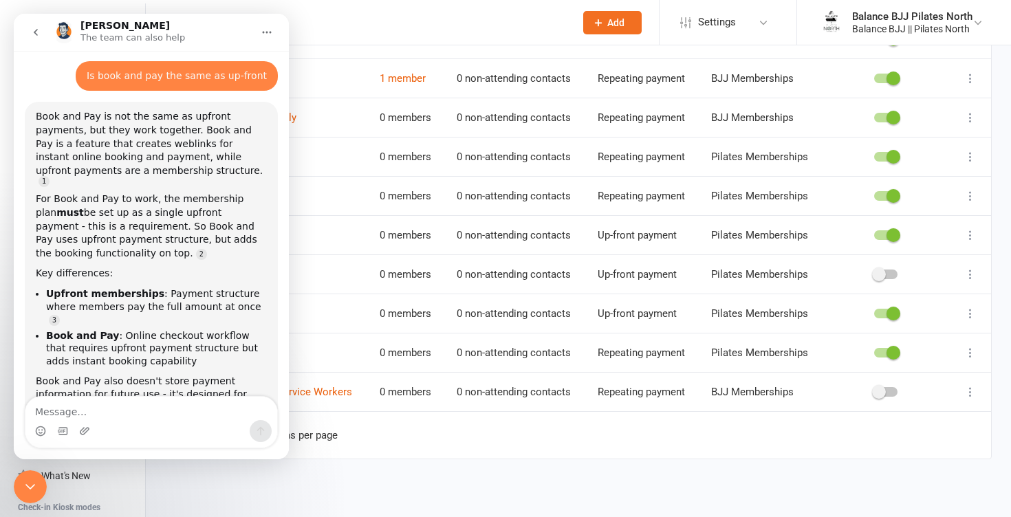
click at [446, 451] on td "Show 10 25 50 100 items per page" at bounding box center [579, 434] width 826 height 47
click at [337, 14] on input "text" at bounding box center [373, 22] width 385 height 19
click at [39, 33] on icon "go back" at bounding box center [35, 32] width 11 height 11
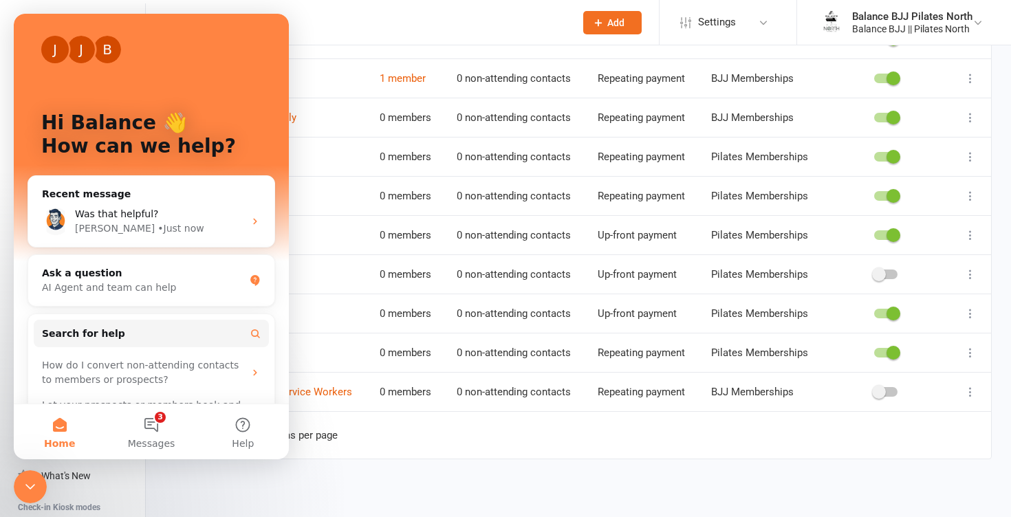
click at [392, 444] on td "Show 10 25 50 100 items per page" at bounding box center [579, 434] width 826 height 47
click at [391, 477] on div "Name Members Non-attending Contacts Type Category Show on website Adults 1x/wee…" at bounding box center [578, 110] width 827 height 737
click at [35, 486] on icon "Close Intercom Messenger" at bounding box center [30, 487] width 17 height 17
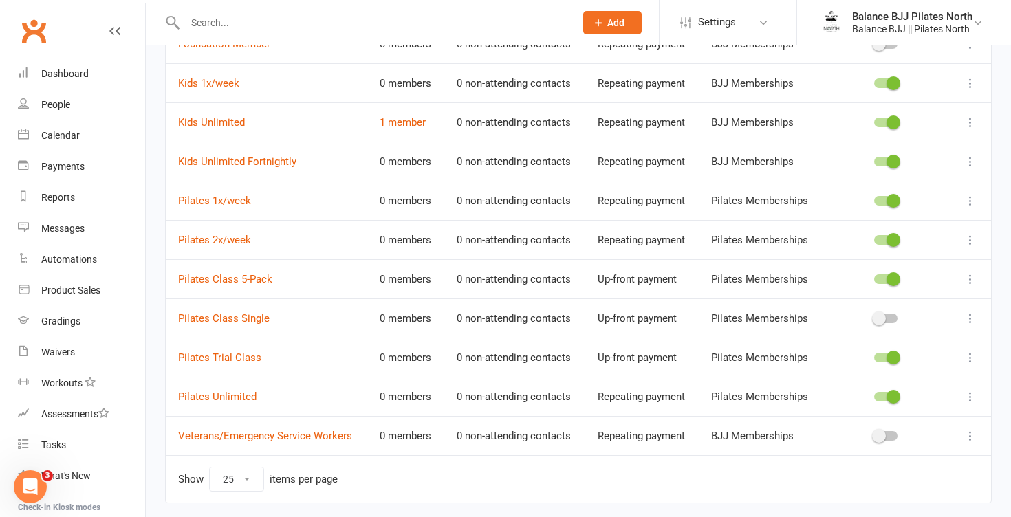
scroll to position [404, 0]
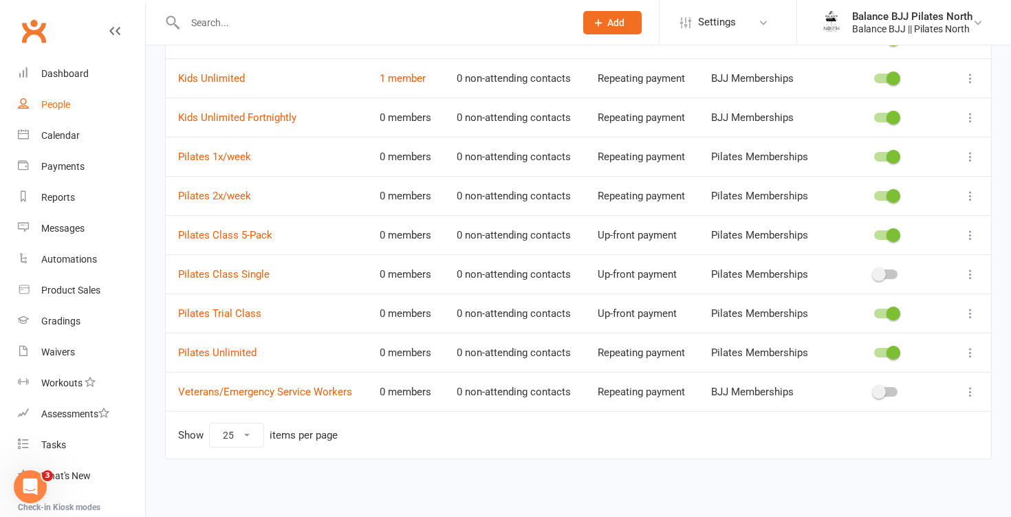
click at [56, 114] on link "People" at bounding box center [81, 104] width 127 height 31
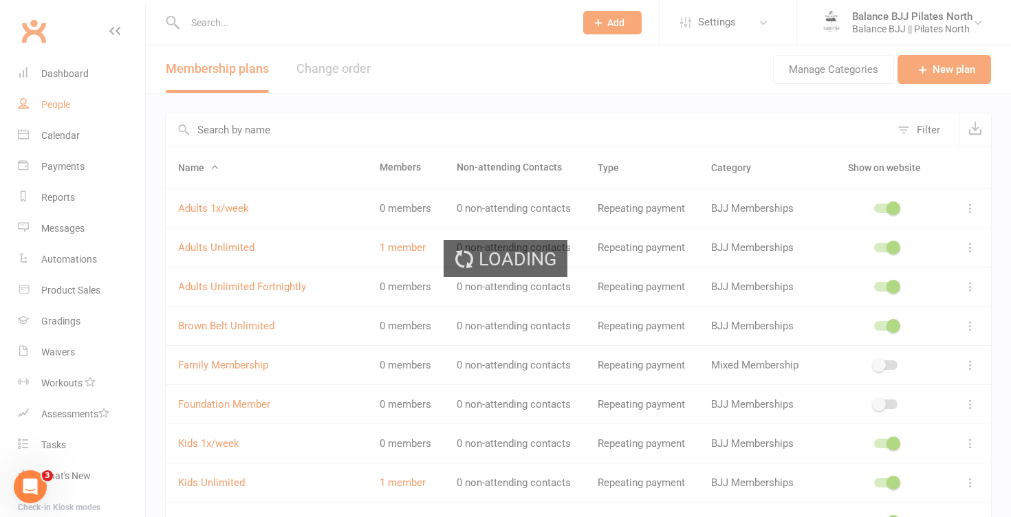
select select "100"
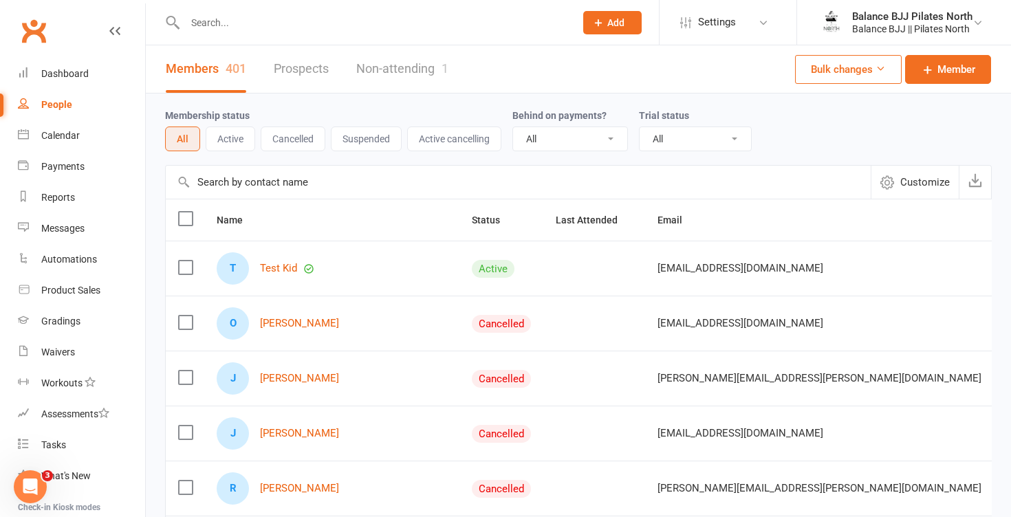
click at [224, 140] on button "Active" at bounding box center [231, 139] width 50 height 25
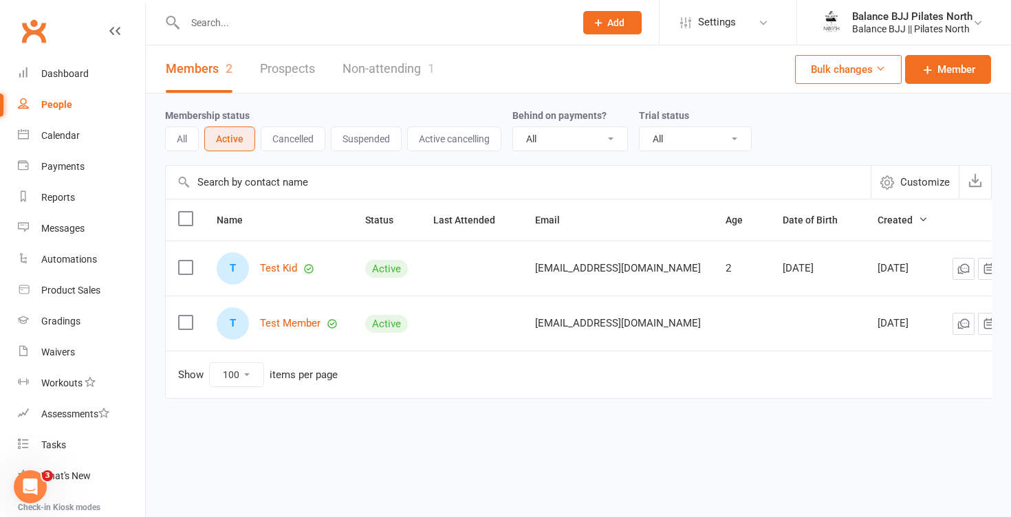
click at [191, 144] on button "All" at bounding box center [182, 139] width 34 height 25
